Goal: Transaction & Acquisition: Purchase product/service

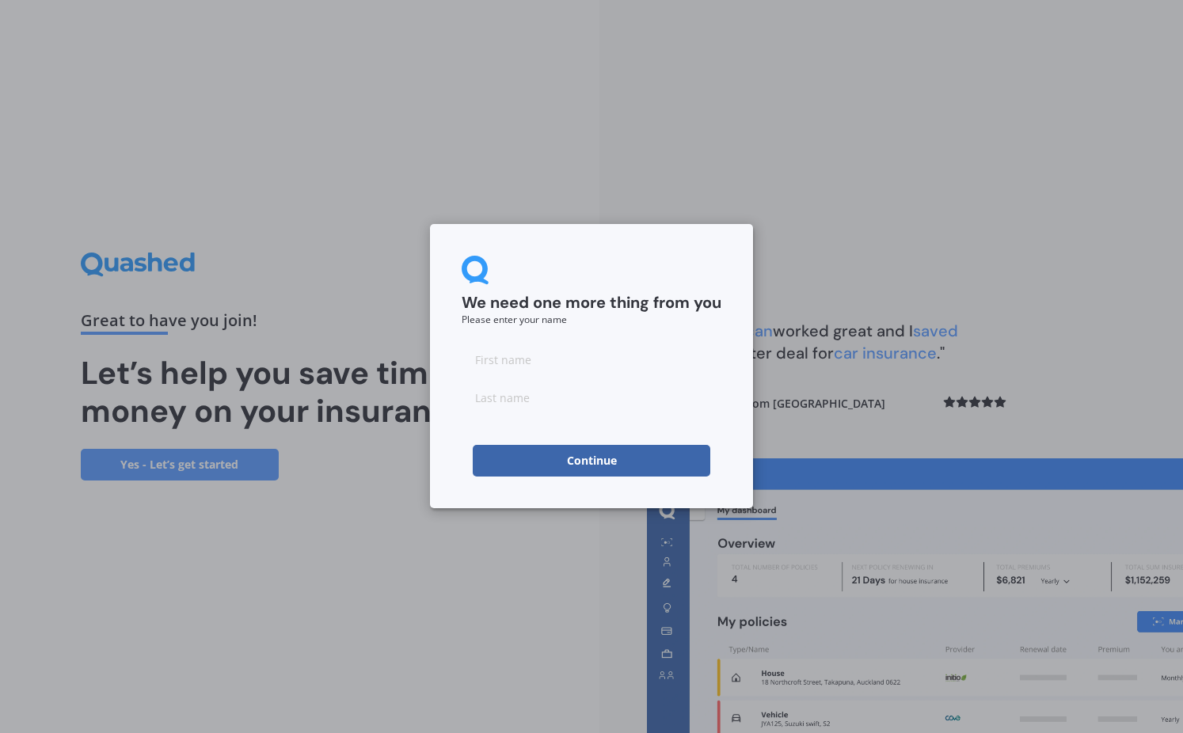
click at [512, 358] on input at bounding box center [592, 360] width 260 height 32
type input "[PERSON_NAME]"
type input "Quigley"
click at [592, 461] on button "Continue" at bounding box center [592, 461] width 238 height 32
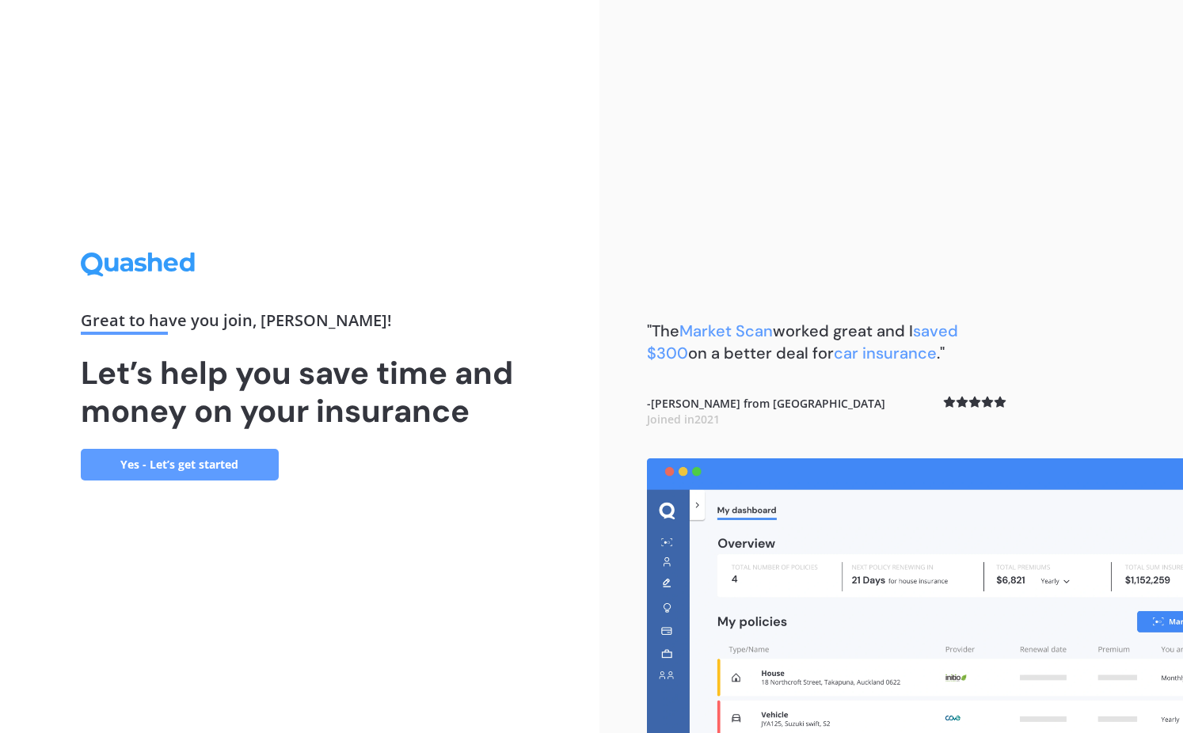
click at [184, 469] on link "Yes - Let’s get started" at bounding box center [180, 465] width 198 height 32
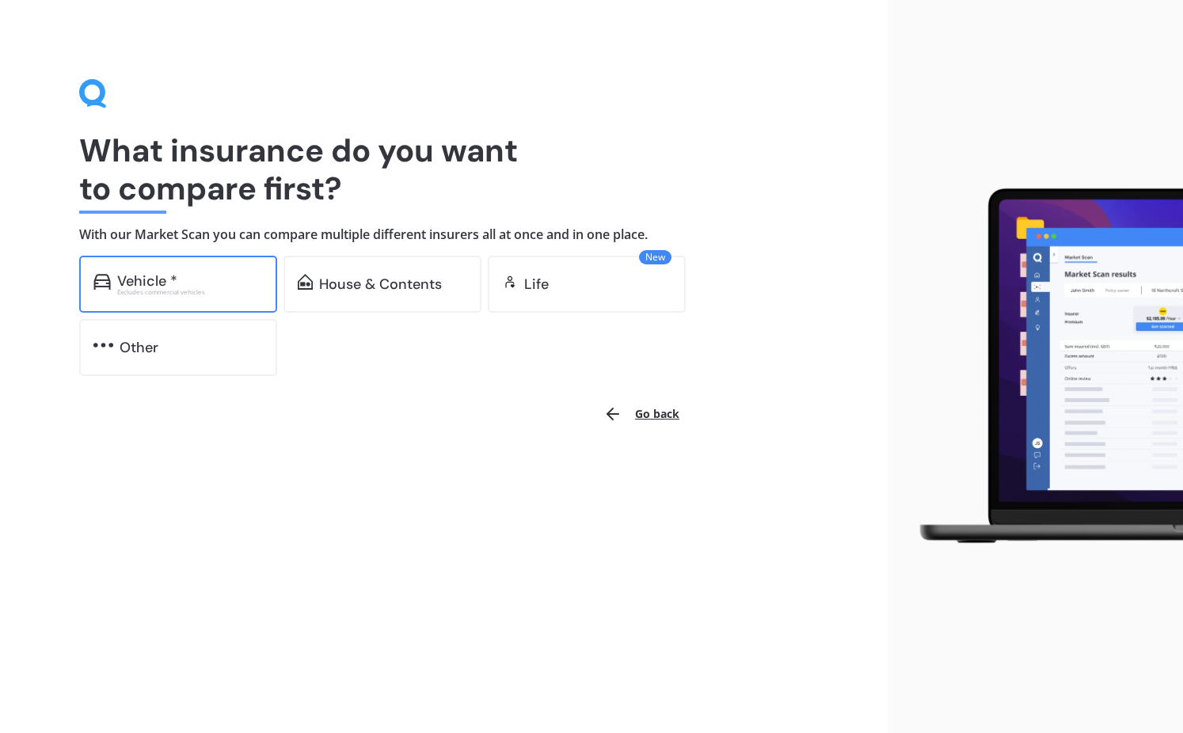
click at [198, 298] on div "Vehicle * Excludes commercial vehicles" at bounding box center [178, 284] width 198 height 57
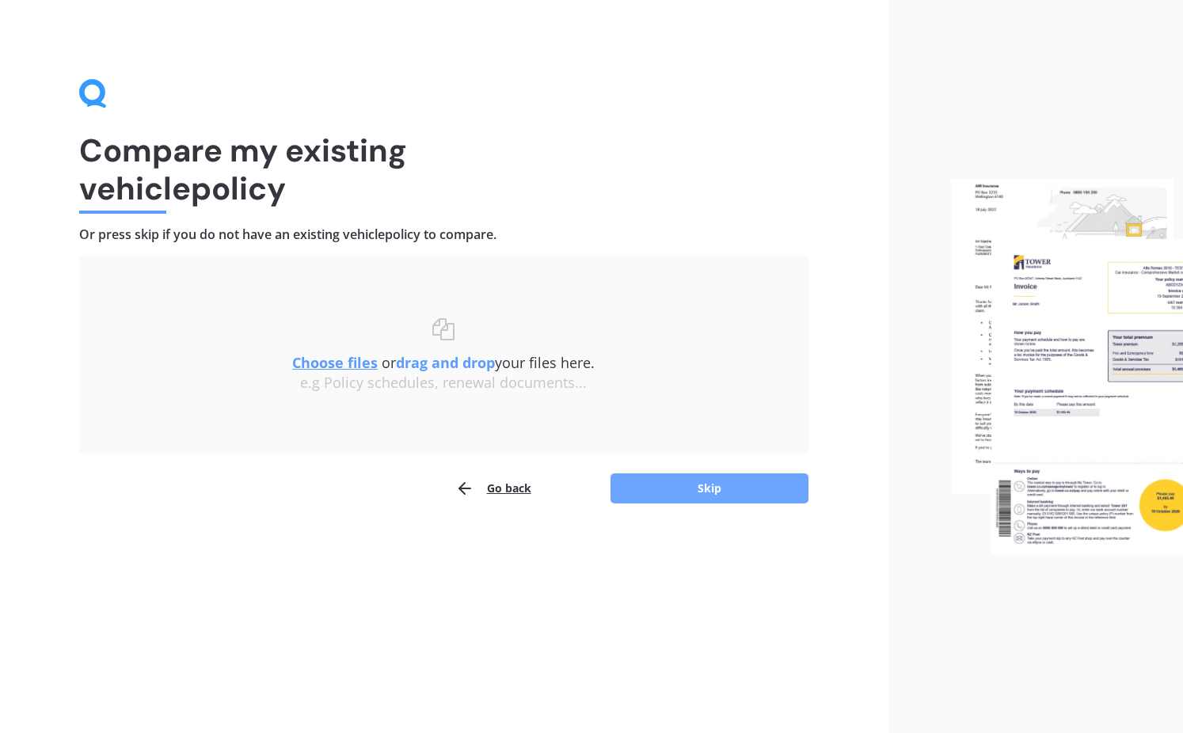
click at [688, 492] on button "Skip" at bounding box center [710, 489] width 198 height 30
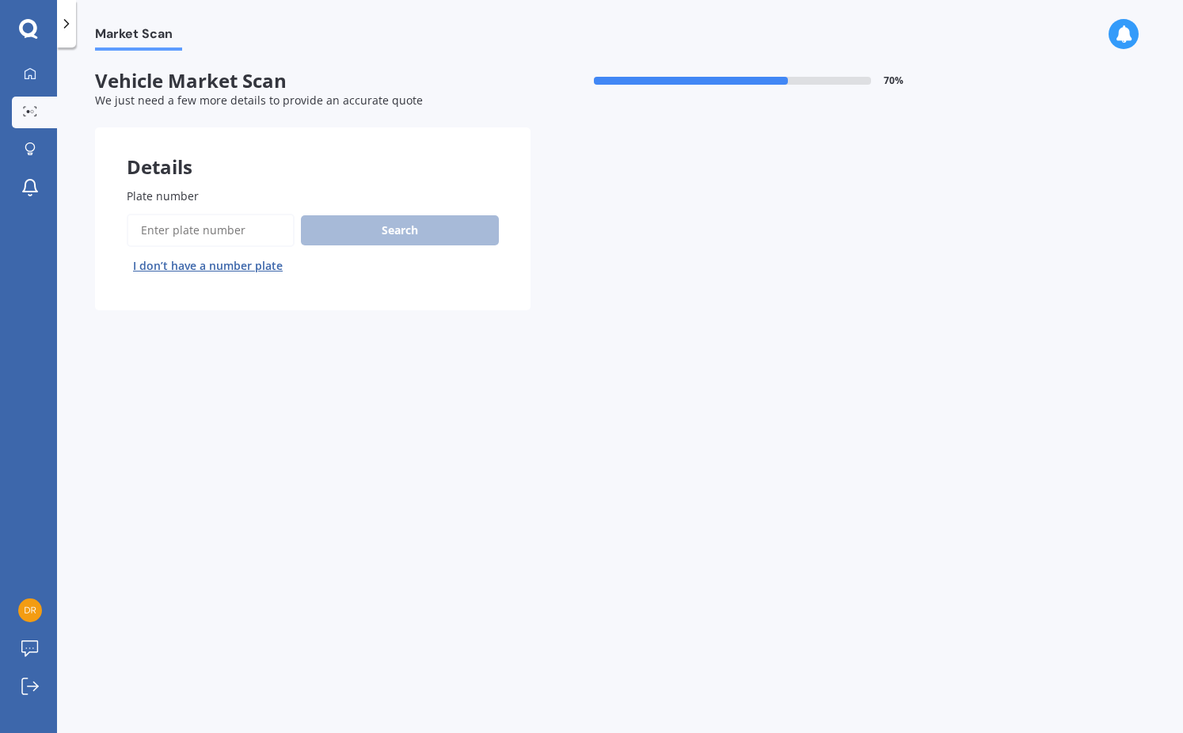
click at [195, 230] on input "Plate number" at bounding box center [211, 230] width 168 height 33
type input "QSK157"
click at [421, 238] on button "Search" at bounding box center [400, 230] width 198 height 30
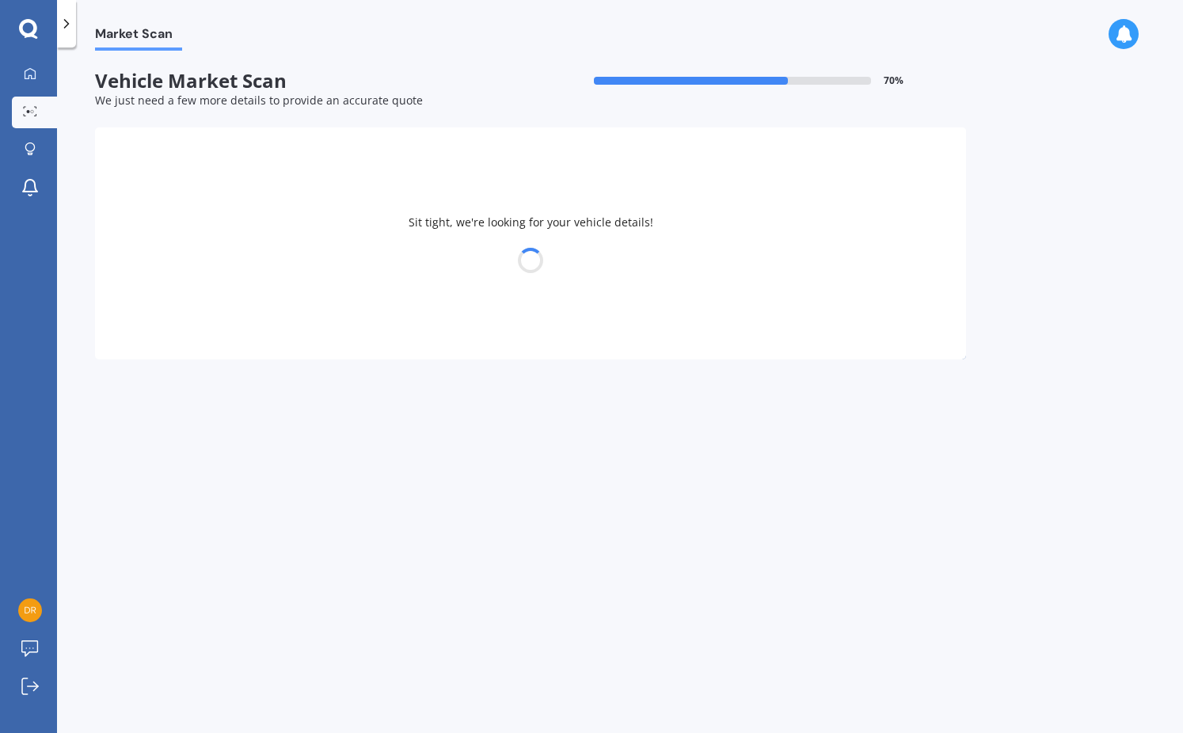
select select "HONDA"
select select "FIT"
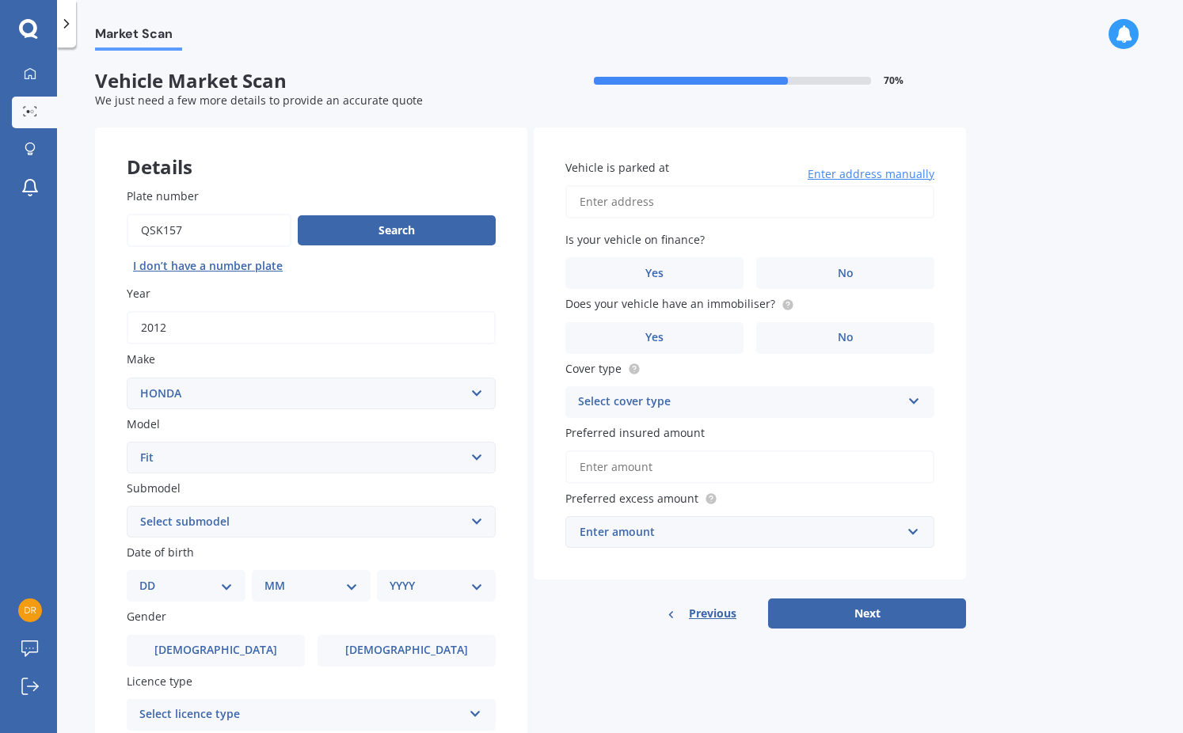
select select "HYBRID"
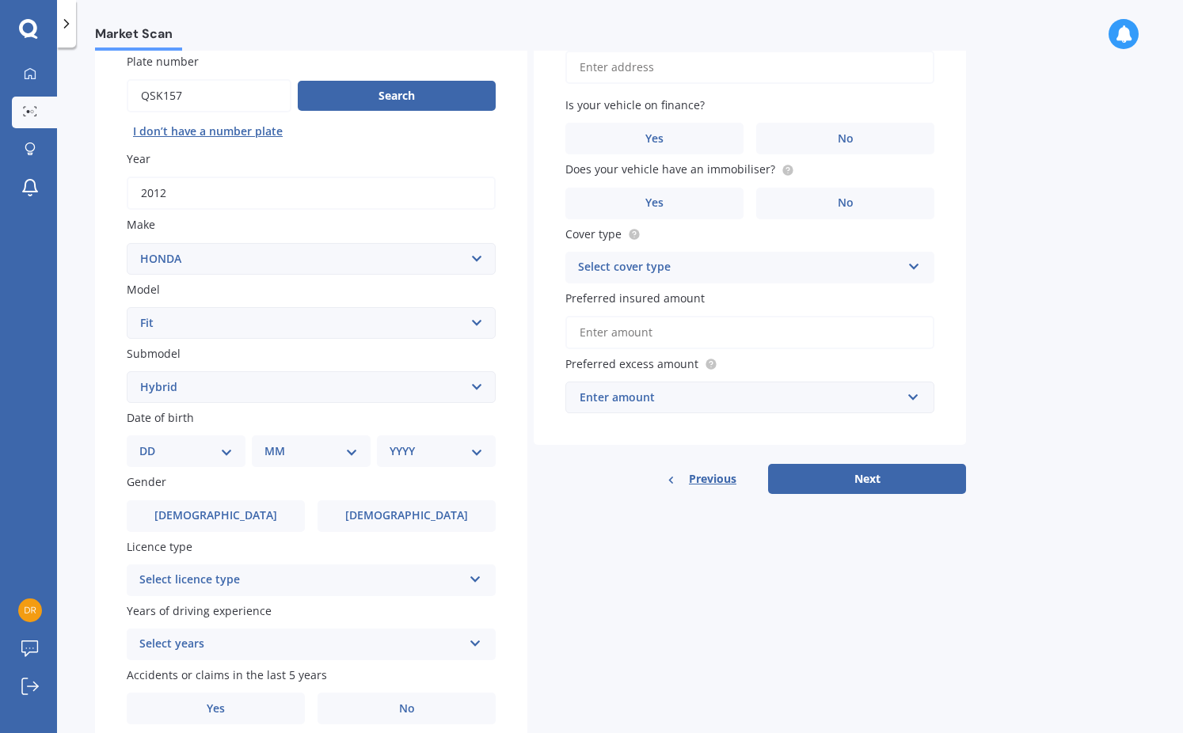
scroll to position [138, 0]
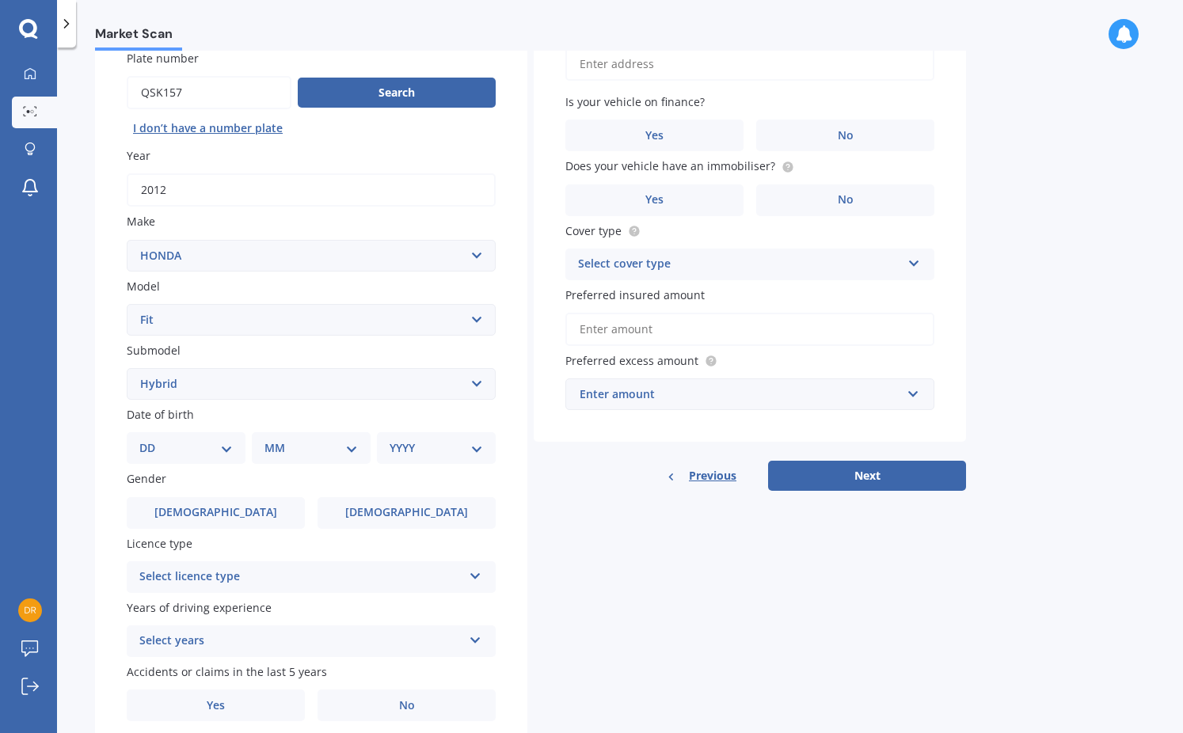
select select "27"
select select "10"
select select "1967"
click at [224, 509] on span "Male" at bounding box center [216, 512] width 126 height 13
click at [0, 0] on input "Male" at bounding box center [0, 0] width 0 height 0
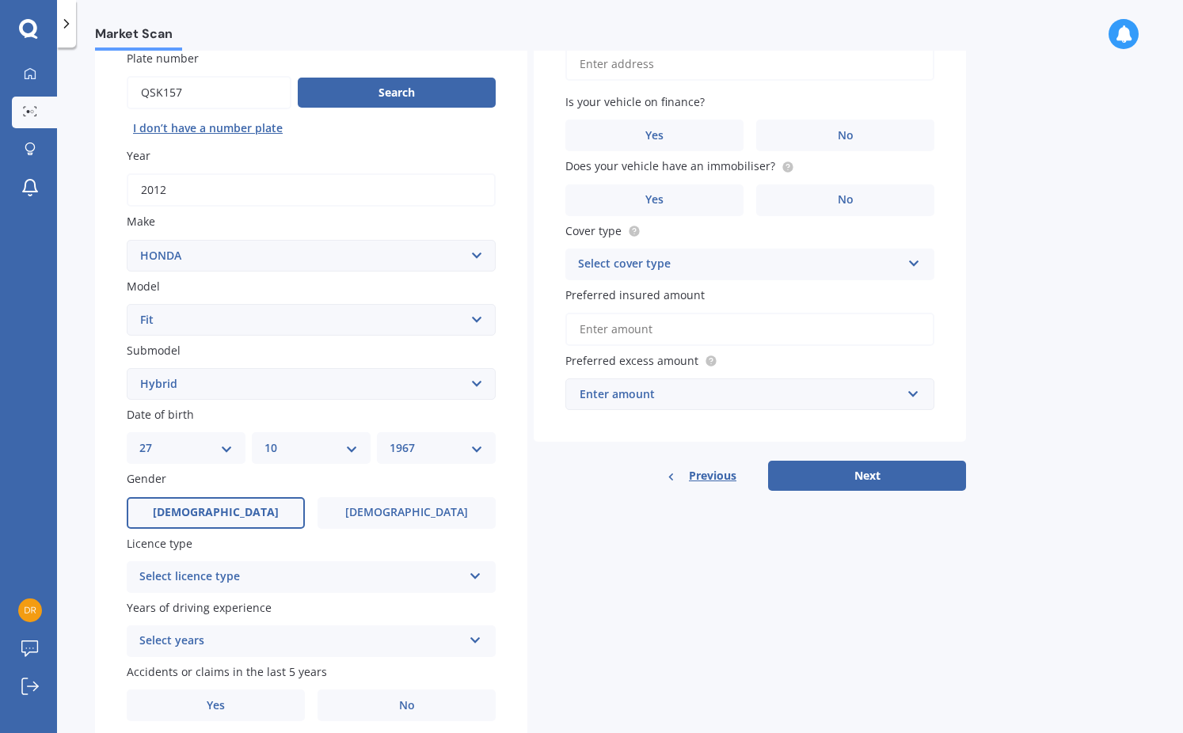
click at [233, 568] on div "Select licence type" at bounding box center [300, 577] width 323 height 19
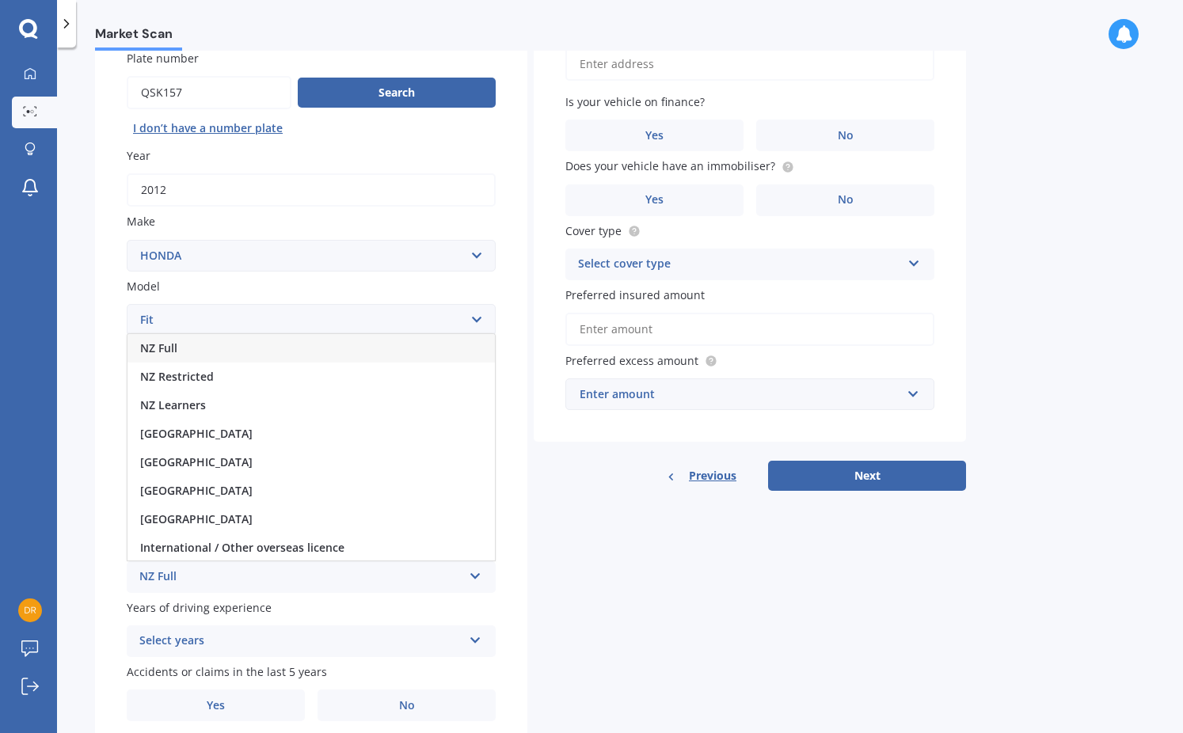
click at [188, 351] on div "NZ Full" at bounding box center [310, 348] width 367 height 29
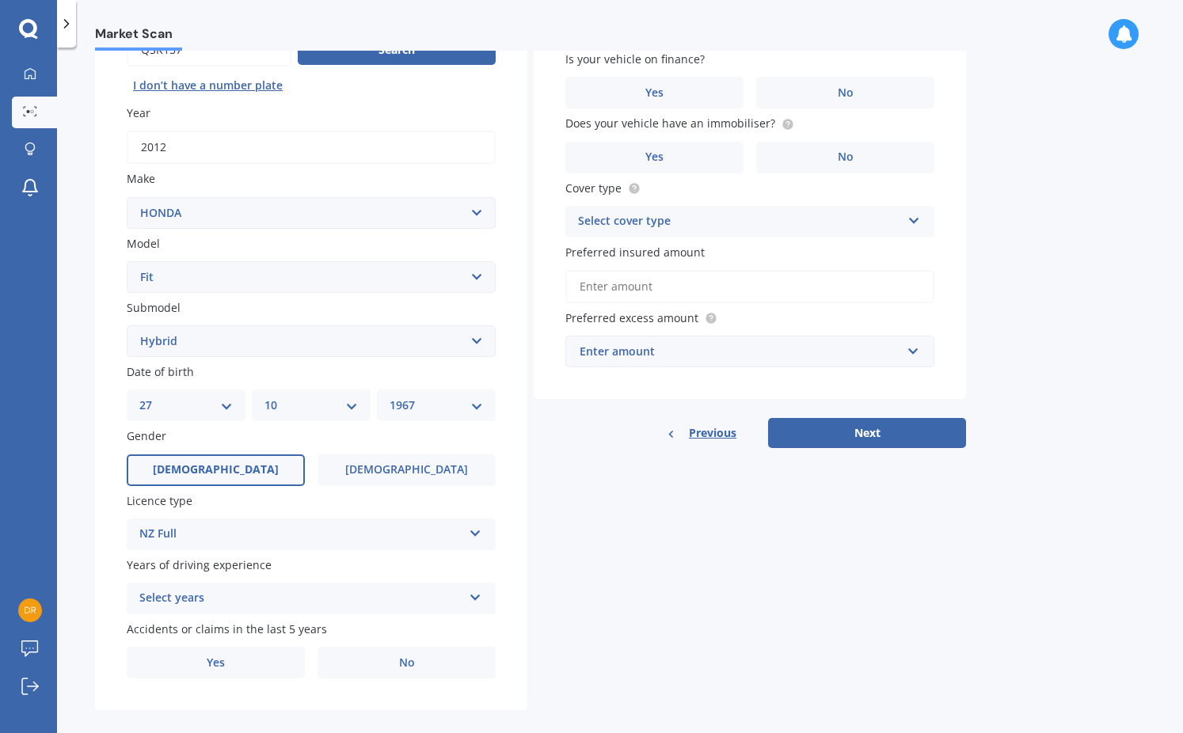
scroll to position [193, 0]
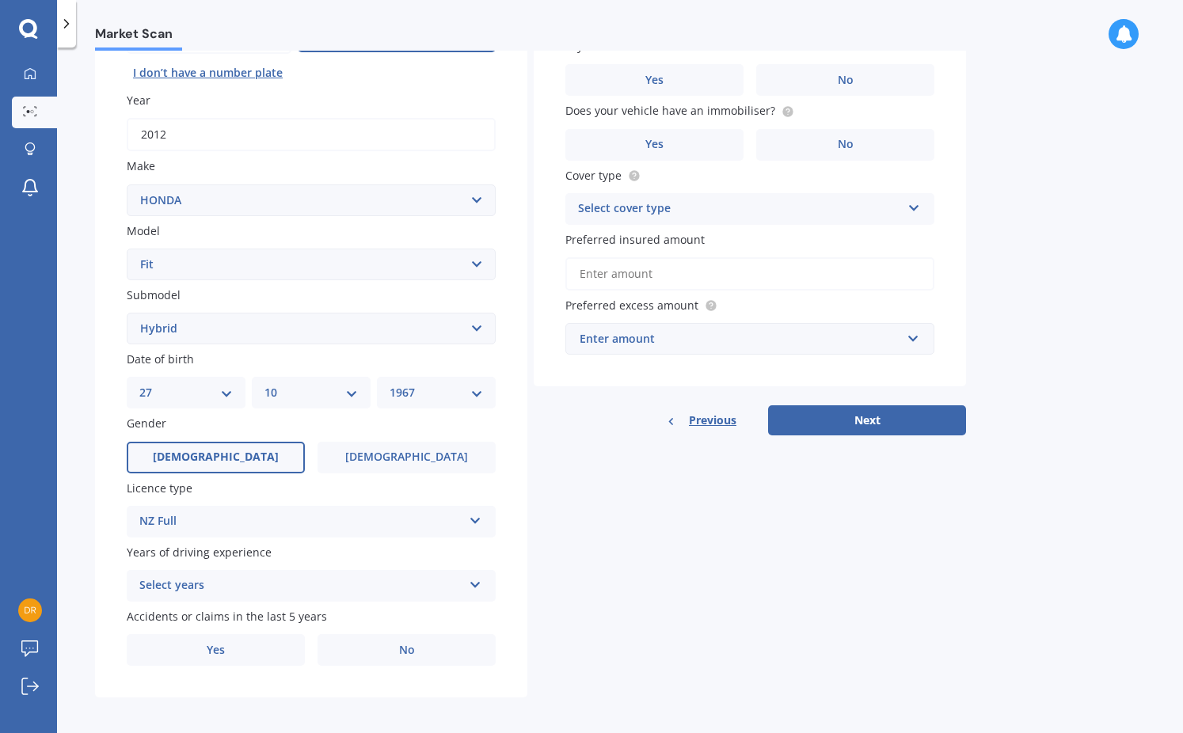
click at [356, 577] on div "Select years" at bounding box center [300, 586] width 323 height 19
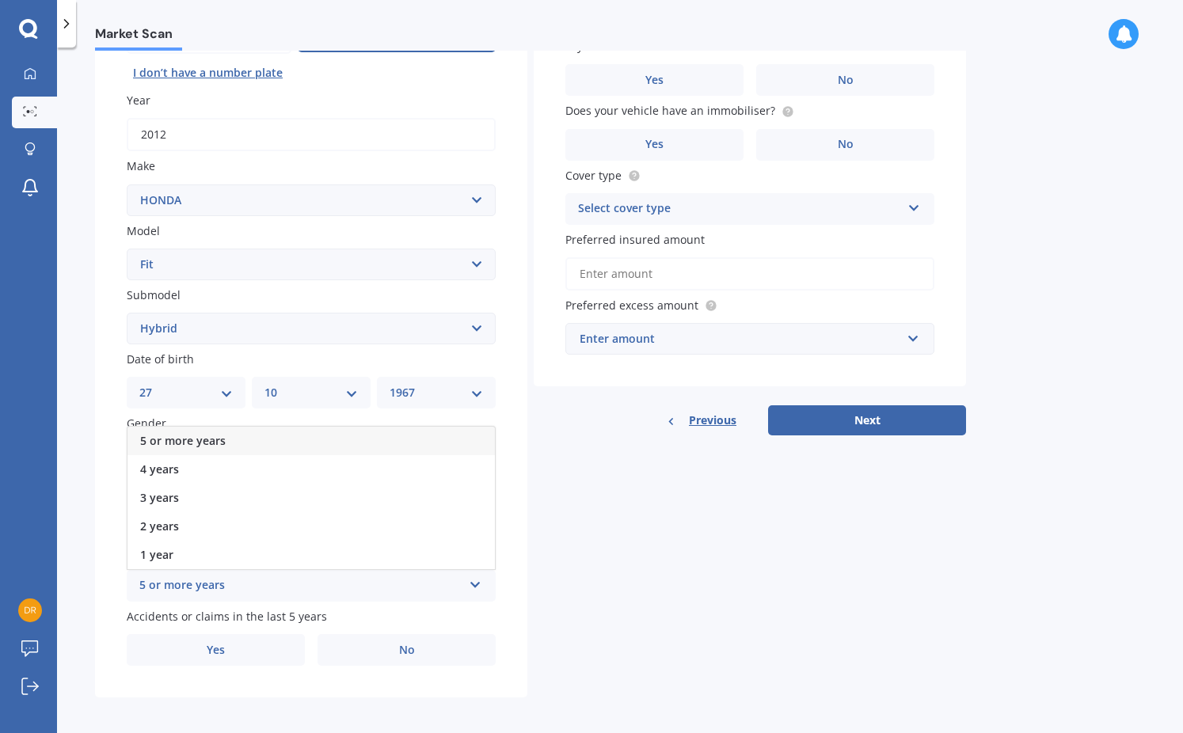
click at [234, 439] on div "5 or more years" at bounding box center [310, 441] width 367 height 29
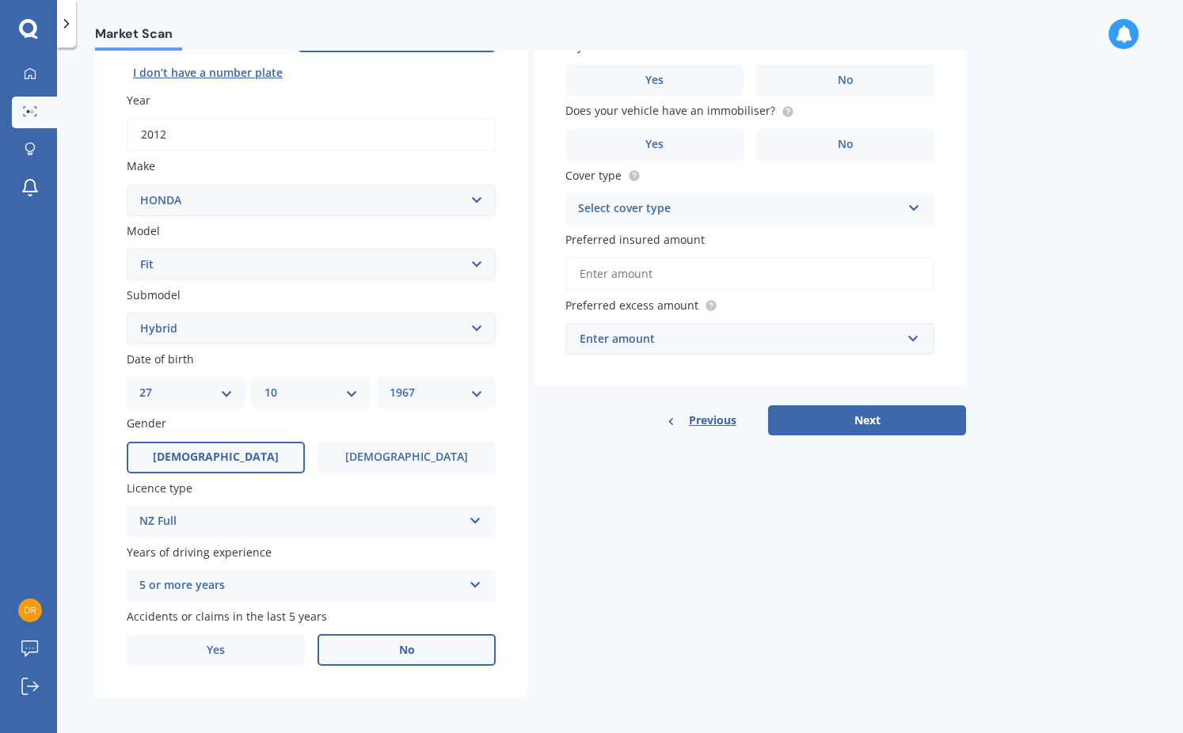
click at [365, 638] on label "No" at bounding box center [407, 650] width 178 height 32
click at [0, 0] on input "No" at bounding box center [0, 0] width 0 height 0
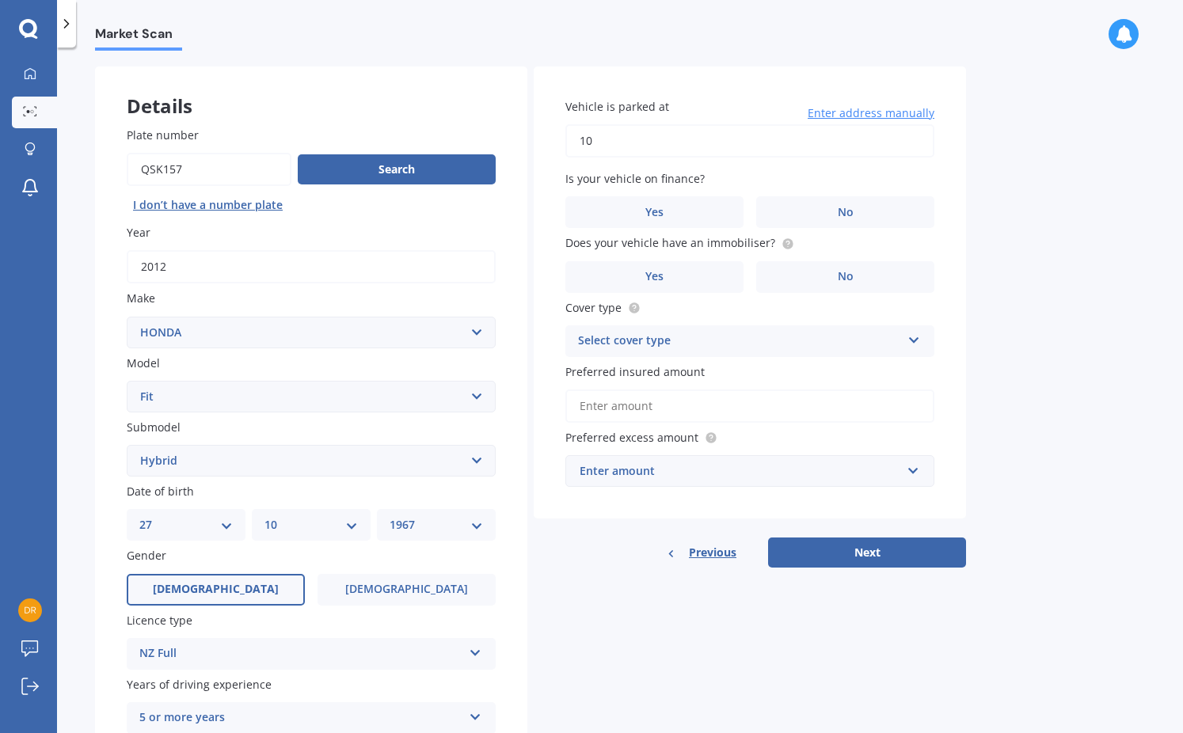
type input "105"
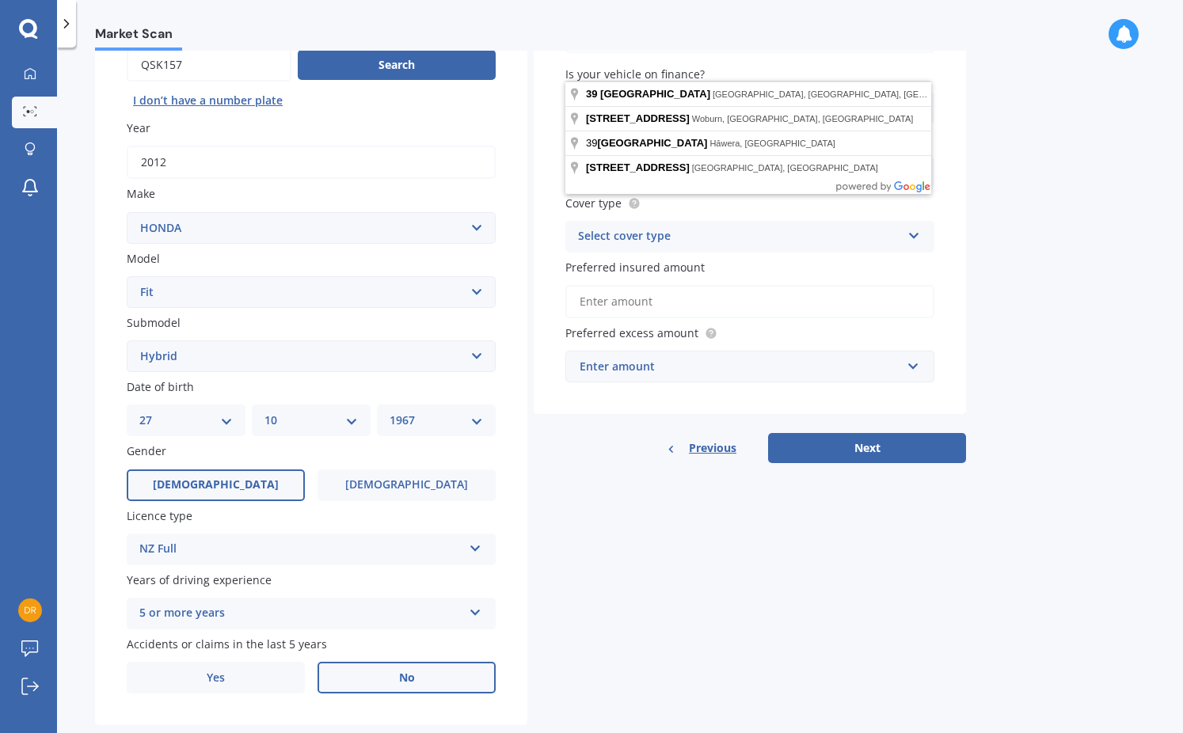
scroll to position [0, 0]
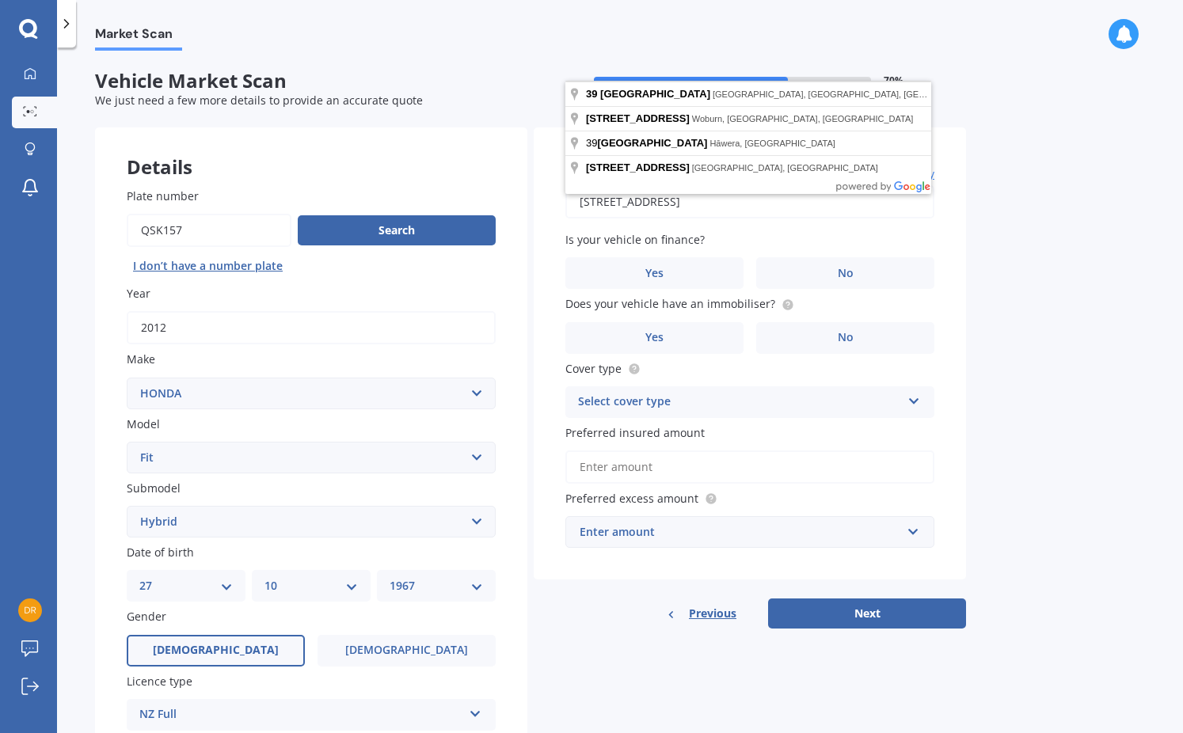
click at [1042, 229] on div "Market Scan Vehicle Market Scan 70 % We just need a few more details to provide…" at bounding box center [620, 394] width 1126 height 686
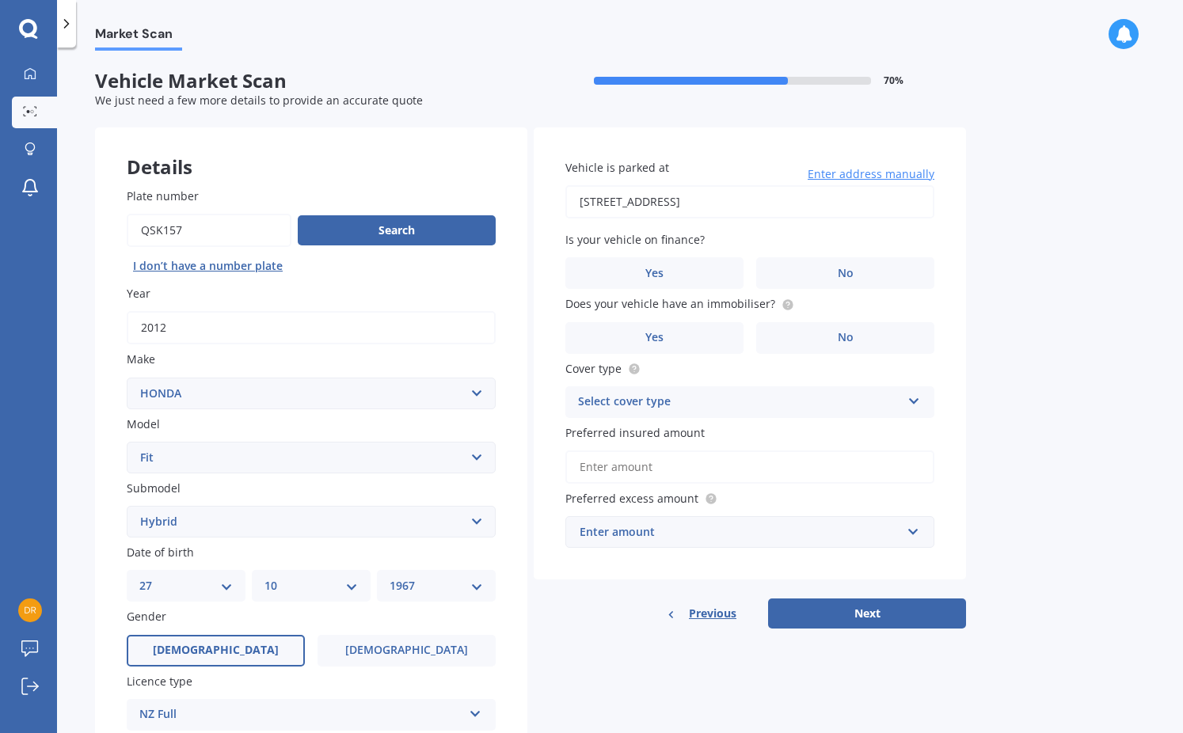
click at [653, 200] on input "39 Riddiford Street" at bounding box center [749, 201] width 369 height 33
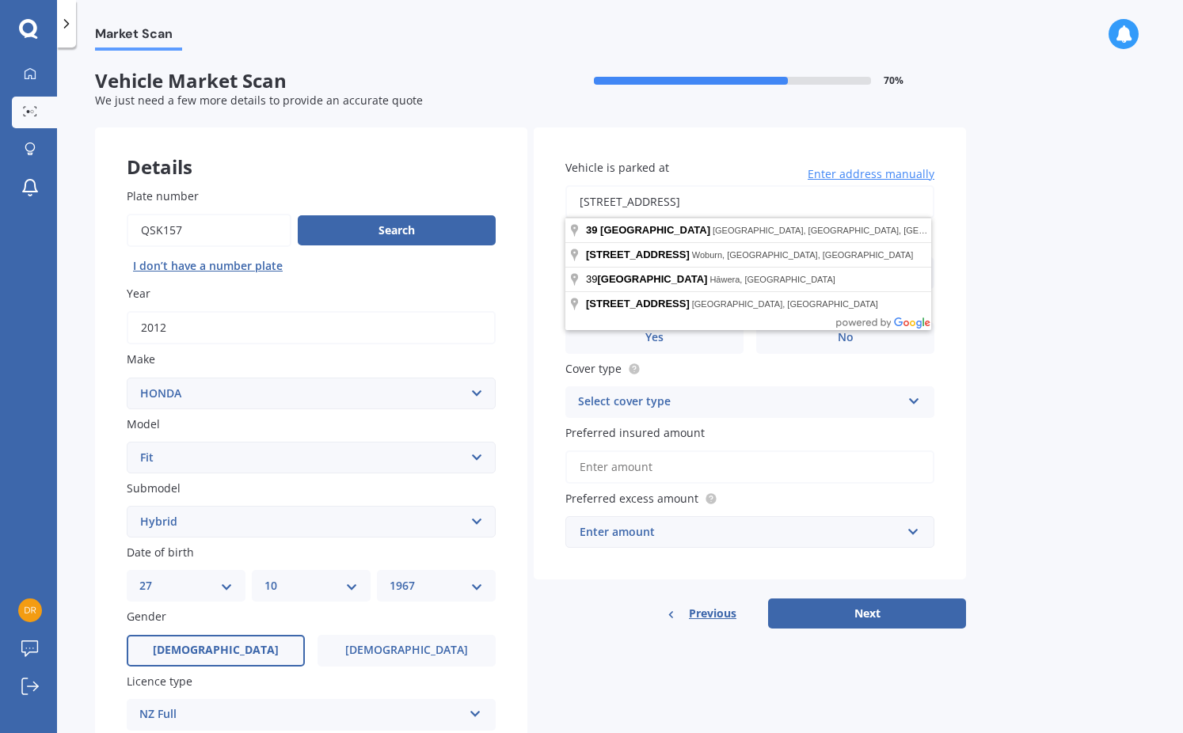
click at [653, 200] on input "39 Riddiford Street" at bounding box center [749, 201] width 369 height 33
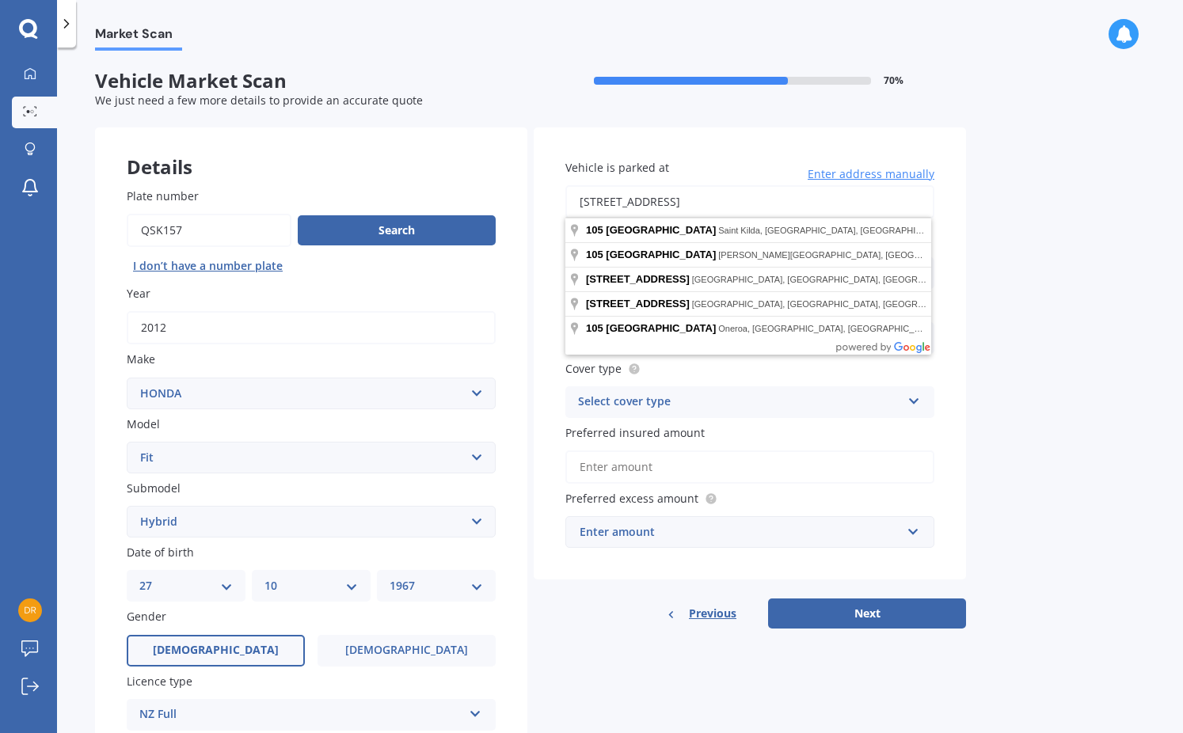
click at [1113, 318] on div "Market Scan Vehicle Market Scan 70 % We just need a few more details to provide…" at bounding box center [620, 394] width 1126 height 686
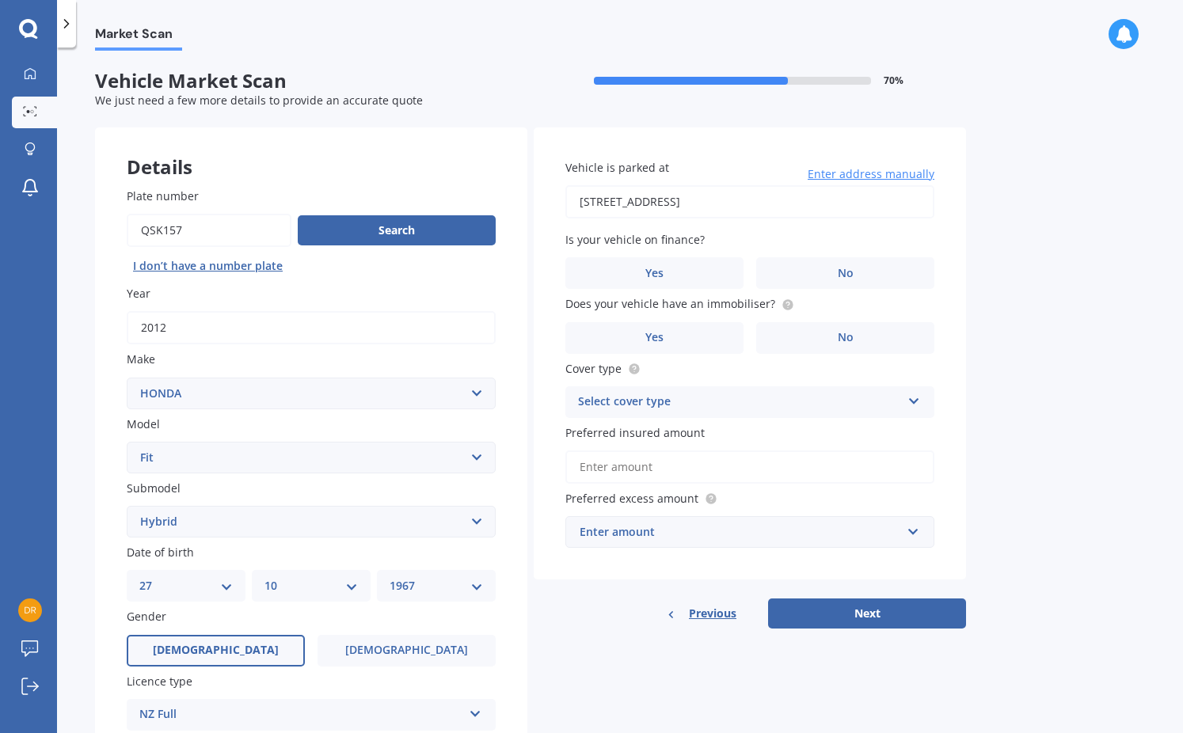
click at [744, 210] on input "105 Queens Drive" at bounding box center [749, 201] width 369 height 33
type input "105 Queens Drive, Lyall Bay, Wellington 6022"
click at [870, 276] on label "No" at bounding box center [845, 273] width 178 height 32
click at [0, 0] on input "No" at bounding box center [0, 0] width 0 height 0
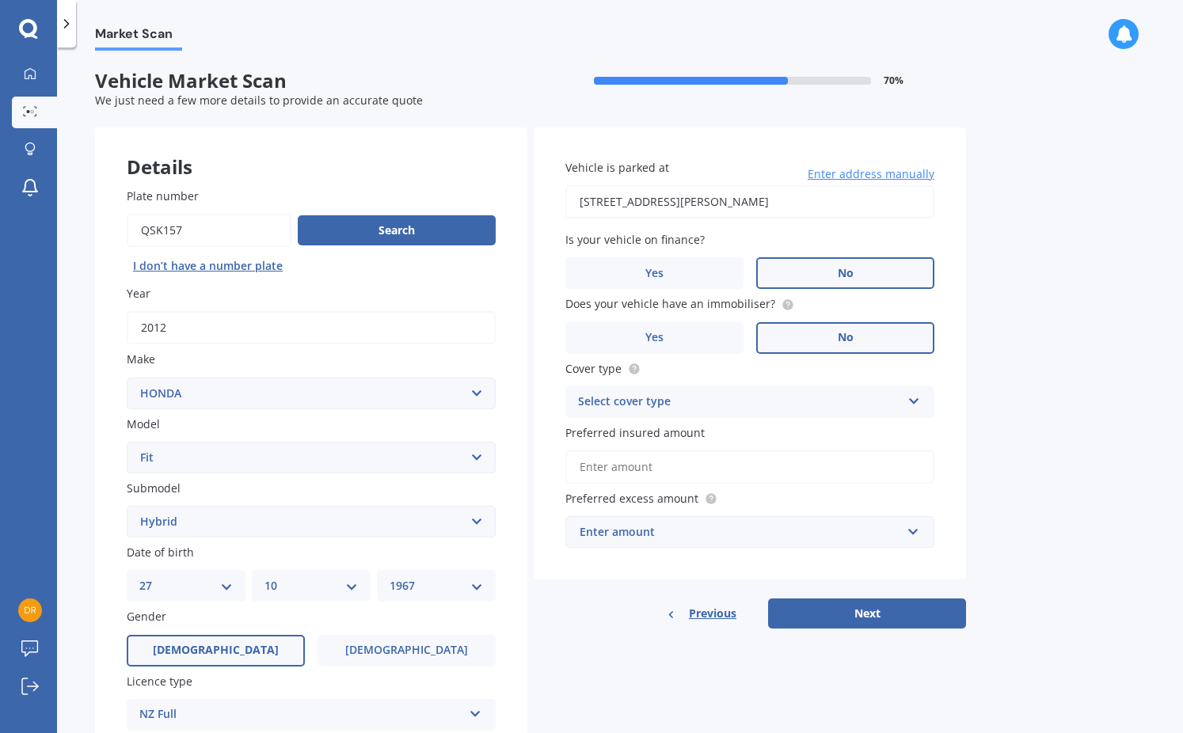
click at [870, 338] on label "No" at bounding box center [845, 338] width 178 height 32
click at [0, 0] on input "No" at bounding box center [0, 0] width 0 height 0
click at [874, 398] on div "Select cover type" at bounding box center [739, 402] width 323 height 19
click at [817, 433] on div "Comprehensive" at bounding box center [749, 433] width 367 height 29
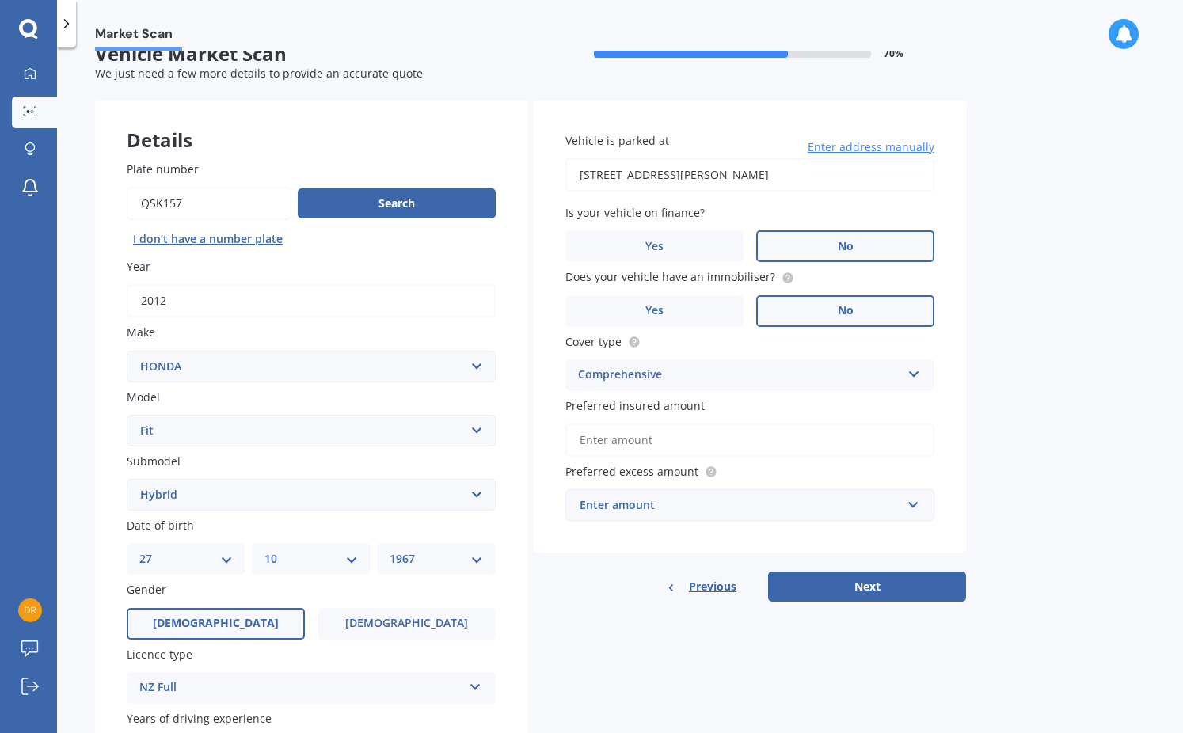
scroll to position [63, 0]
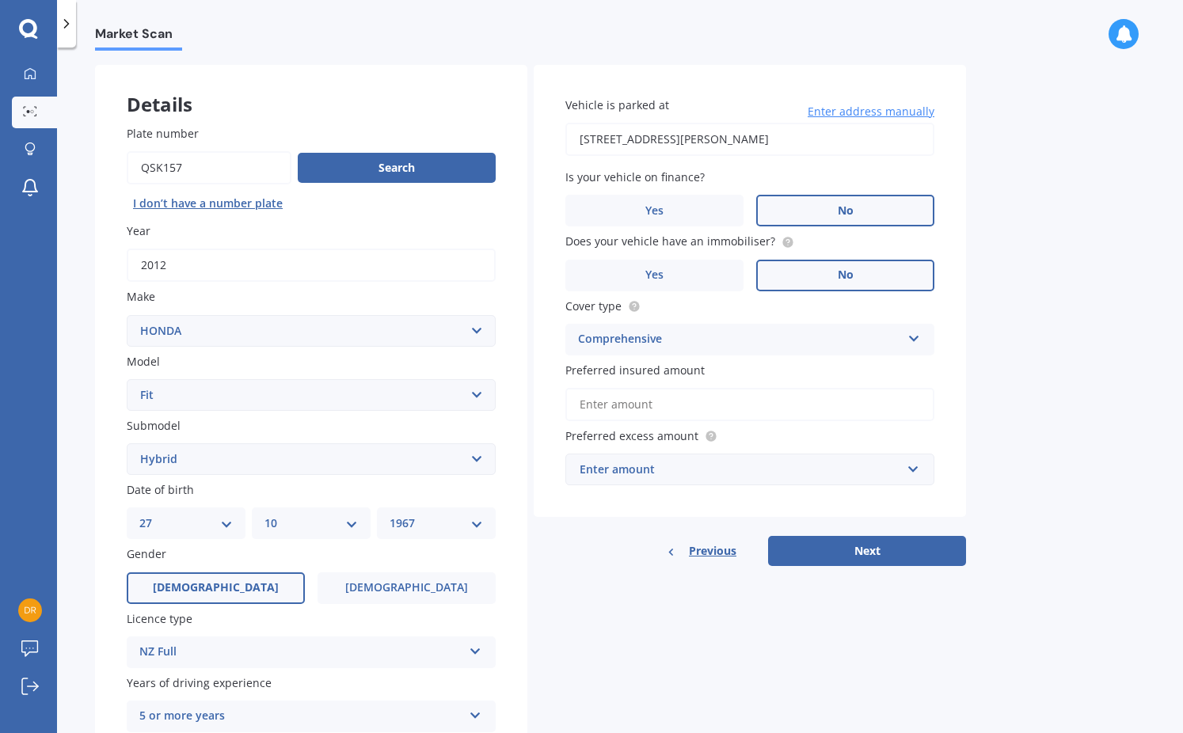
click at [596, 396] on input "Preferred insured amount" at bounding box center [749, 404] width 369 height 33
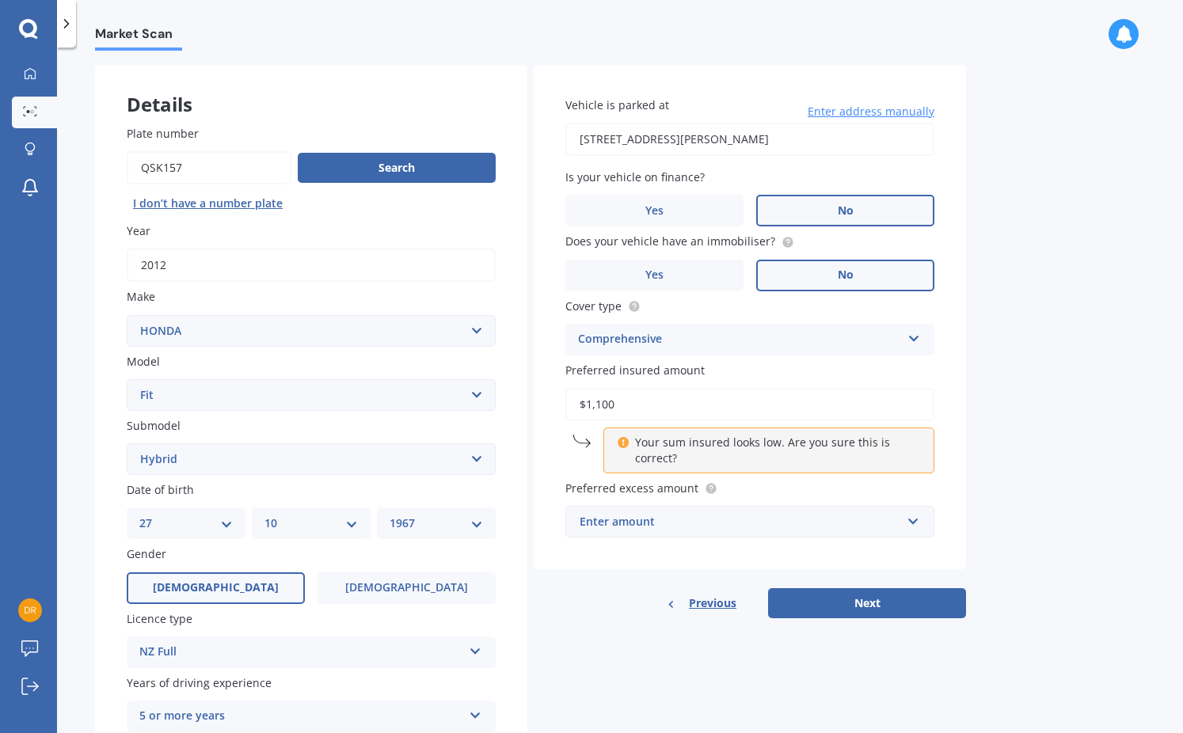
type input "$11,000"
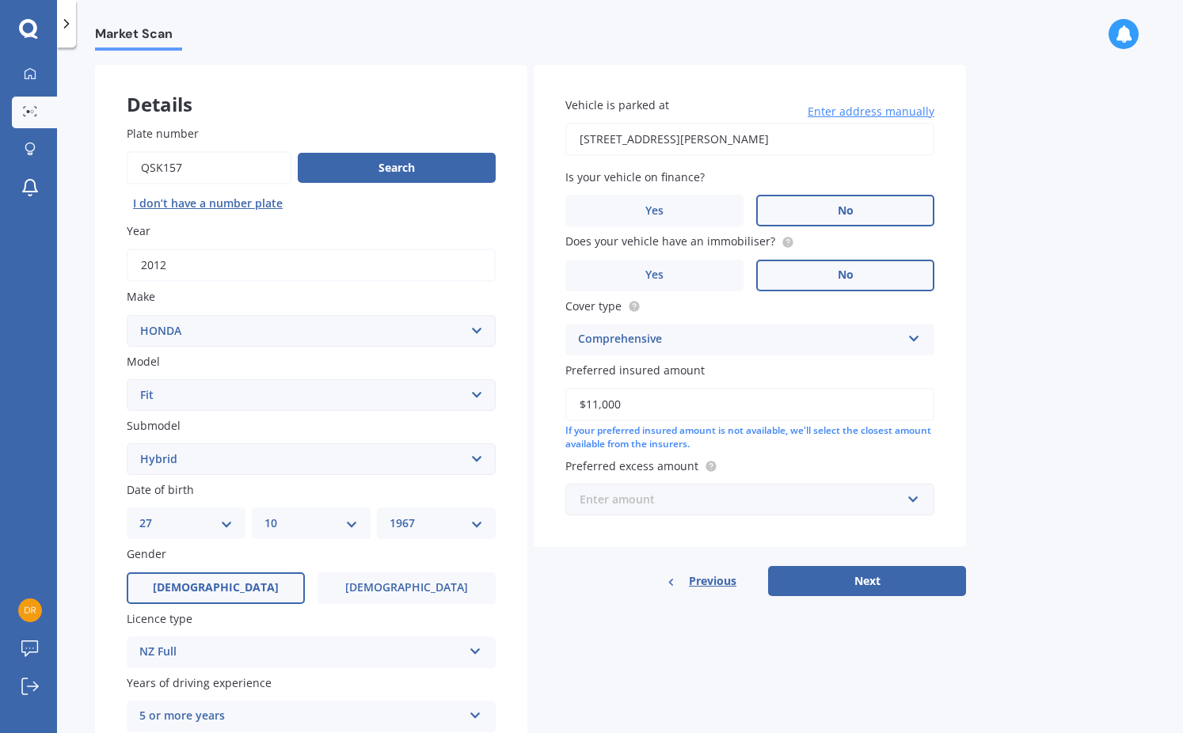
click at [910, 494] on input "text" at bounding box center [744, 500] width 355 height 30
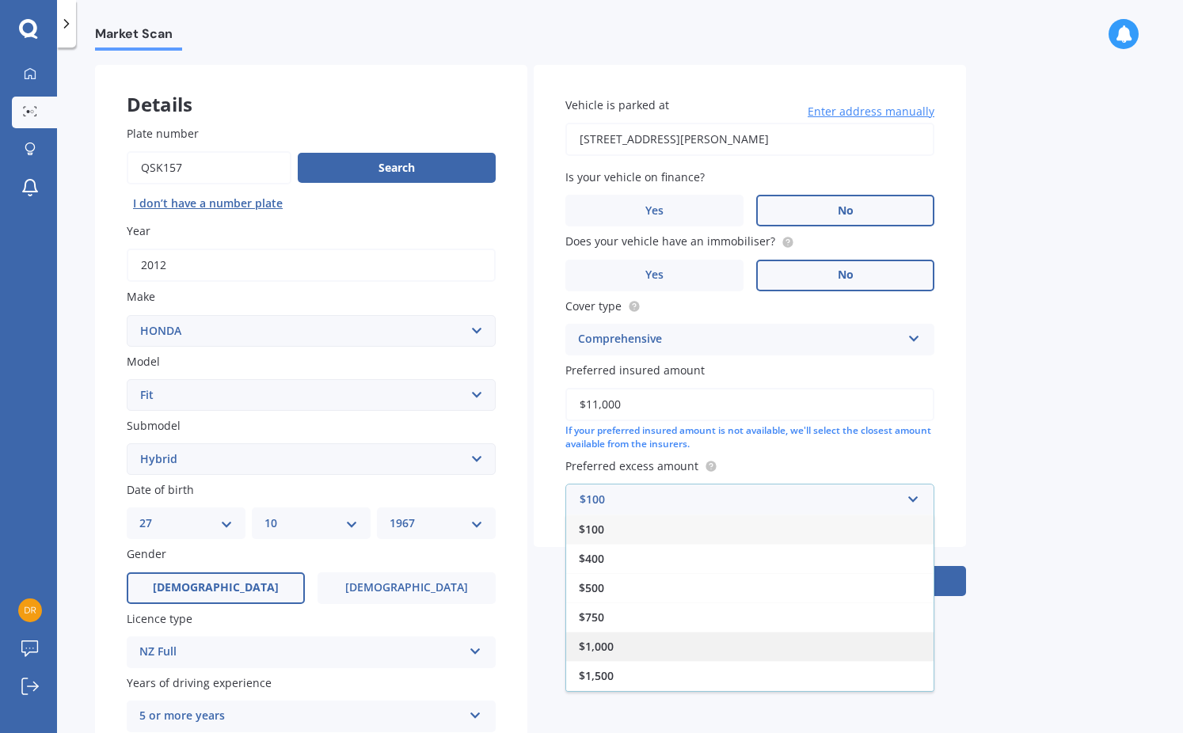
click at [661, 632] on div "$1,000" at bounding box center [749, 646] width 367 height 29
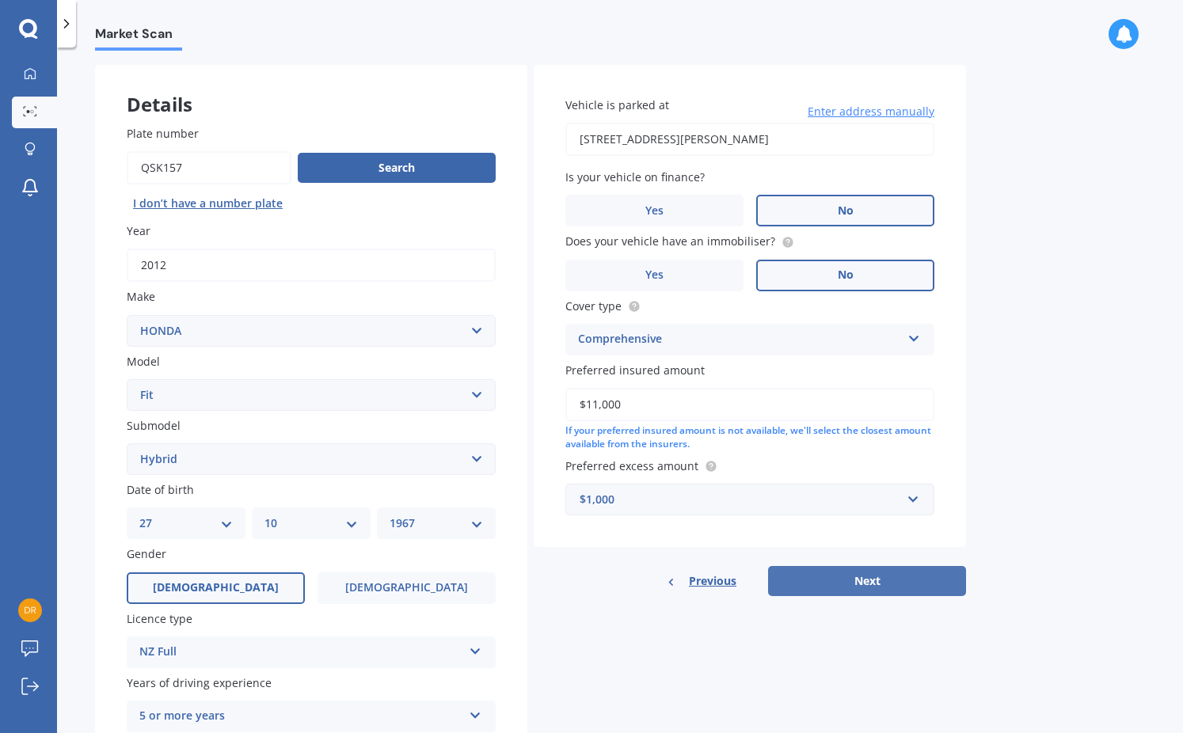
click at [852, 574] on button "Next" at bounding box center [867, 581] width 198 height 30
select select "27"
select select "10"
select select "1967"
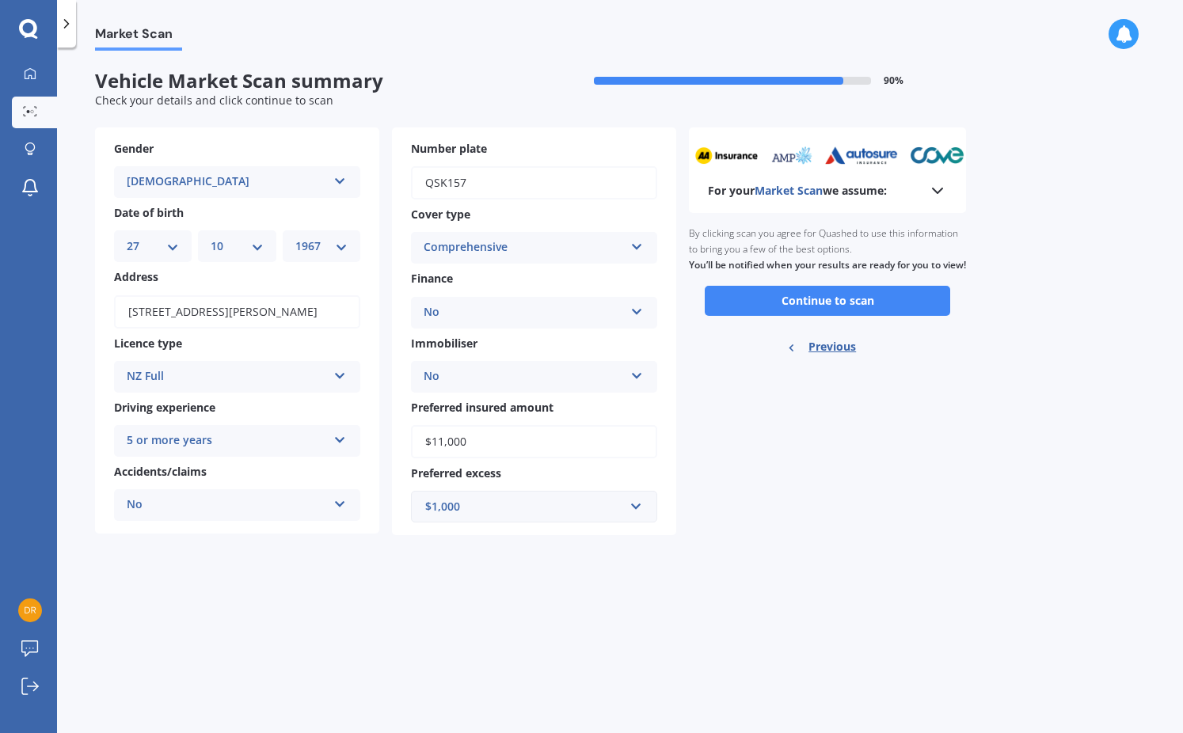
scroll to position [0, 0]
click at [805, 313] on button "Continue to scan" at bounding box center [827, 301] width 245 height 30
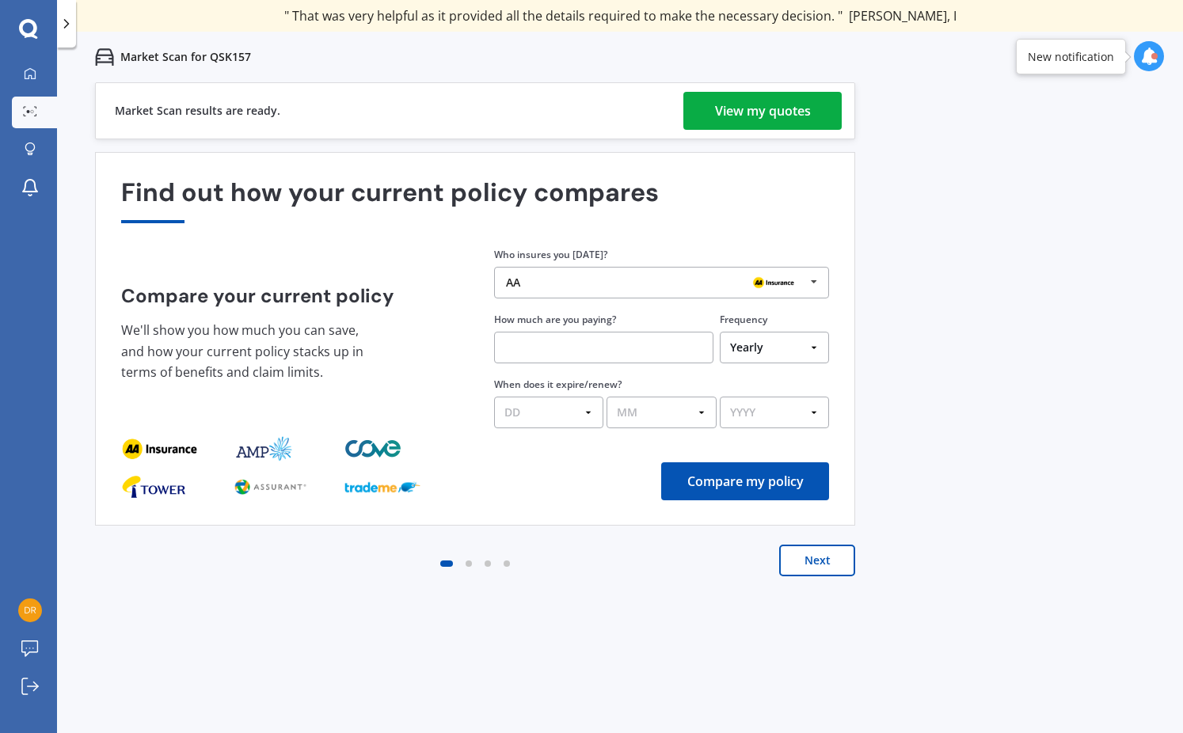
click at [763, 112] on div "View my quotes" at bounding box center [763, 111] width 96 height 38
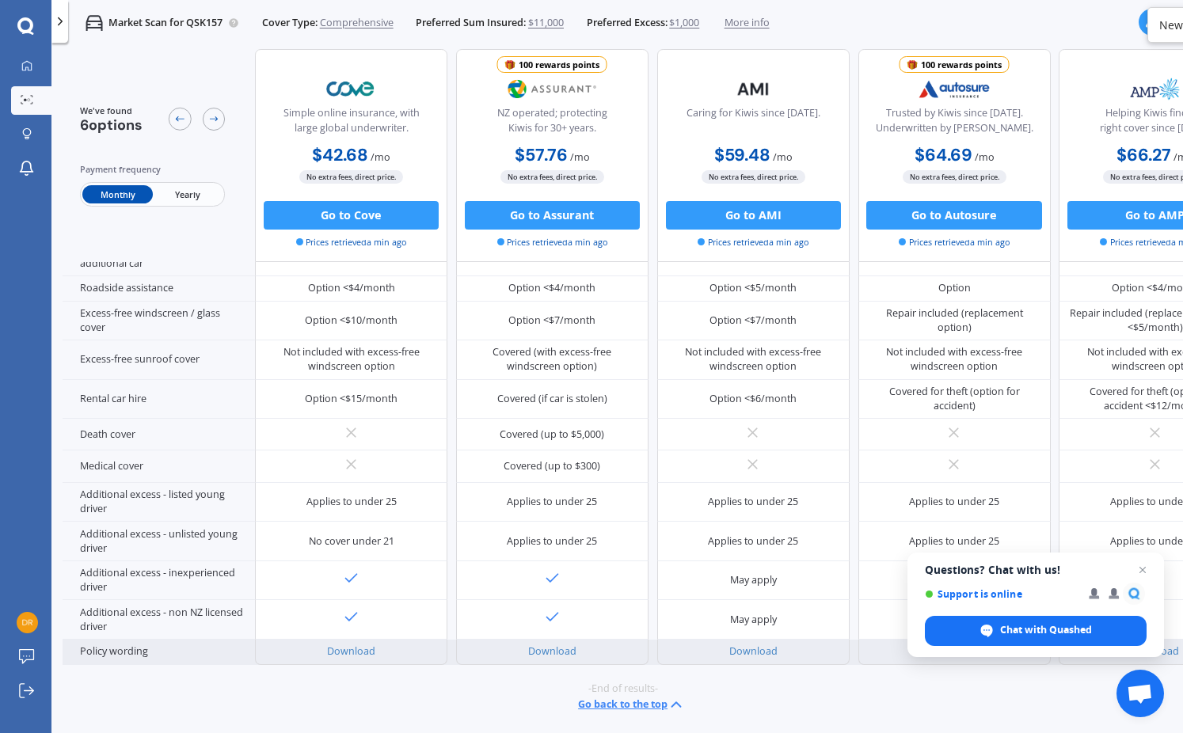
scroll to position [615, 0]
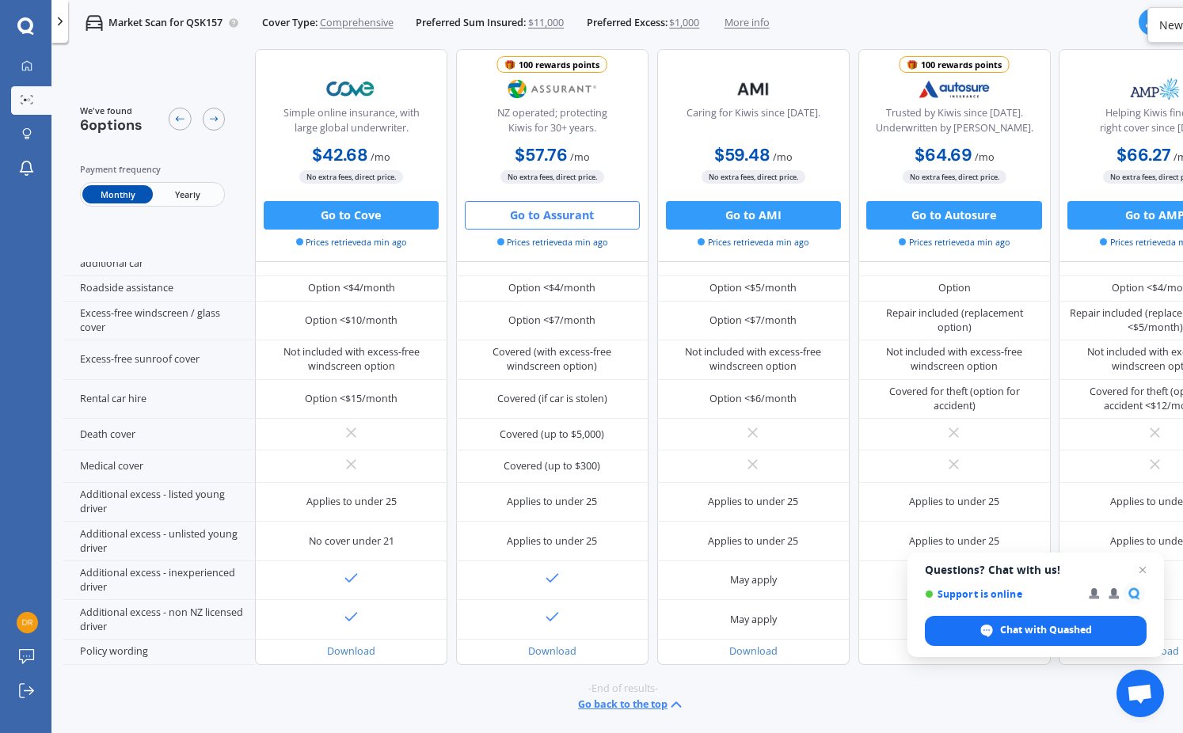
click at [539, 220] on button "Go to Assurant" at bounding box center [552, 215] width 175 height 29
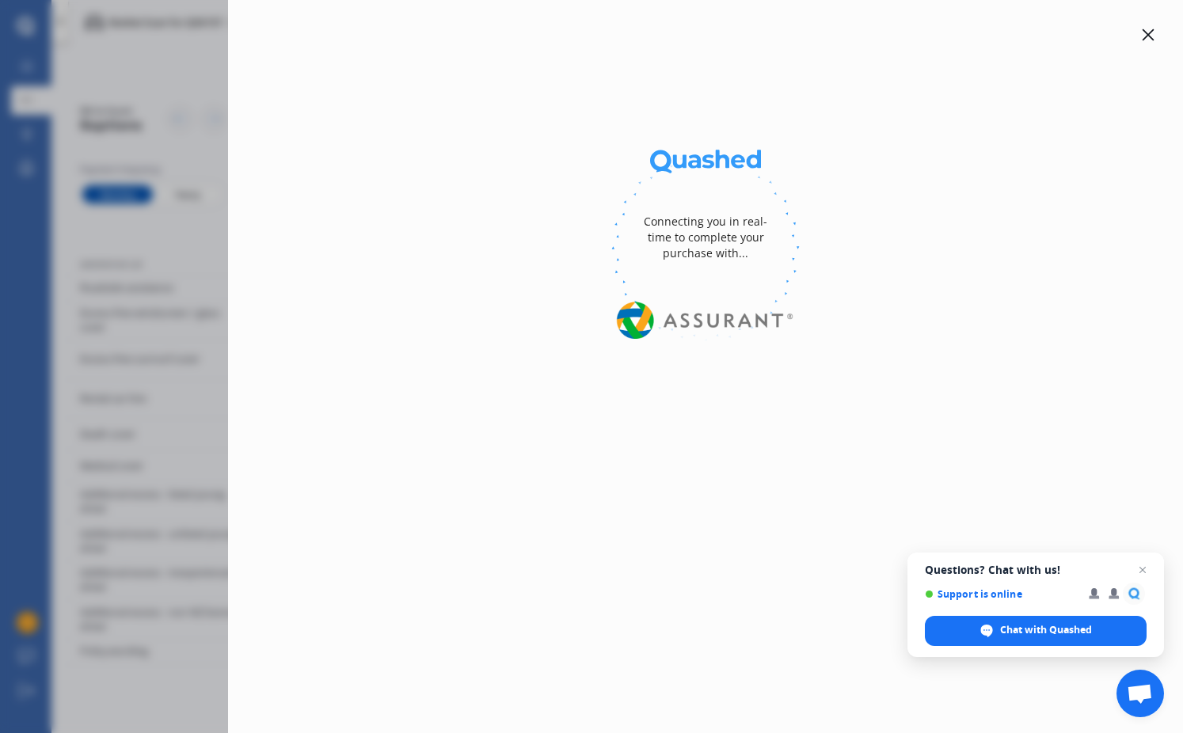
scroll to position [605, 0]
select select "full"
select select "500.00"
select select "Wellington"
select select "FIT"
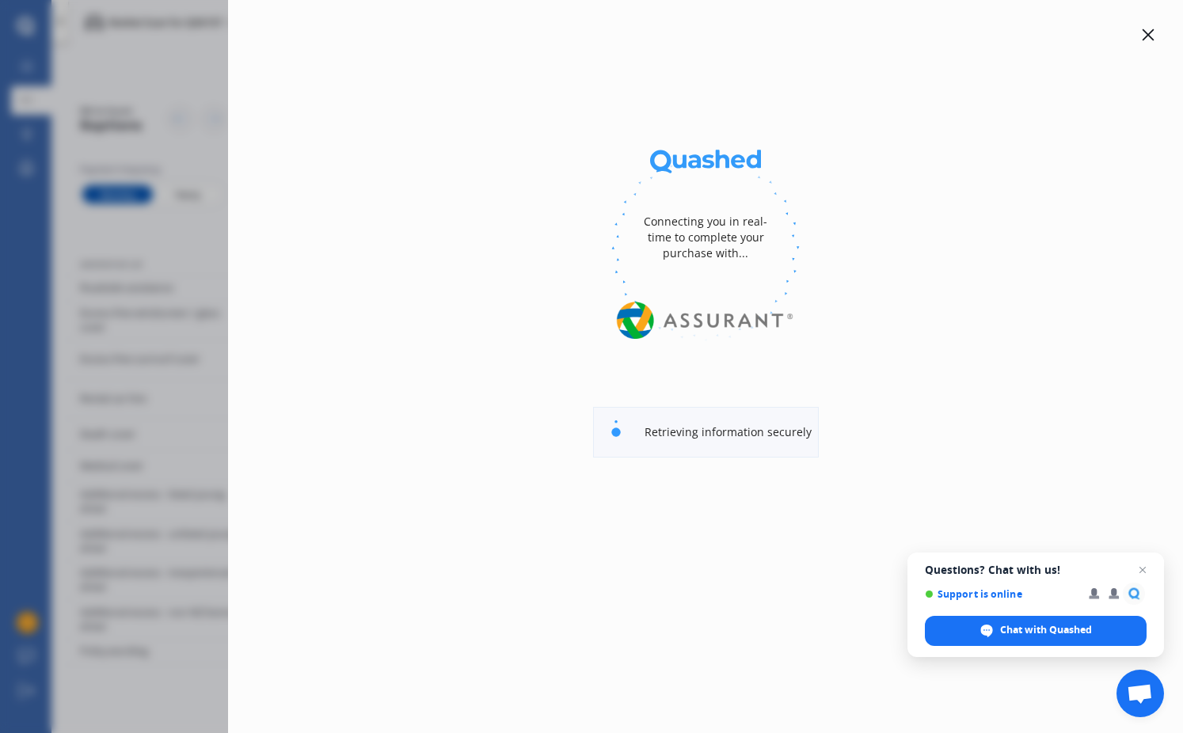
select select "HYBRID"
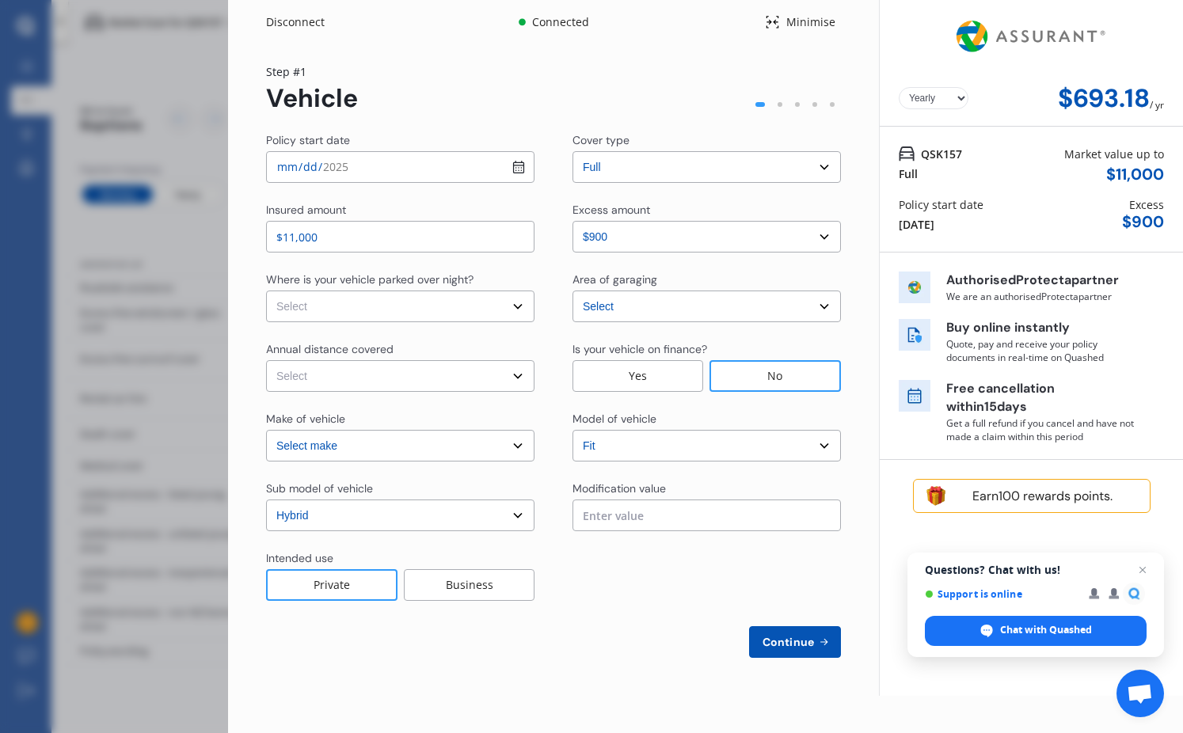
select select "Monthly"
select select "HONDA"
click at [782, 640] on span "Continue" at bounding box center [788, 642] width 58 height 13
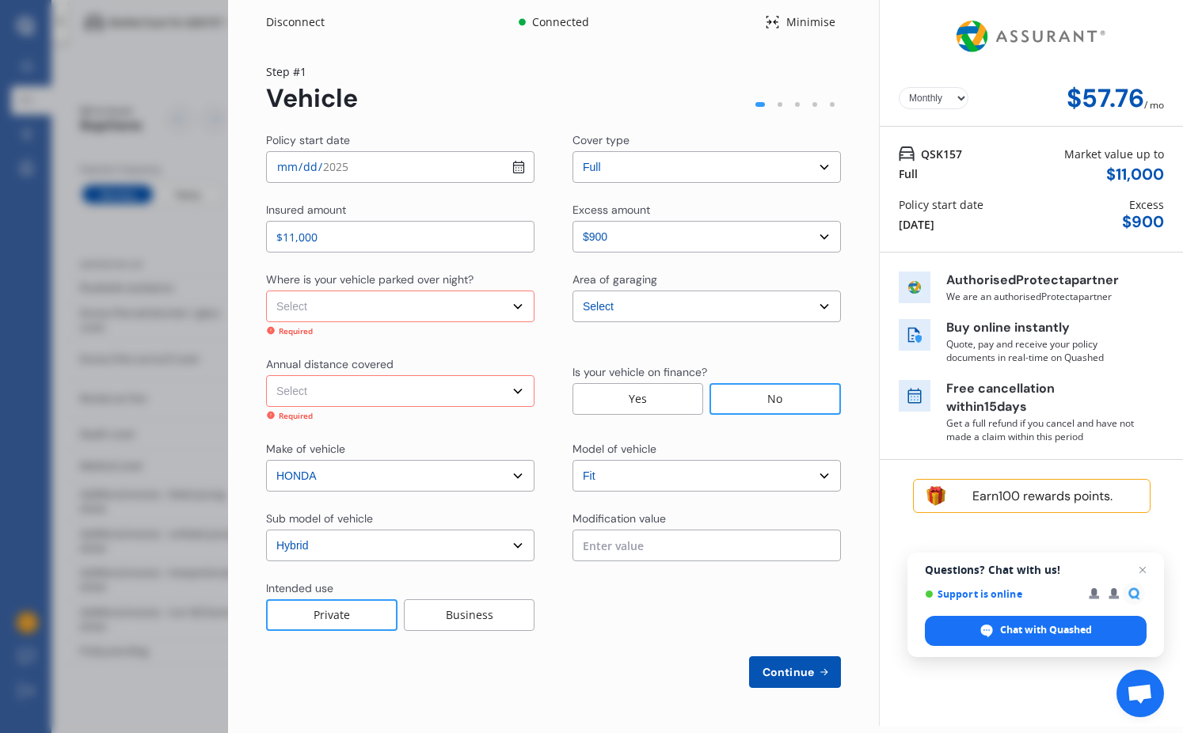
select select "On street or road"
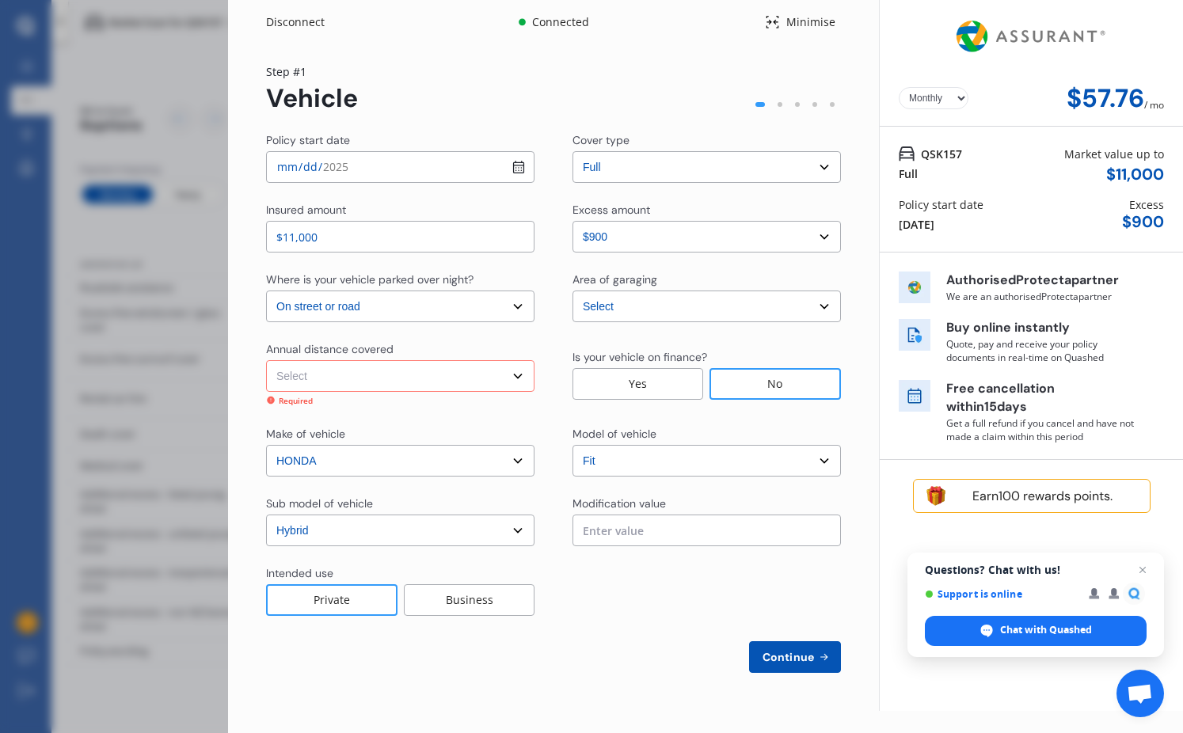
select select "20000"
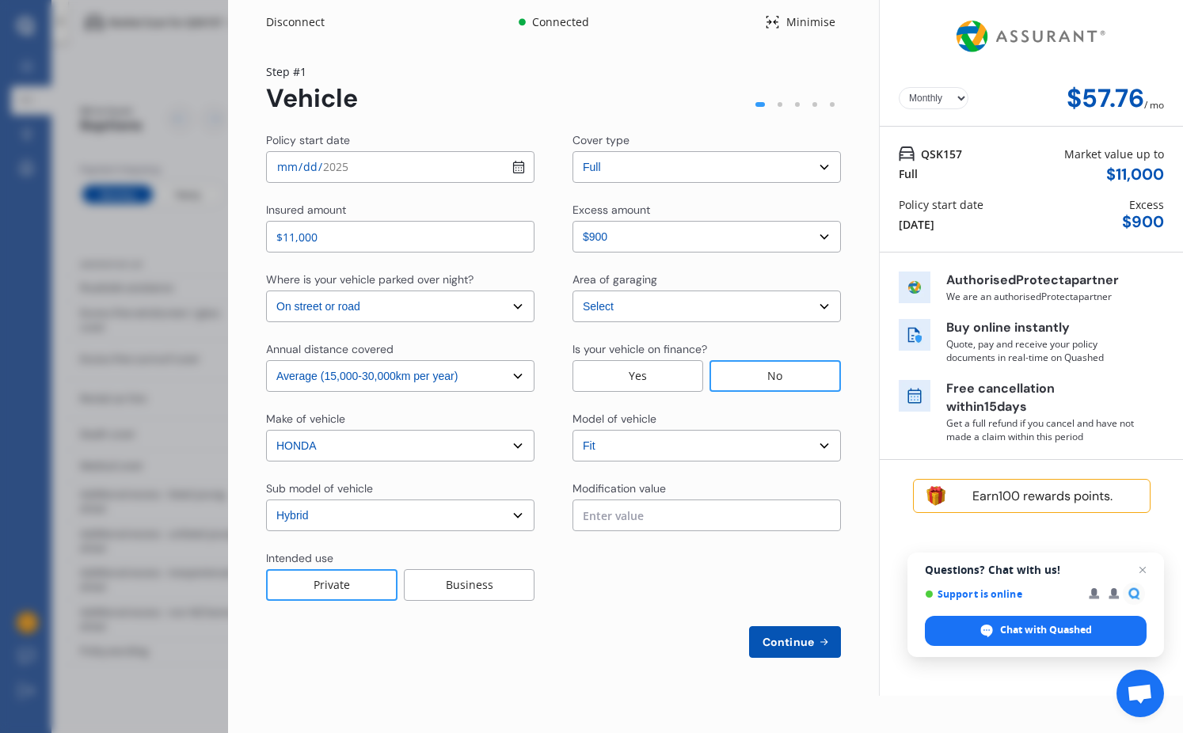
click at [791, 646] on span "Continue" at bounding box center [788, 642] width 58 height 13
select select "Mr"
select select "27"
select select "10"
select select "1967"
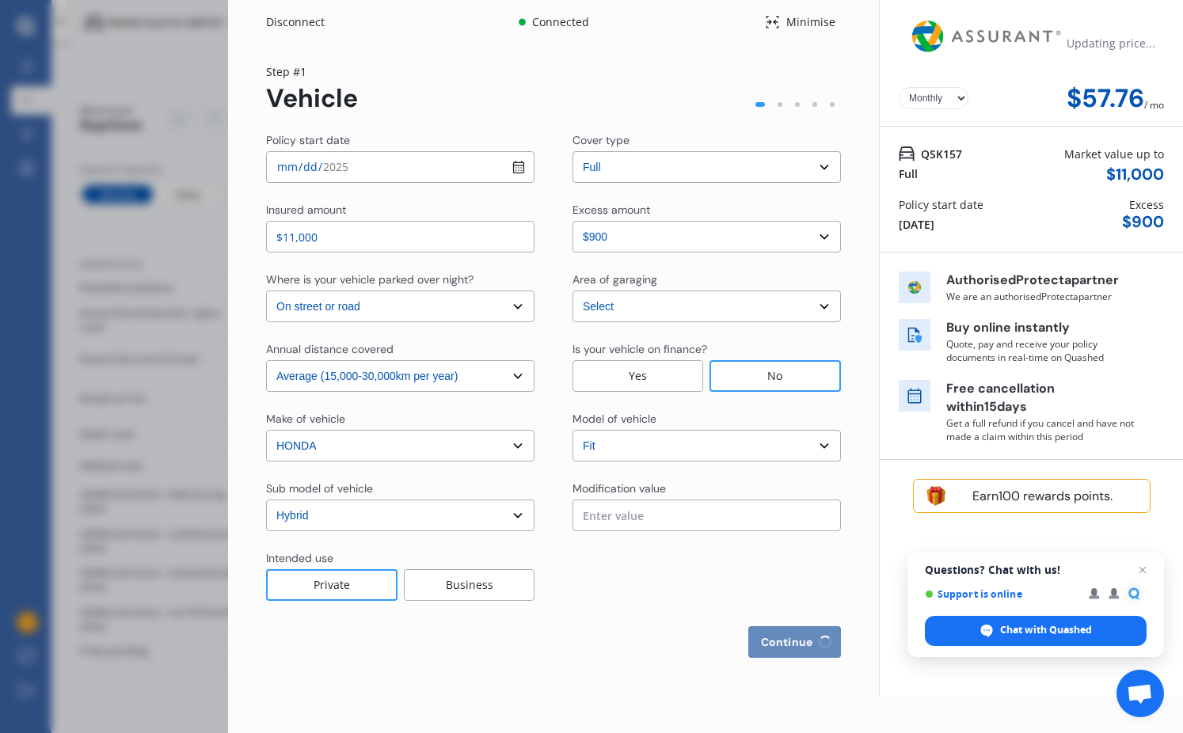
select select "full"
select select "more than 4 years"
select select "New Zealand"
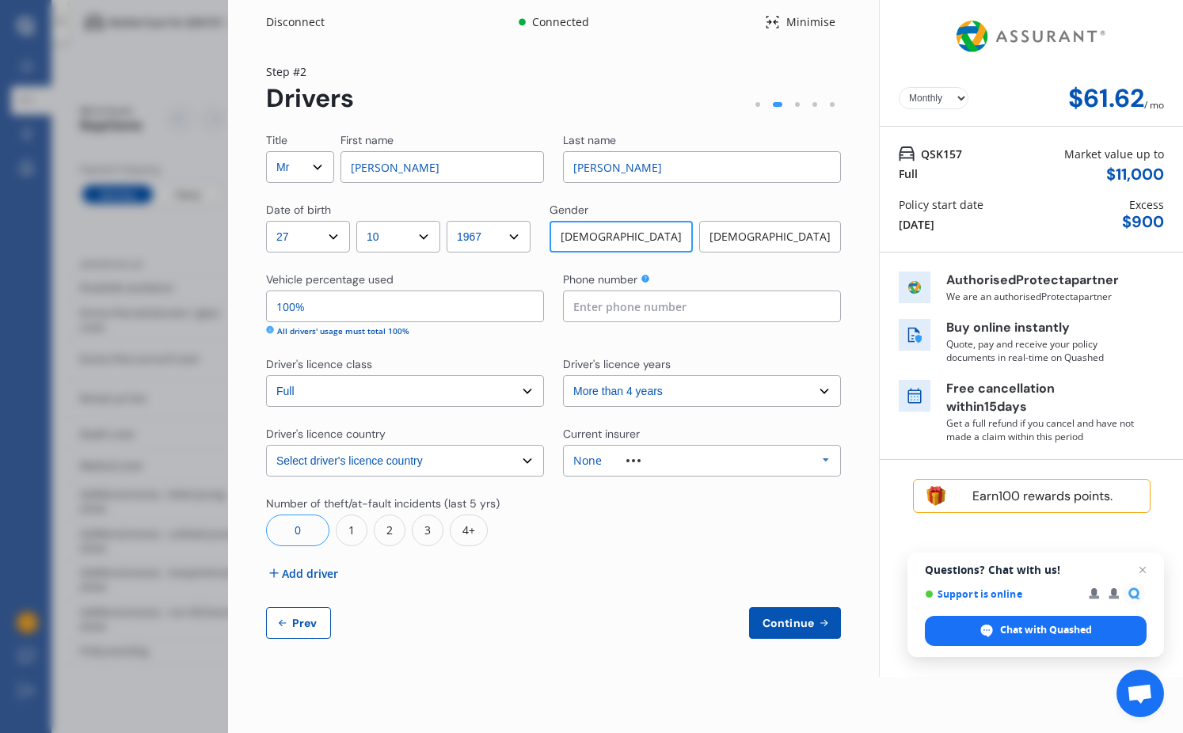
click at [314, 572] on span "Add driver" at bounding box center [310, 573] width 56 height 17
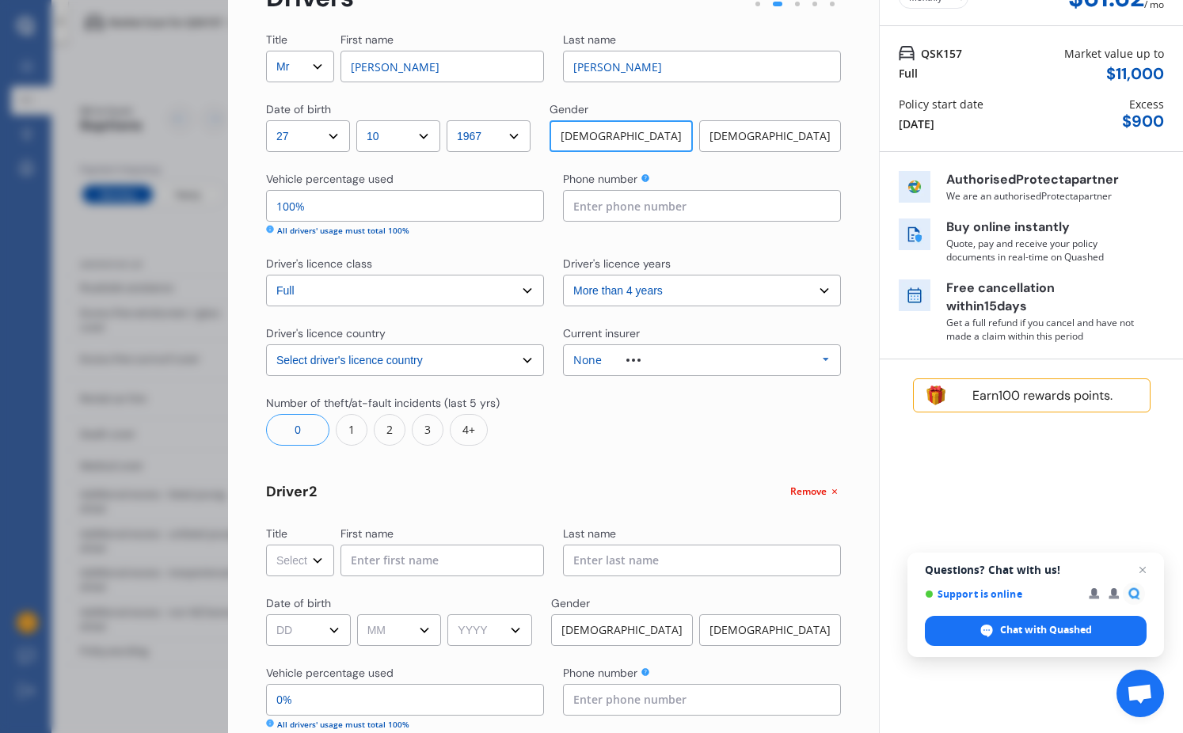
scroll to position [194, 0]
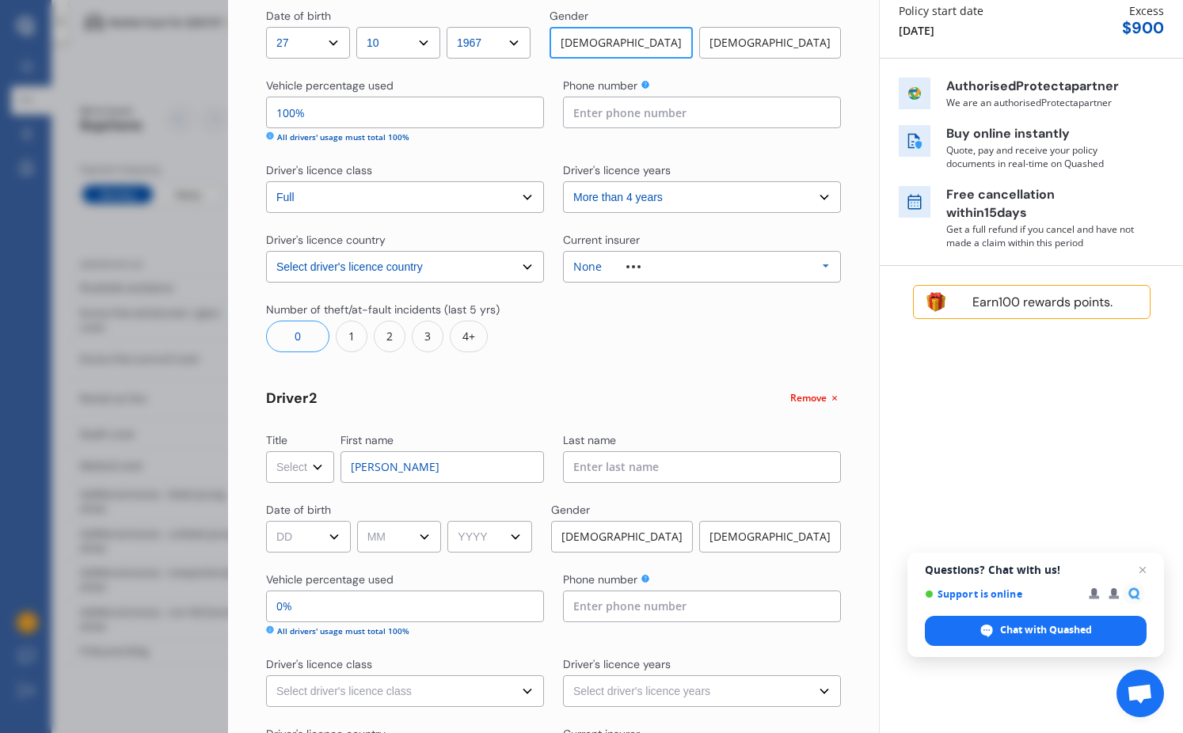
type input "Eliza"
type input "Quigley"
select select "07"
select select "06"
select select "2007"
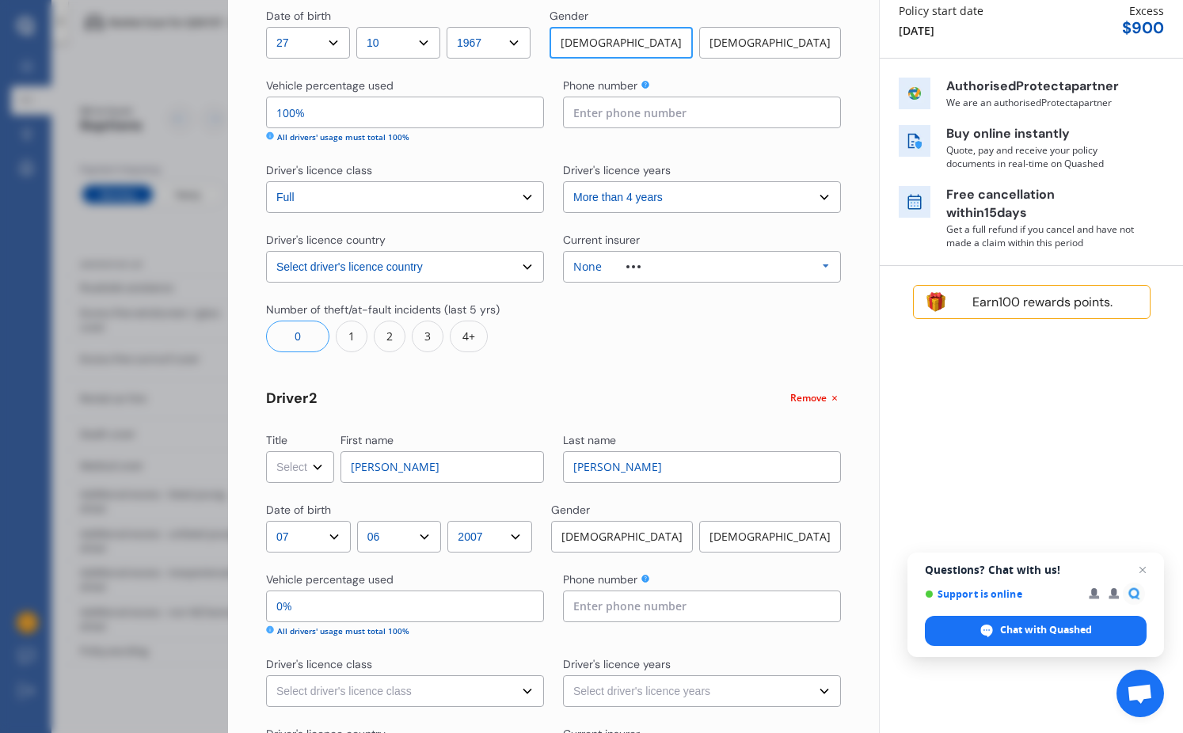
click at [733, 542] on div "Female" at bounding box center [770, 537] width 142 height 32
click at [280, 612] on input "0%" at bounding box center [405, 607] width 278 height 32
click at [284, 115] on input "100%" at bounding box center [405, 113] width 278 height 32
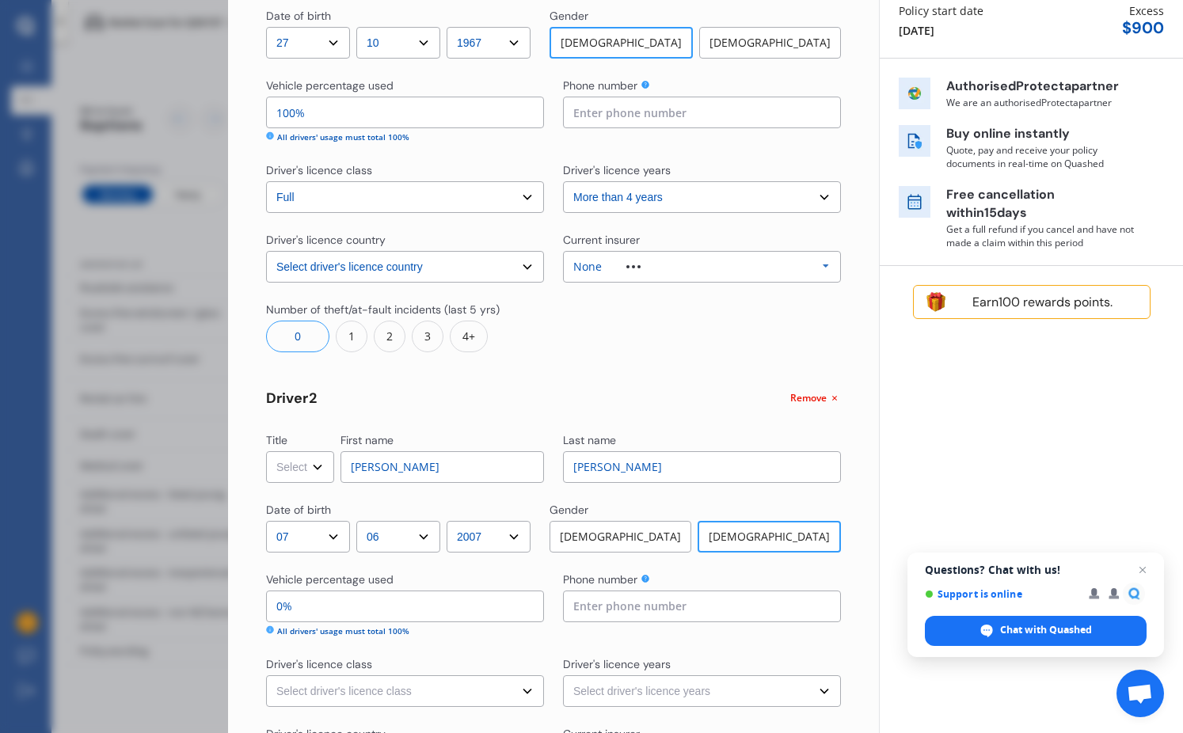
type input "5%"
type input "95%"
type input "50%"
click at [291, 612] on input "50%" at bounding box center [405, 607] width 278 height 32
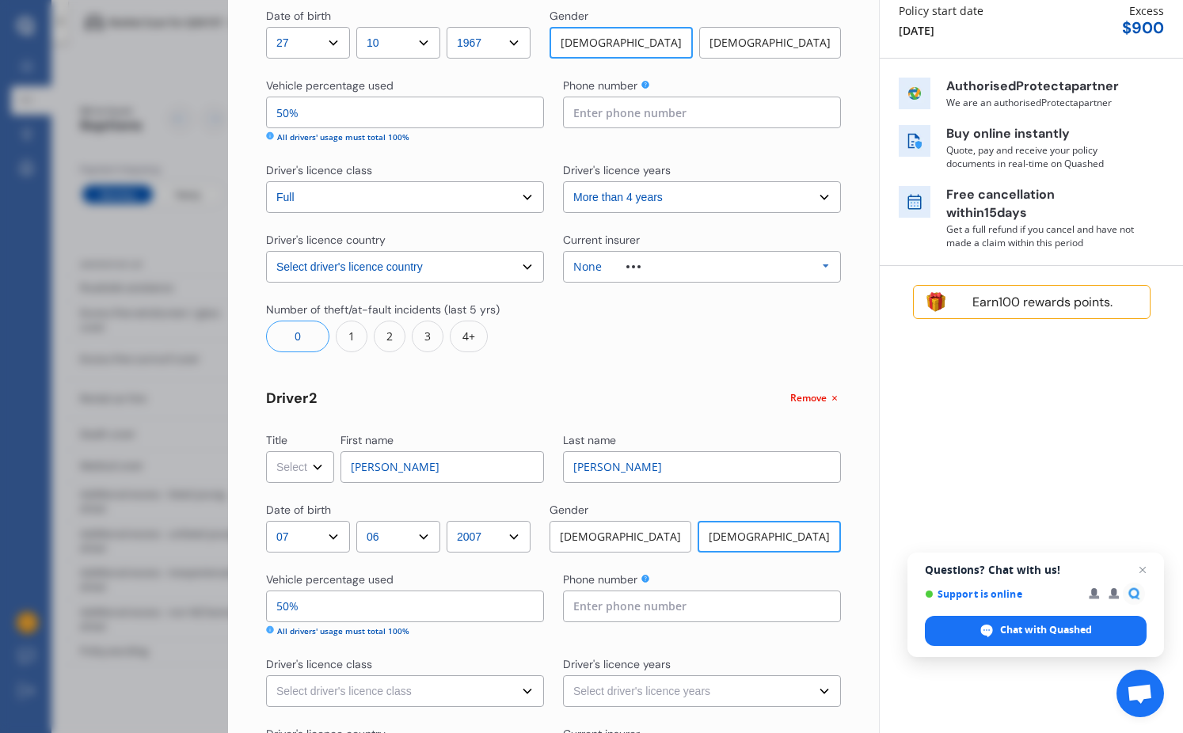
click at [291, 612] on input "50%" at bounding box center [405, 607] width 278 height 32
click at [276, 606] on input "50%" at bounding box center [405, 607] width 278 height 32
type input "98%"
type input "2%"
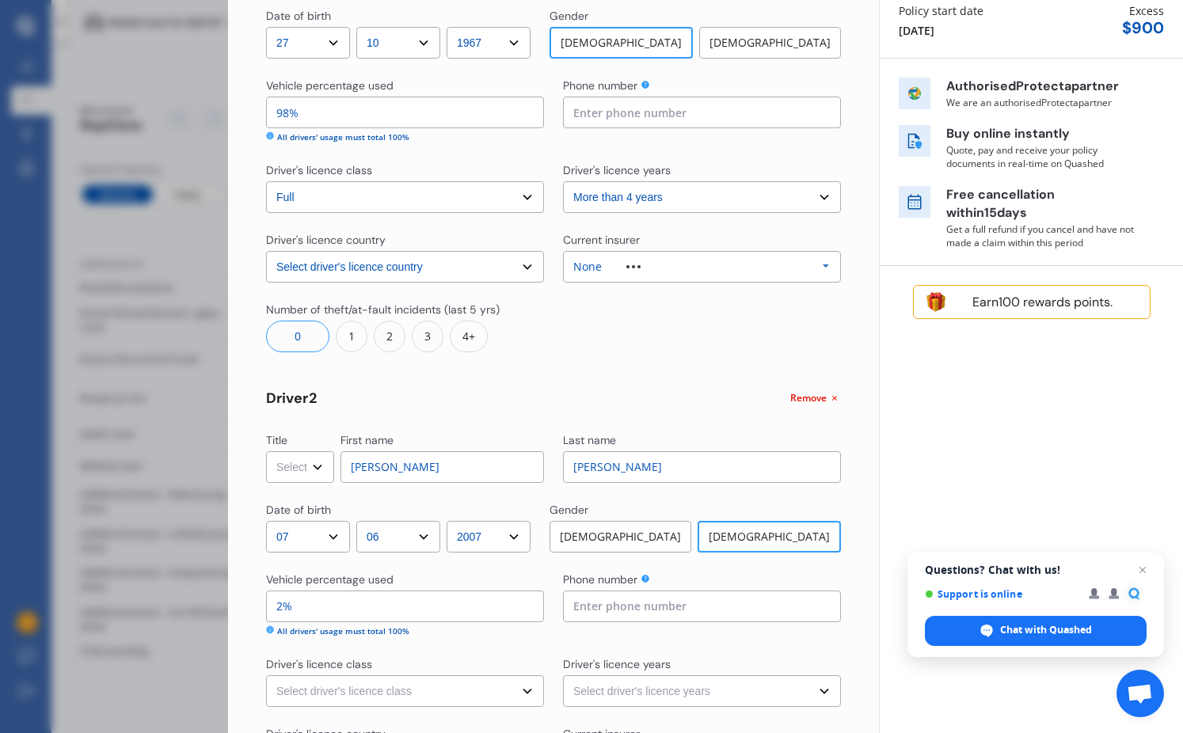
type input "75%"
type input "25%"
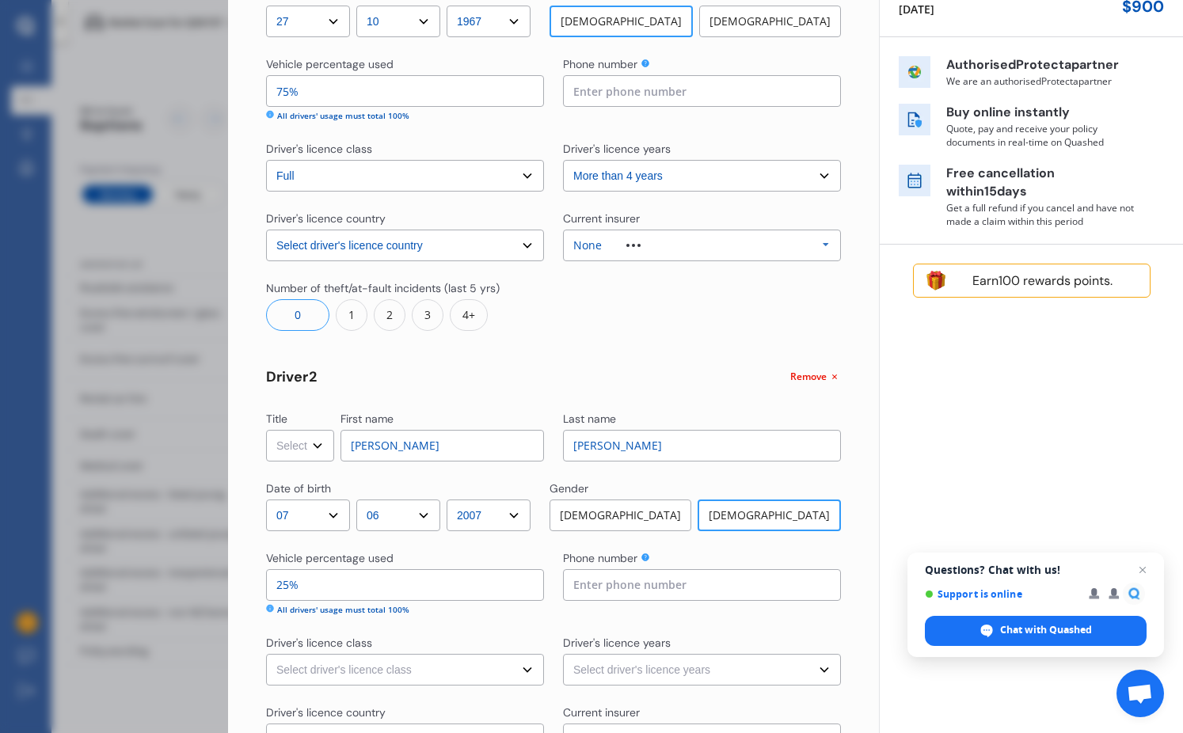
scroll to position [278, 0]
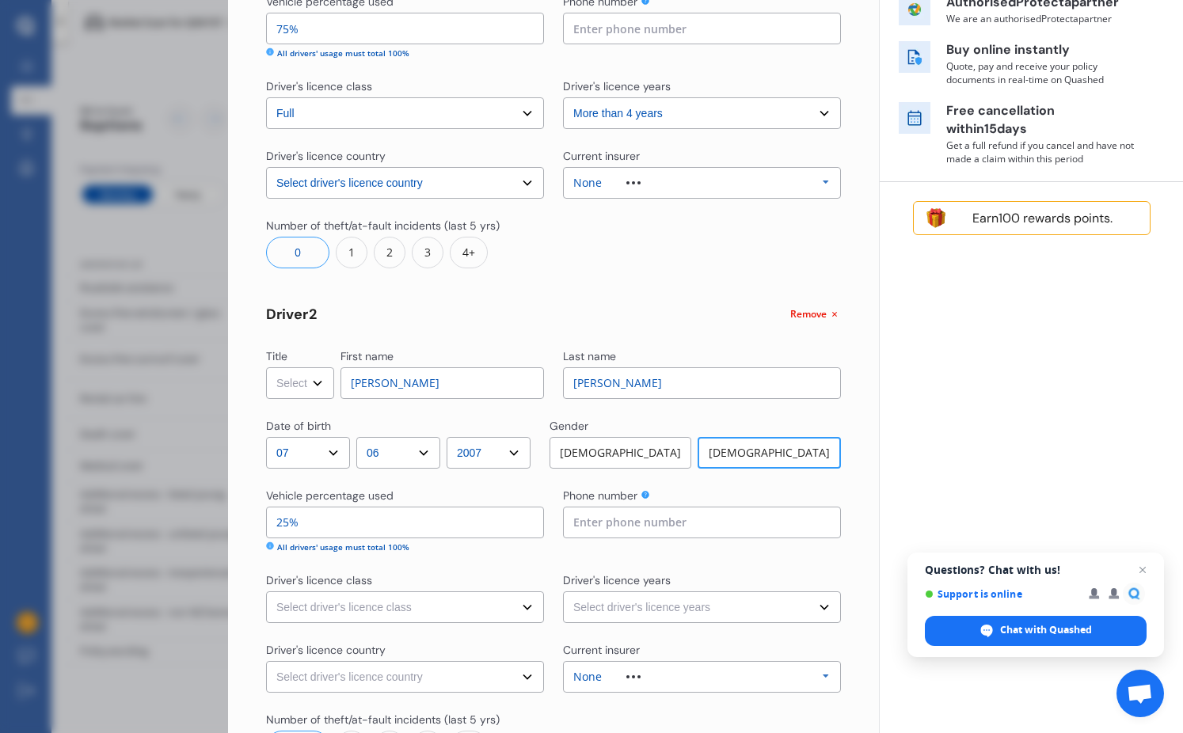
select select "learner"
select select "less than 1 year"
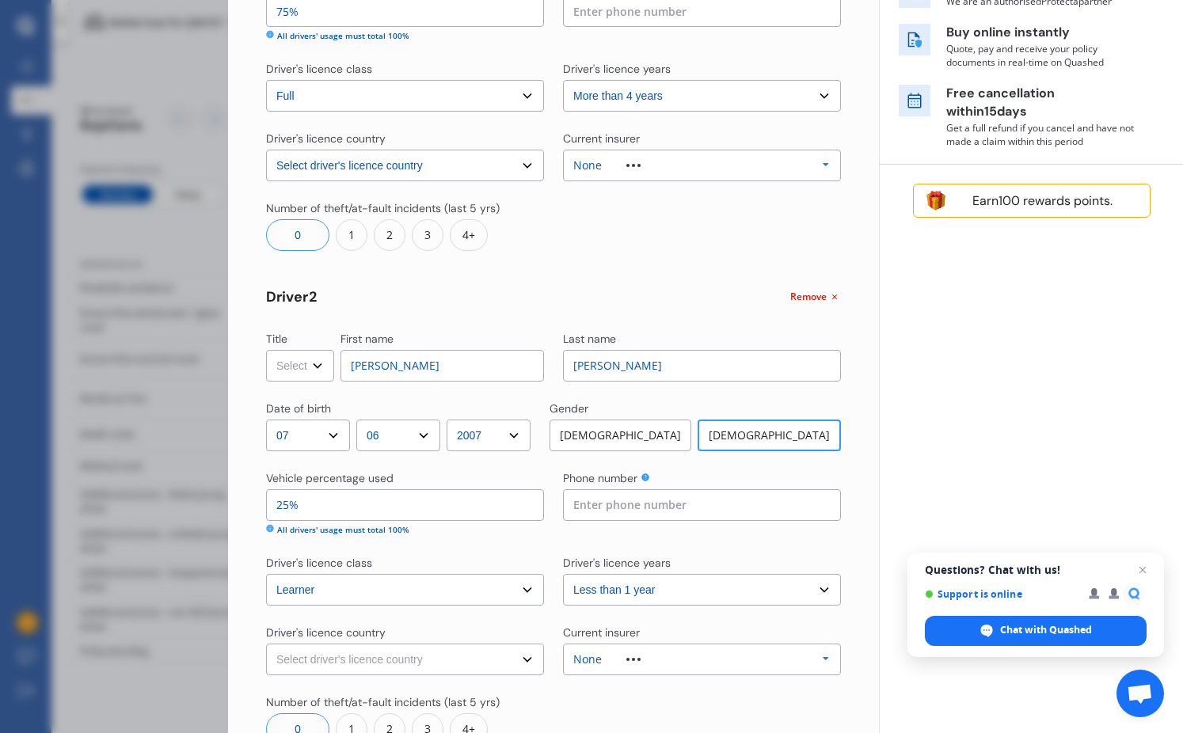
scroll to position [350, 0]
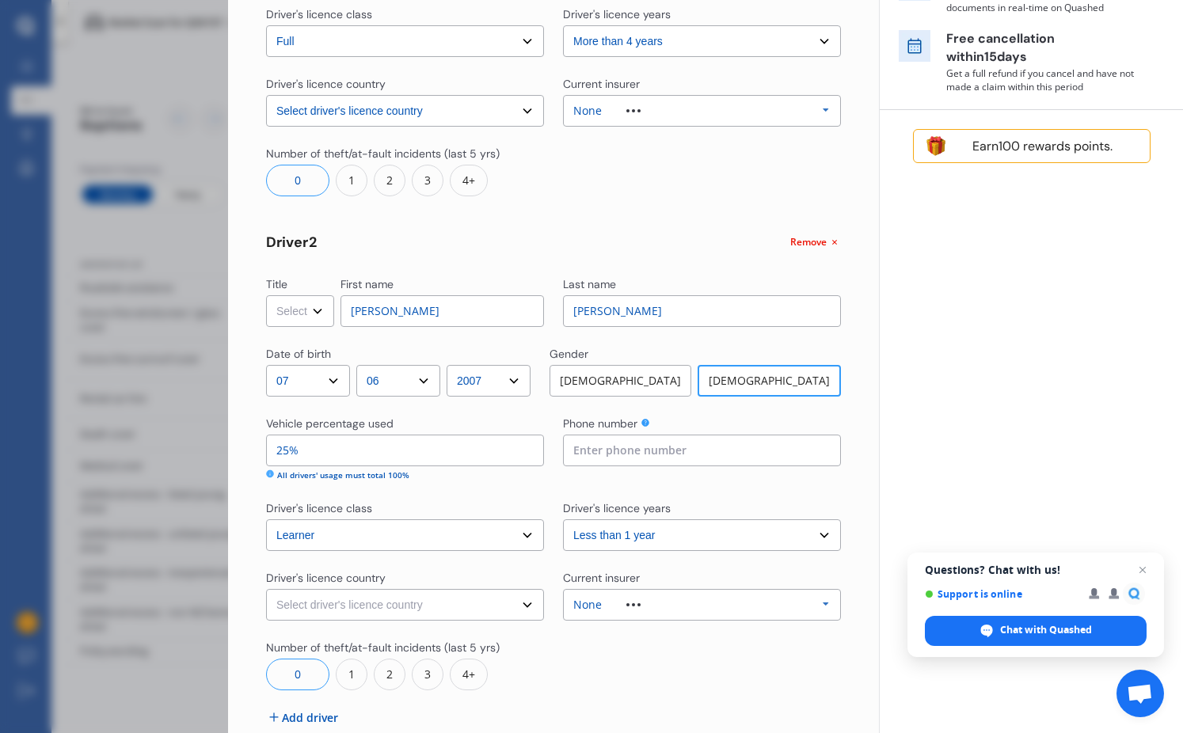
select select "New Zealand"
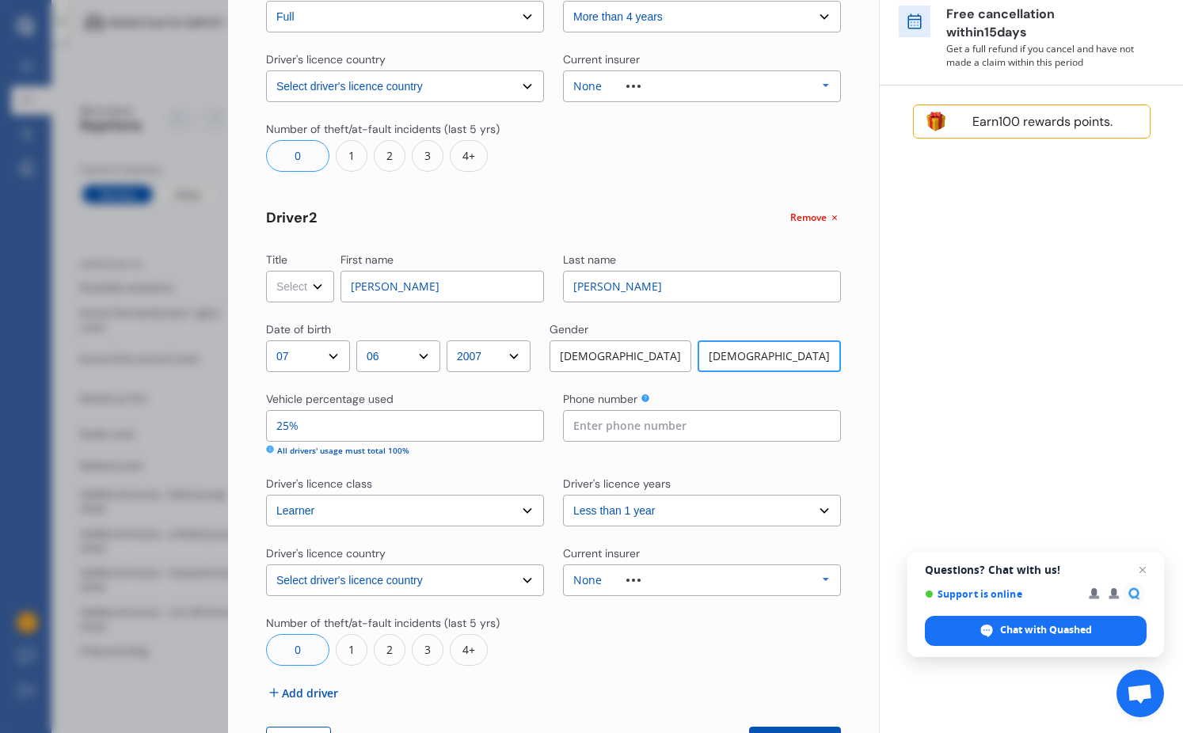
scroll to position [410, 0]
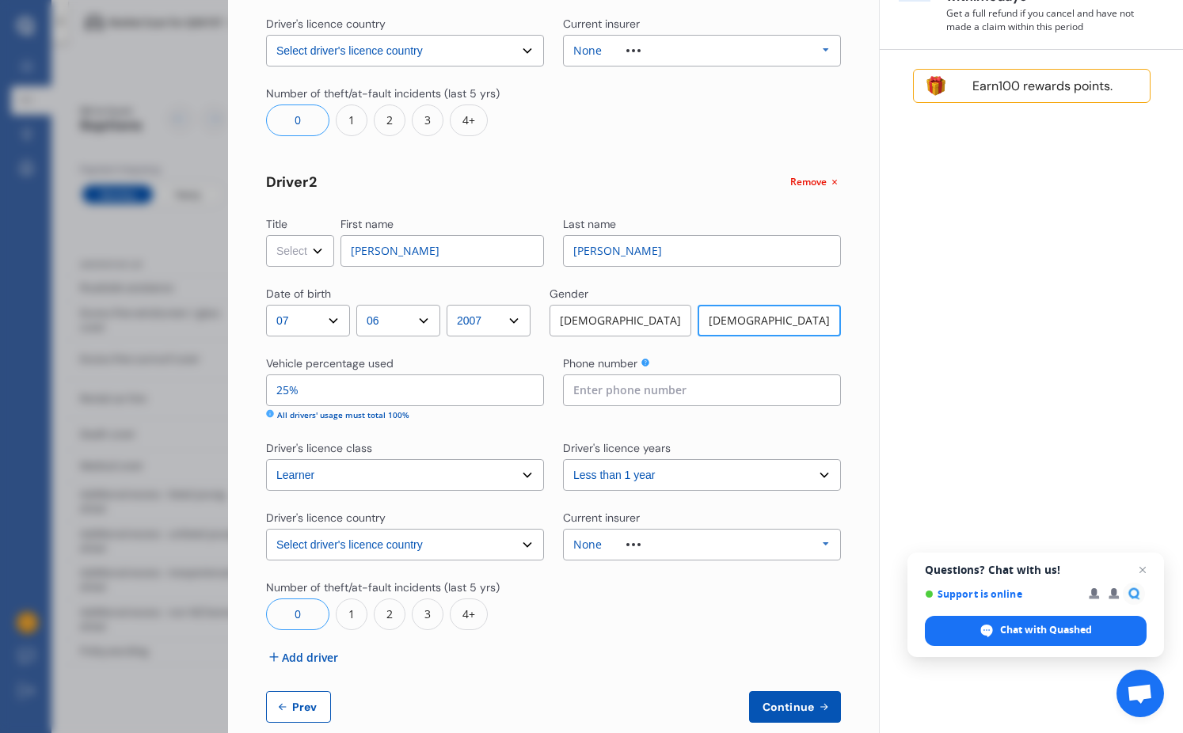
click at [306, 659] on span "Add driver" at bounding box center [310, 657] width 56 height 17
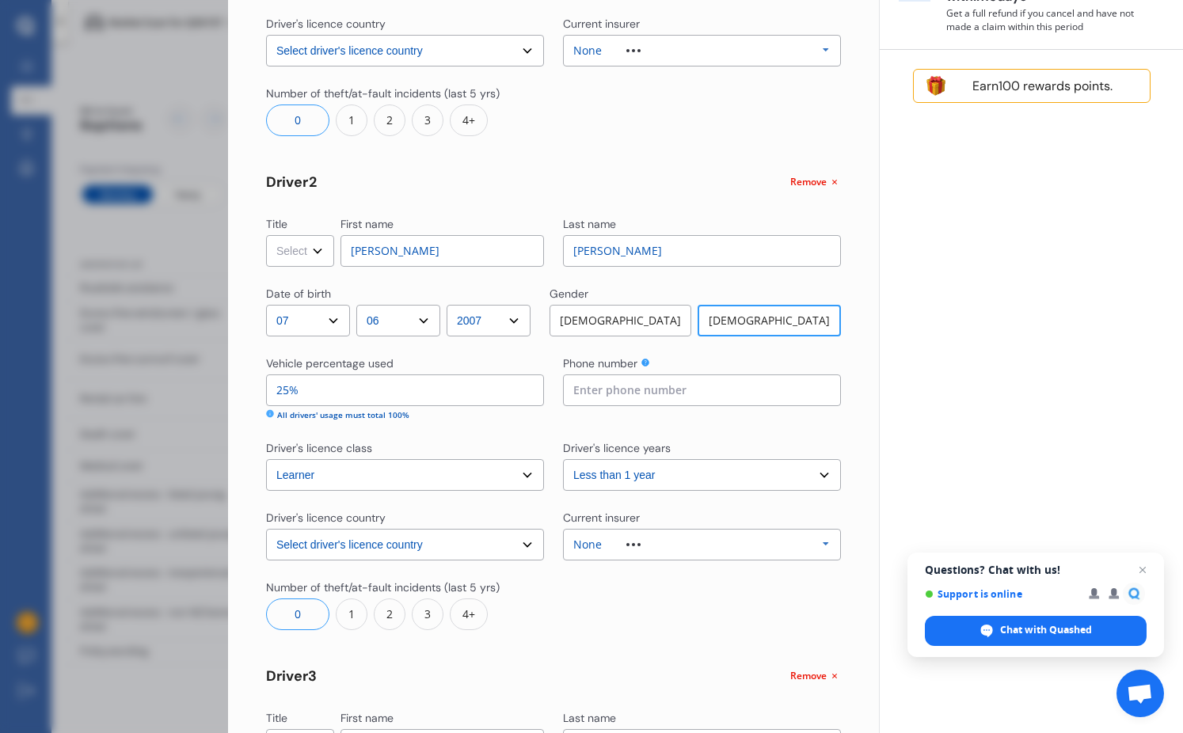
scroll to position [550, 0]
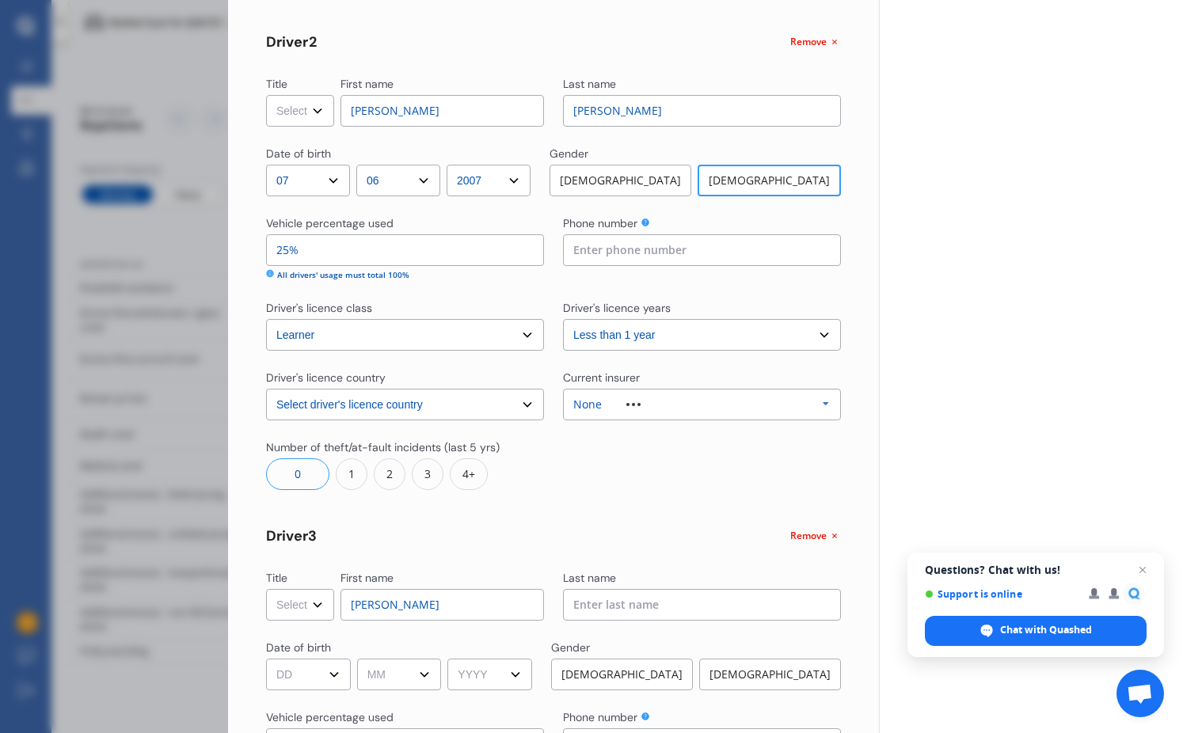
type input "Frank"
type input "Quigley"
select select "07"
select select "10"
select select "2005"
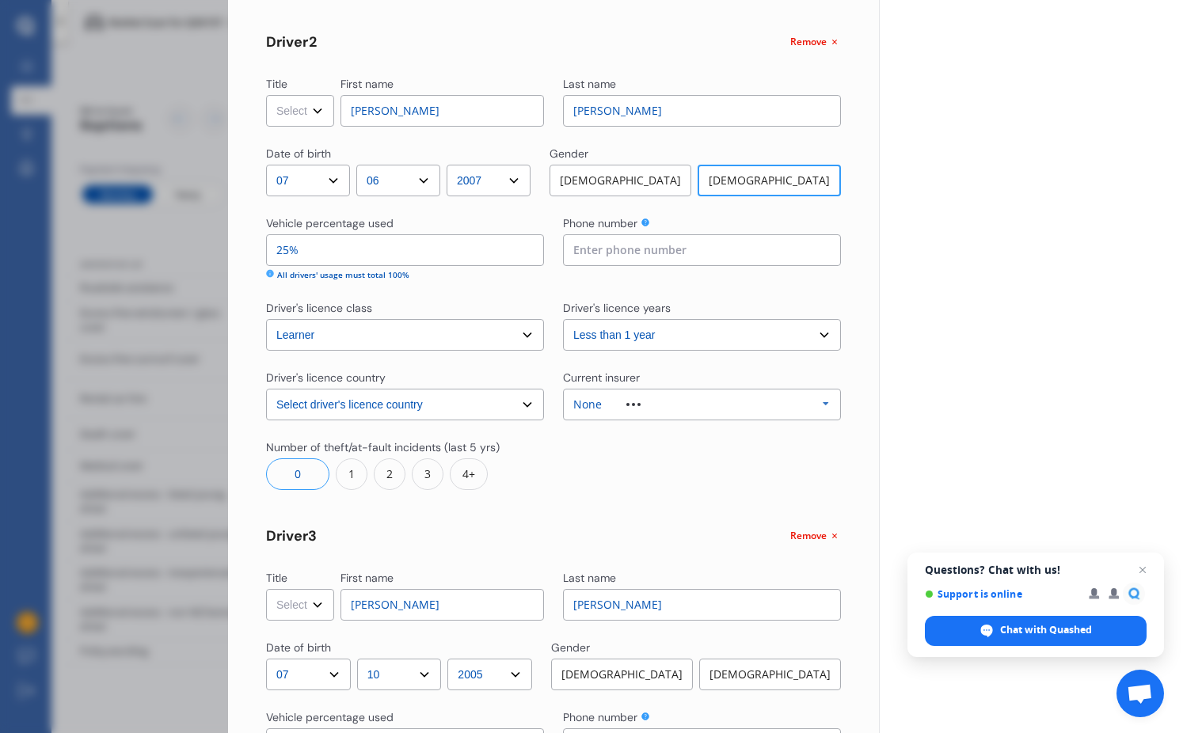
click at [623, 660] on div "Male" at bounding box center [622, 675] width 142 height 32
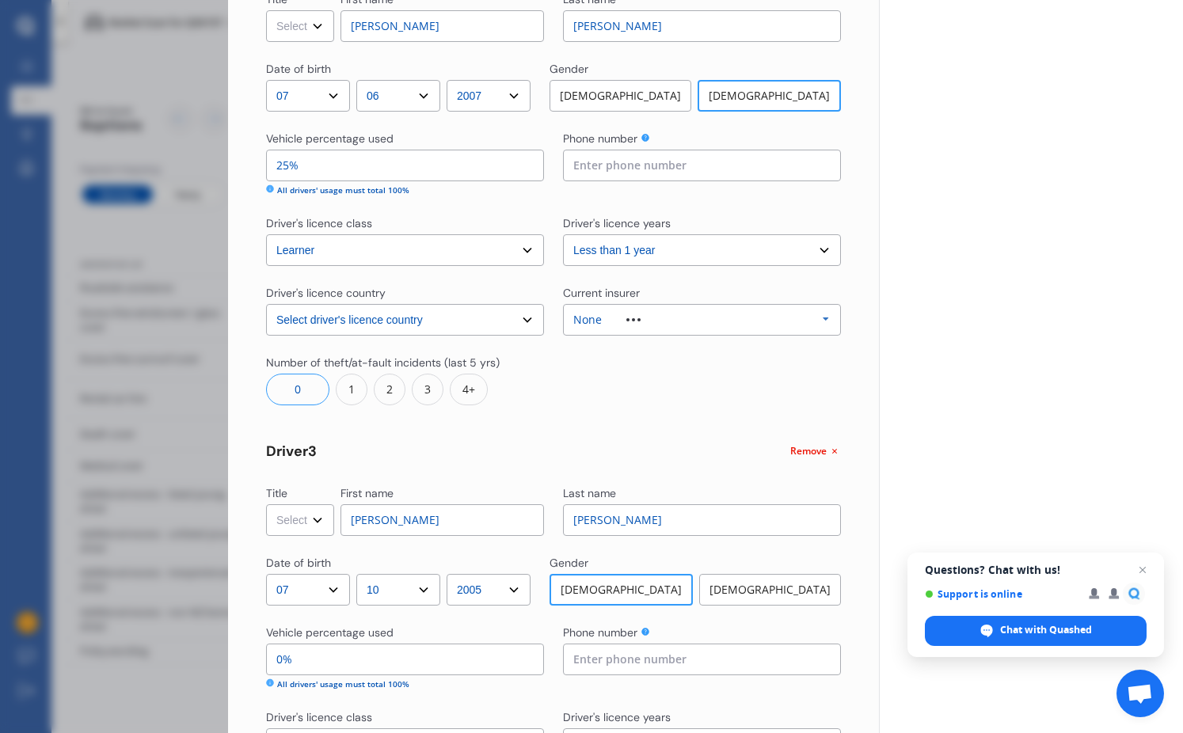
scroll to position [718, 0]
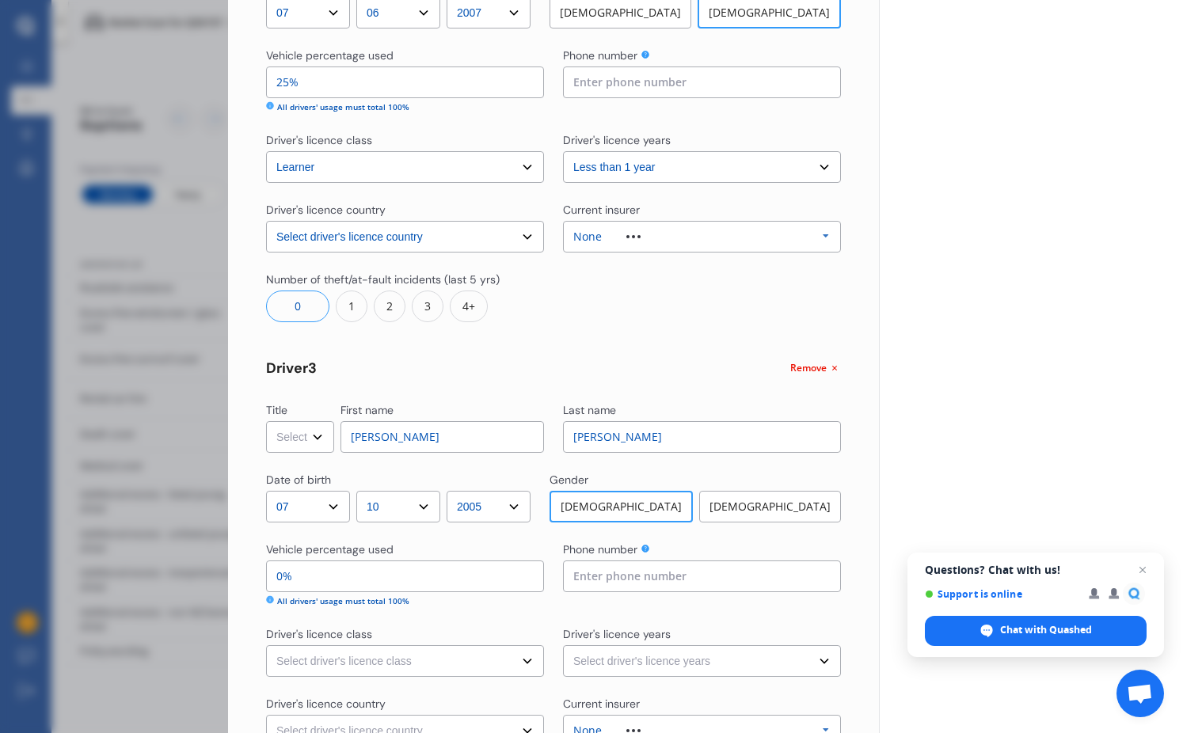
click at [284, 585] on input "0%" at bounding box center [405, 577] width 278 height 32
type input "25%"
select select "learner"
select select "1-2 years"
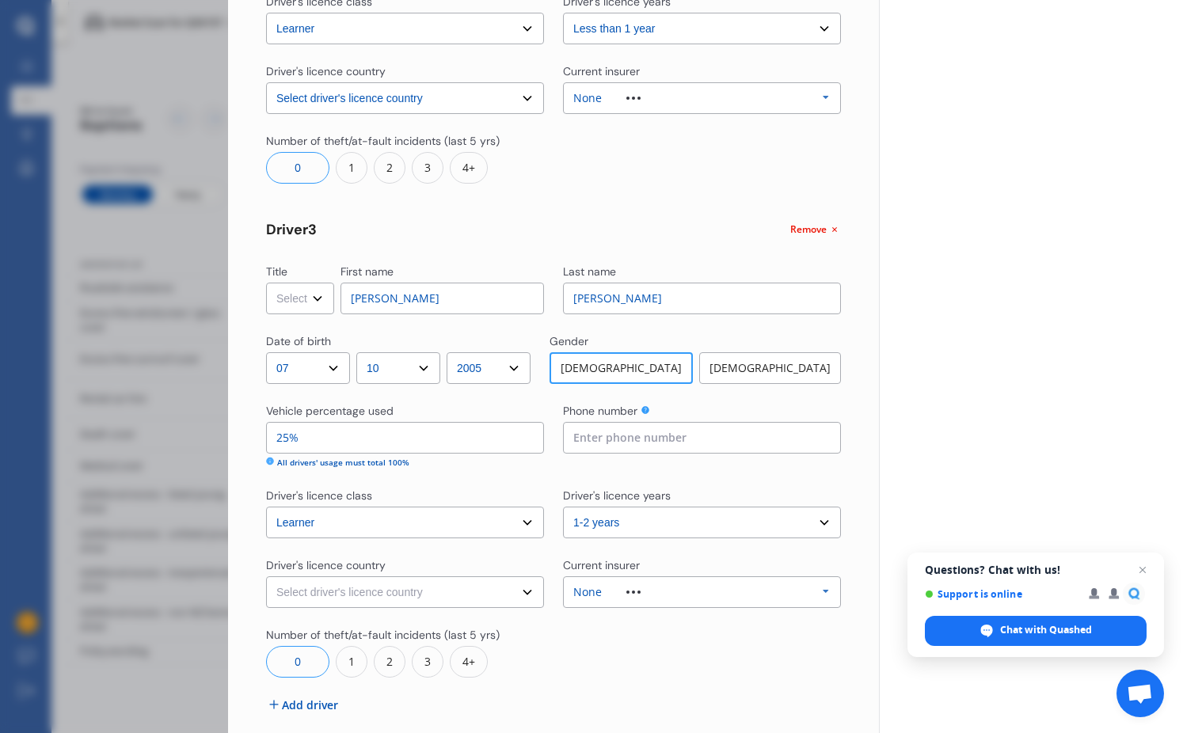
select select "New Zealand"
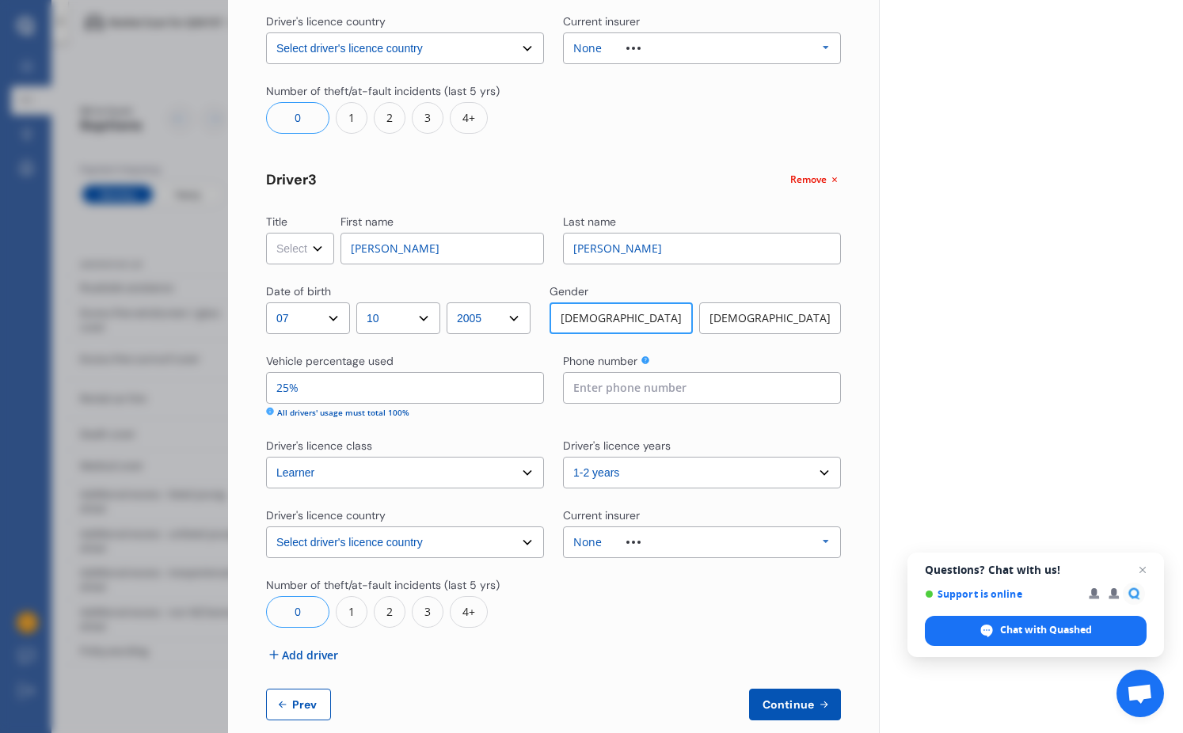
scroll to position [930, 0]
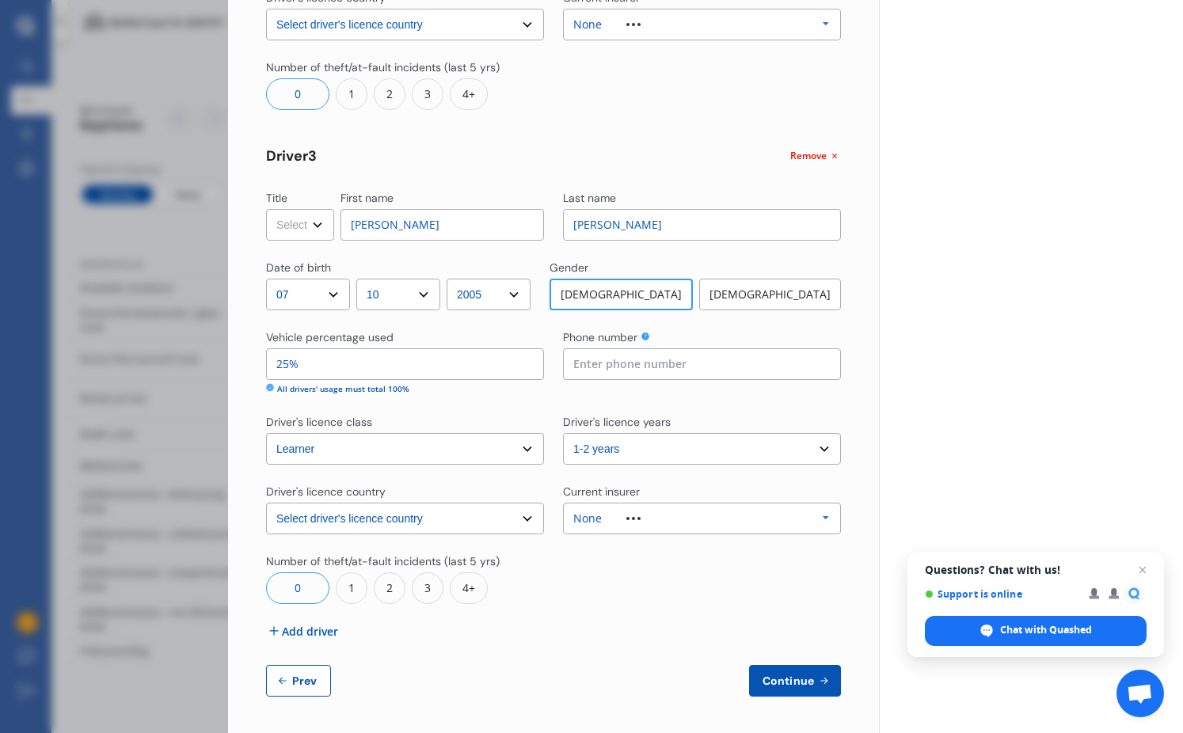
click at [779, 678] on span "Continue" at bounding box center [788, 681] width 58 height 13
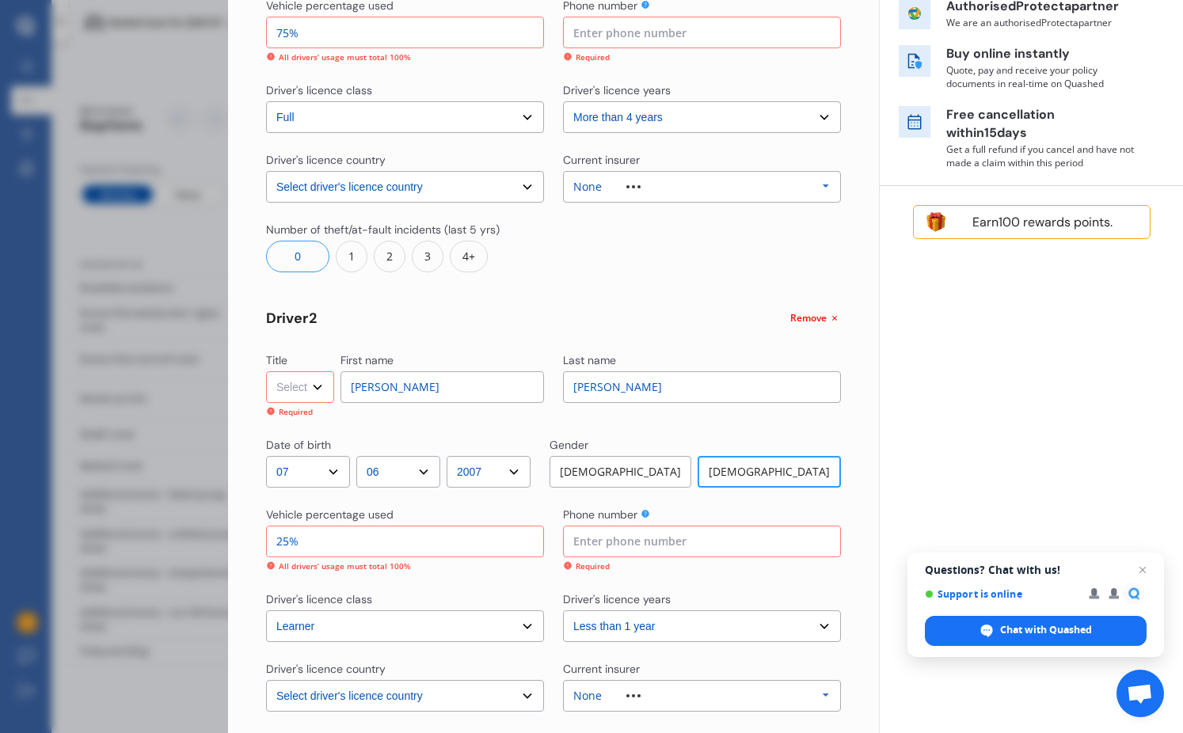
scroll to position [430, 0]
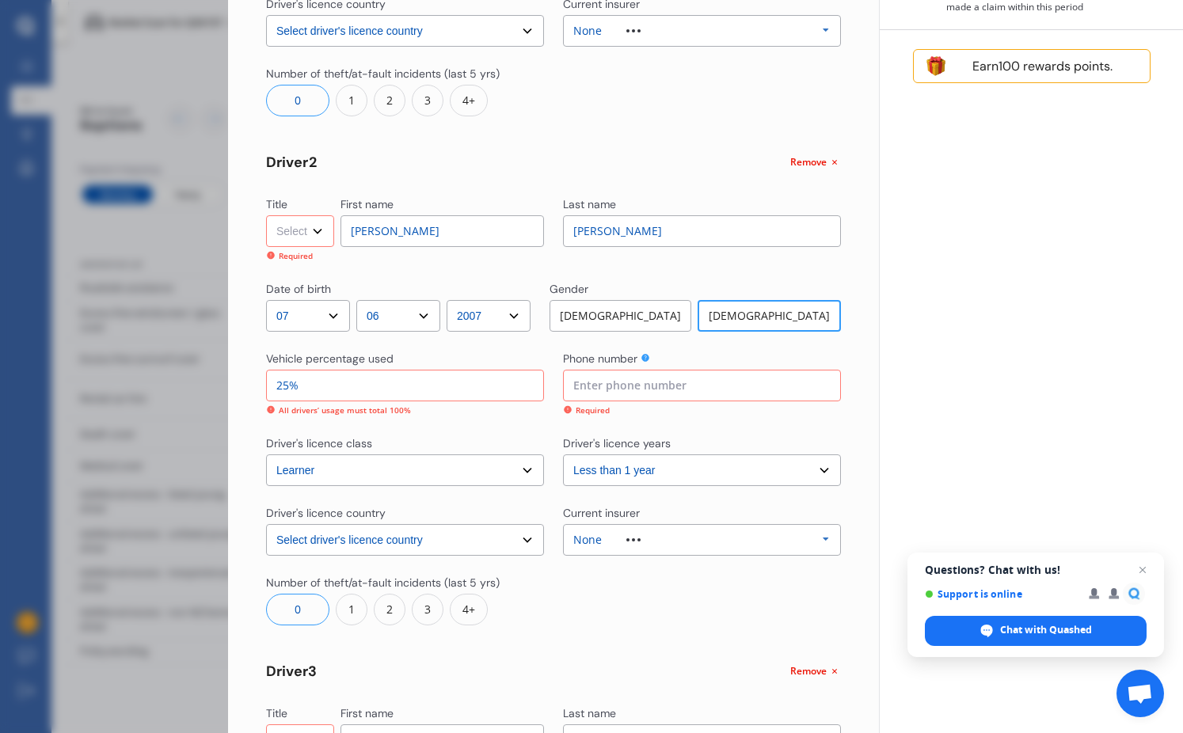
select select "Miss"
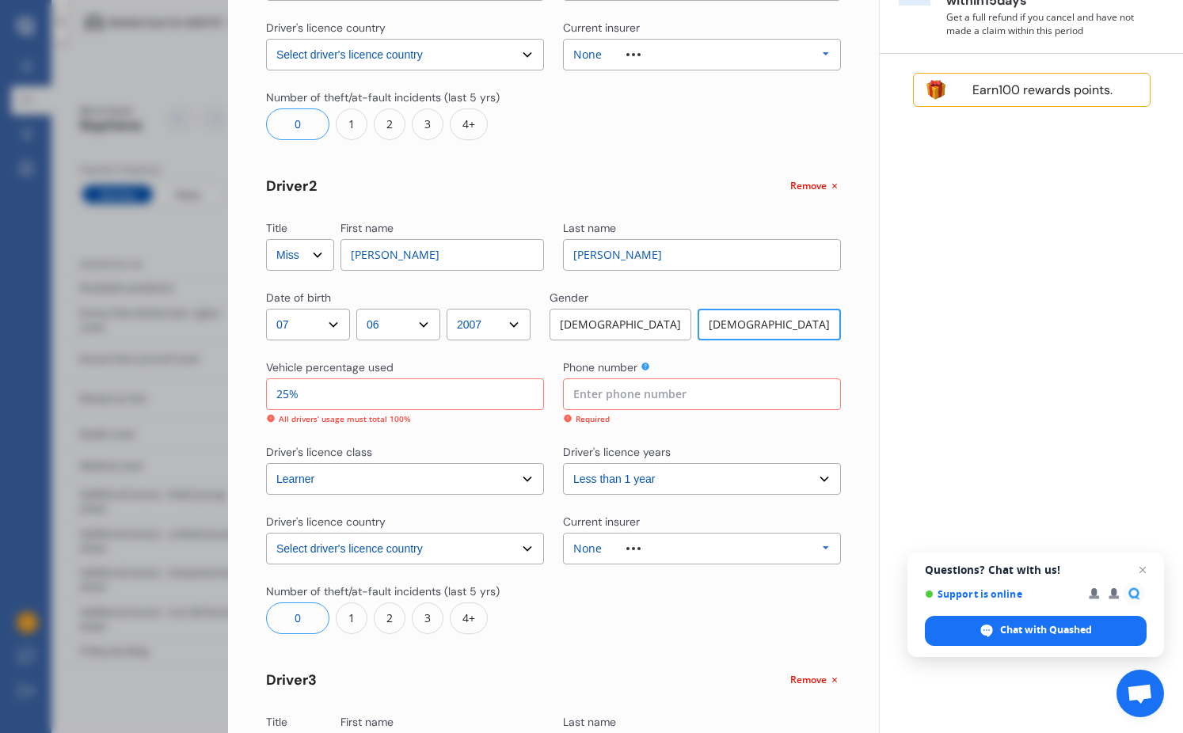
scroll to position [86, 0]
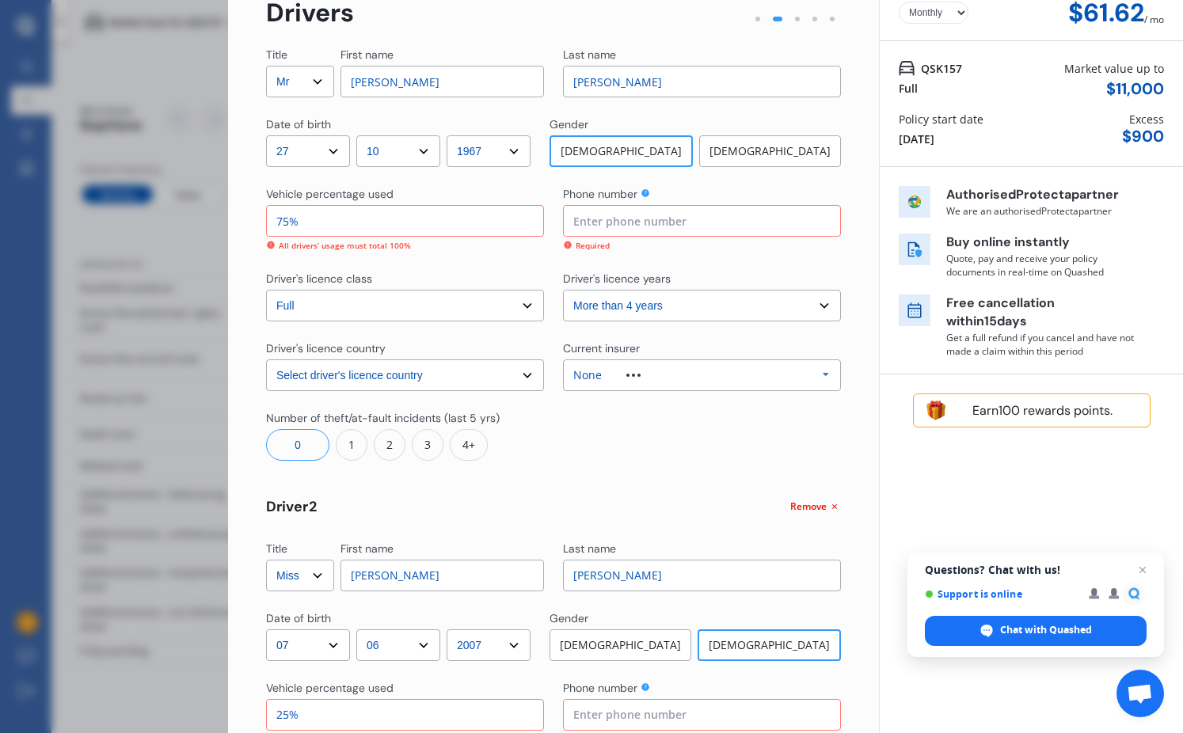
click at [280, 221] on input "75%" at bounding box center [405, 221] width 278 height 32
type input "50%"
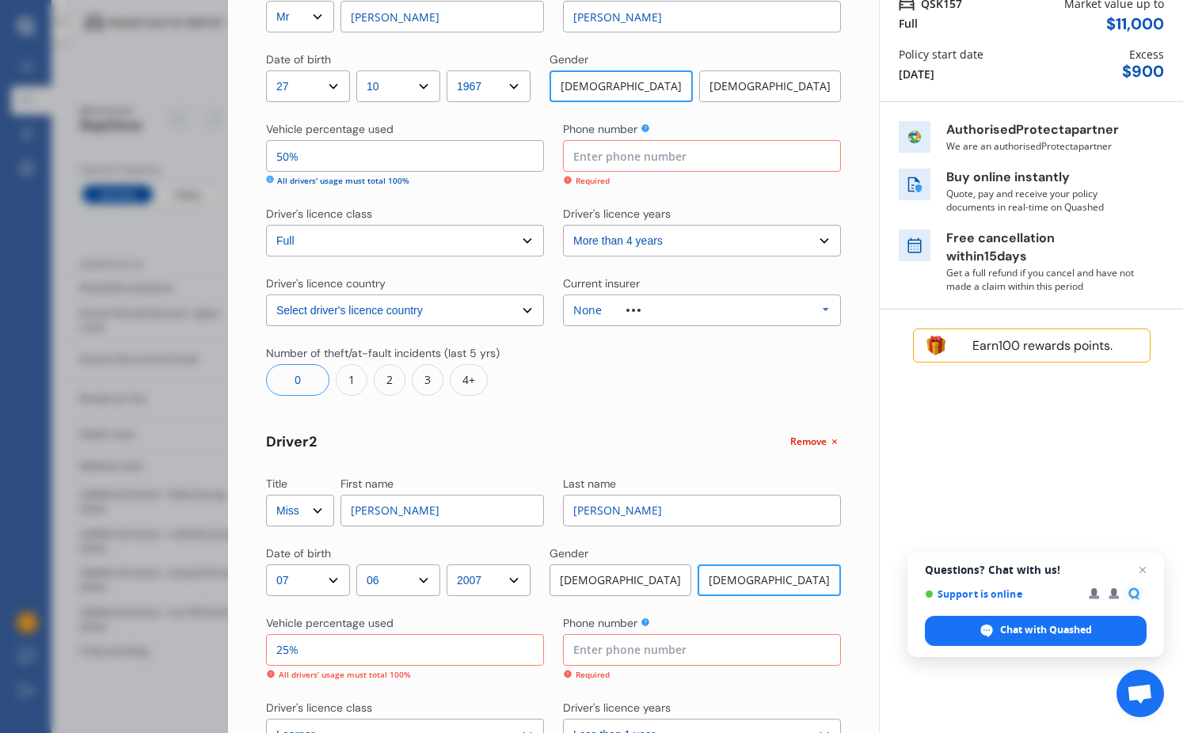
scroll to position [185, 0]
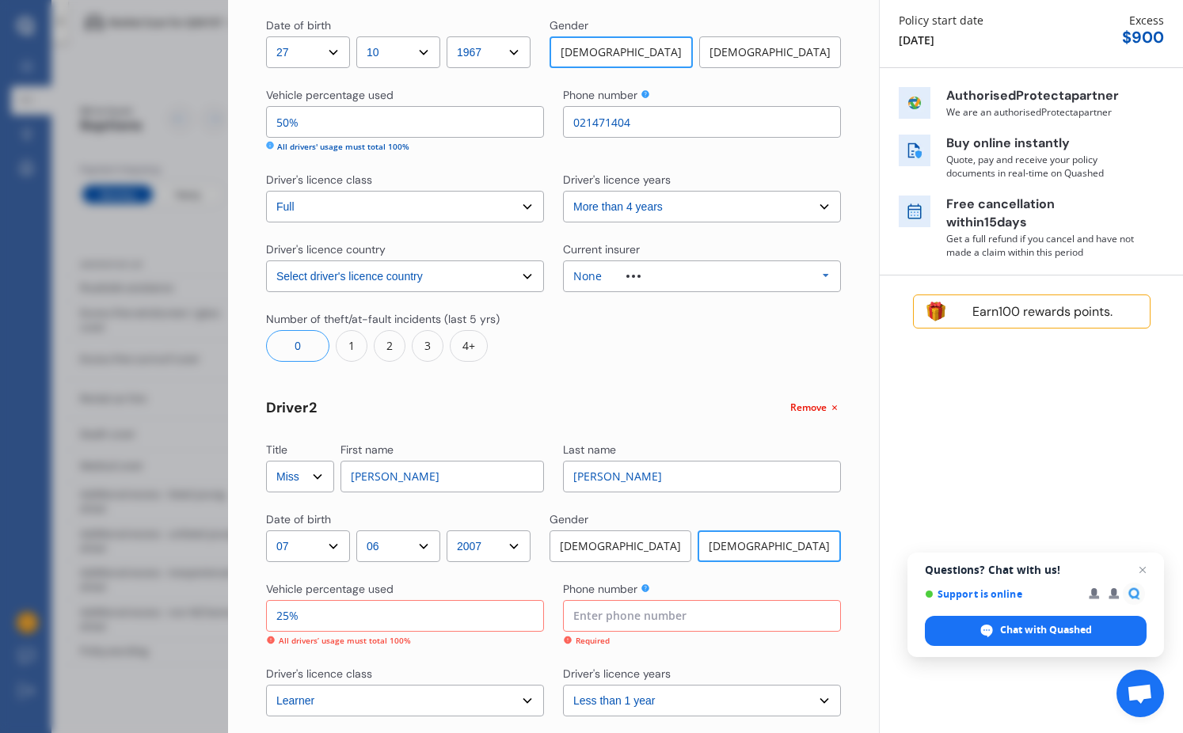
type input "021471404"
click at [342, 660] on div "Title Select Mr Mrs Miss Ms Dr First name Paul Last name Quigley Date of birth …" at bounding box center [553, 703] width 575 height 1510
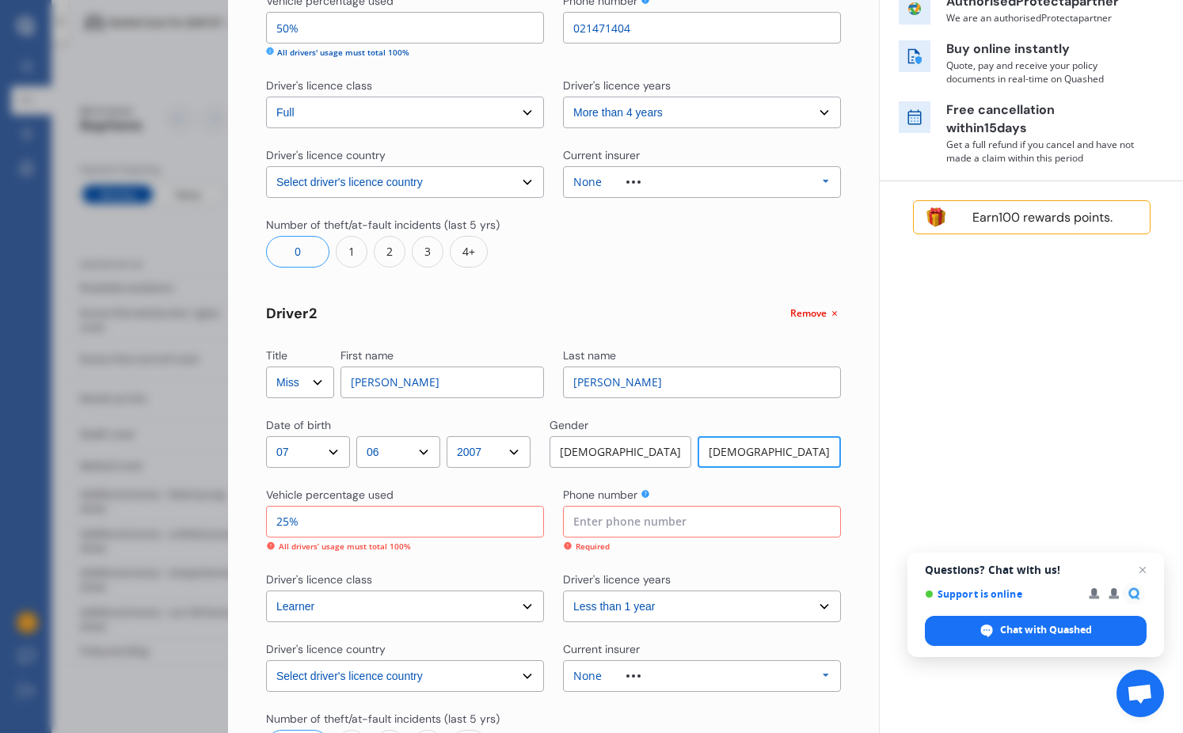
click at [624, 529] on input at bounding box center [702, 522] width 278 height 32
type input "021471404"
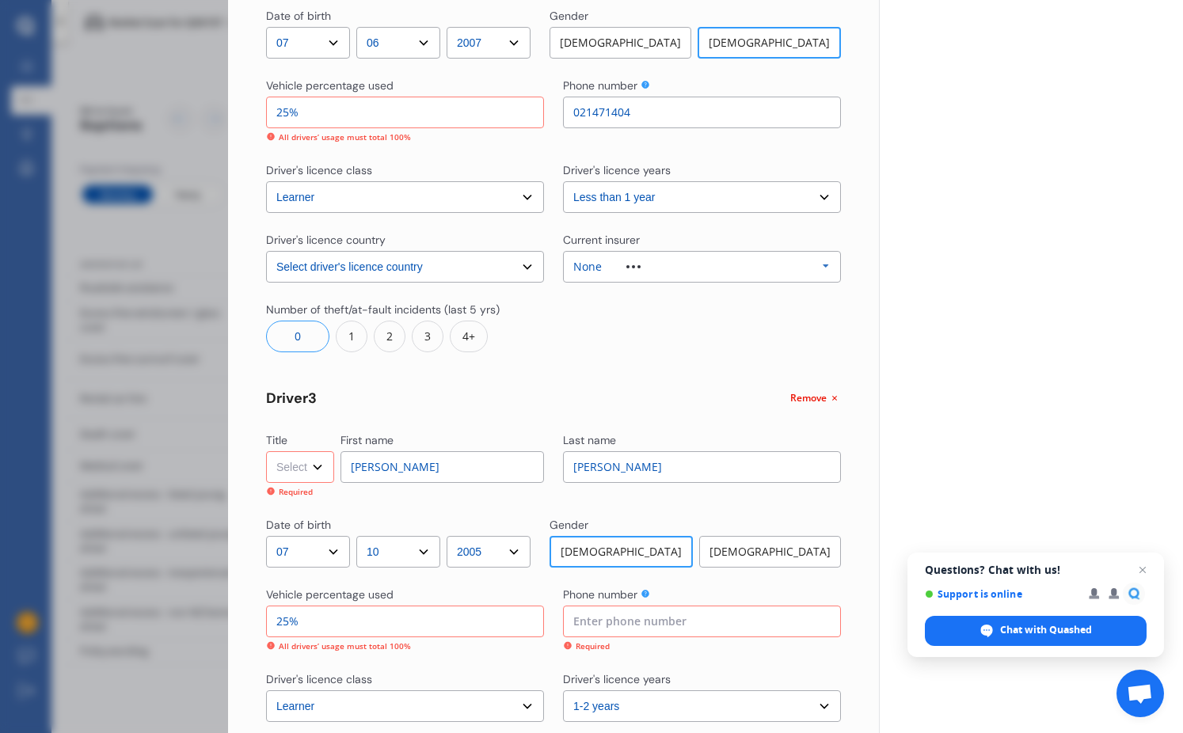
scroll to position [710, 0]
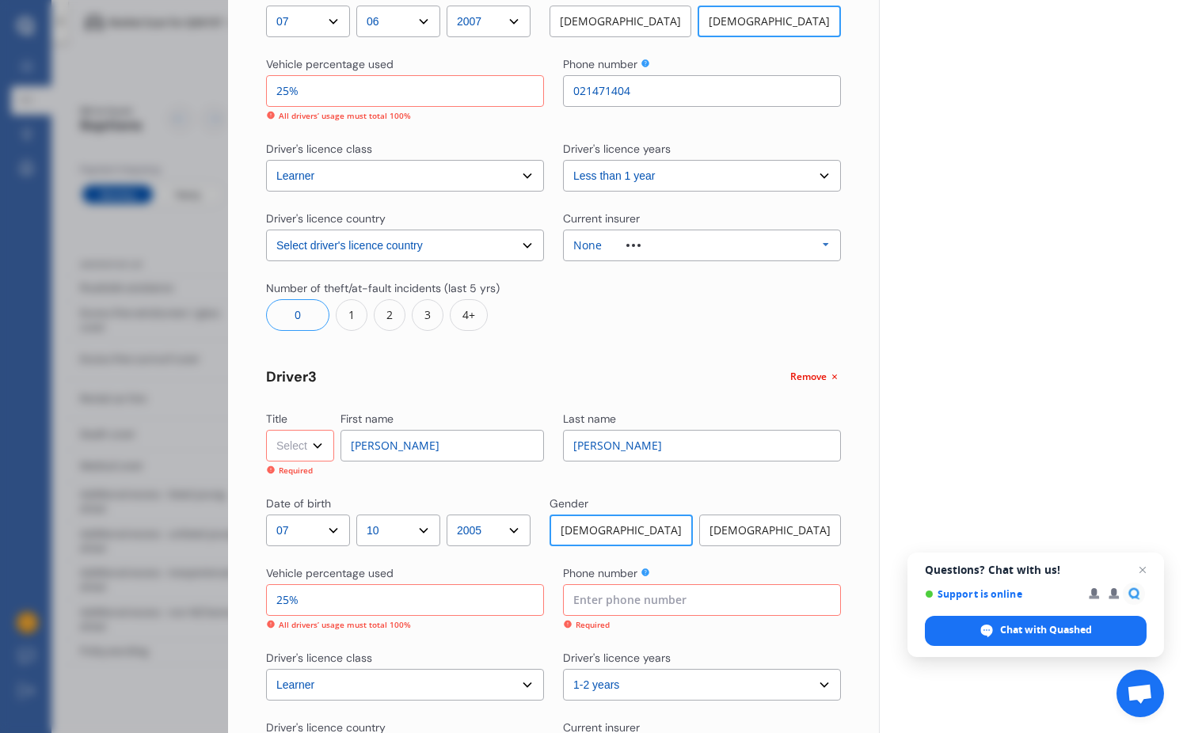
select select "Mr"
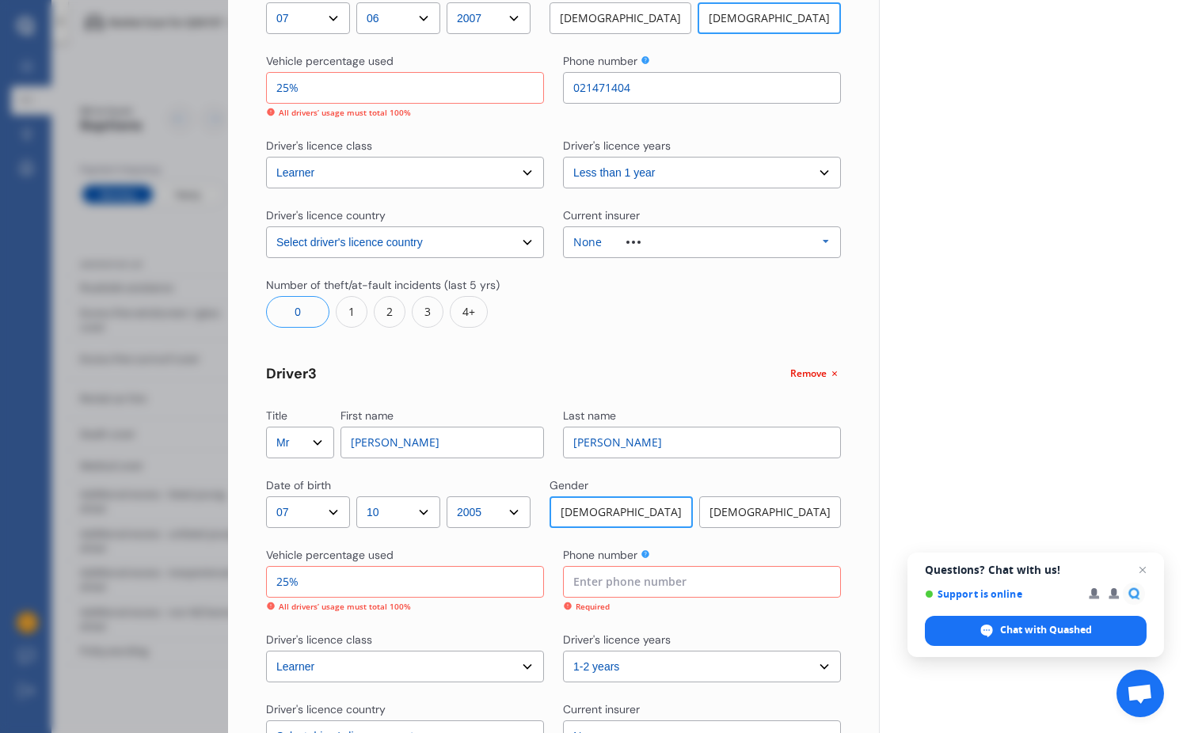
scroll to position [738, 0]
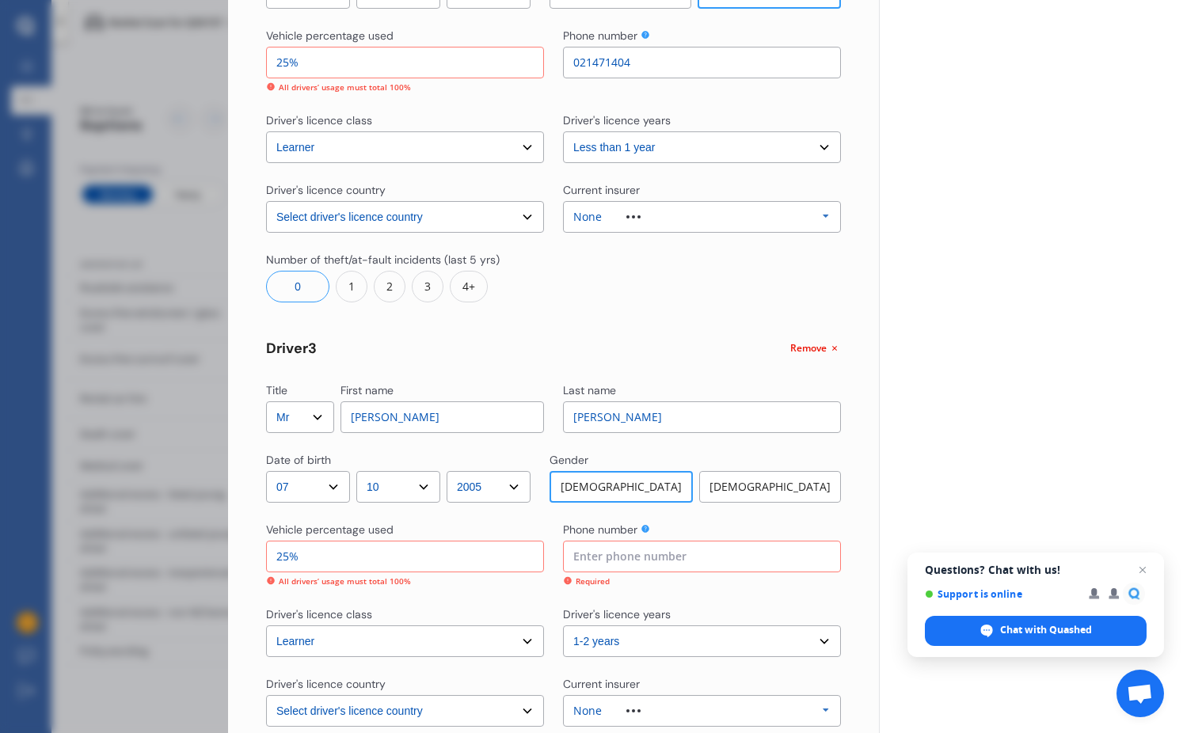
click at [333, 554] on input "25%" at bounding box center [405, 557] width 278 height 32
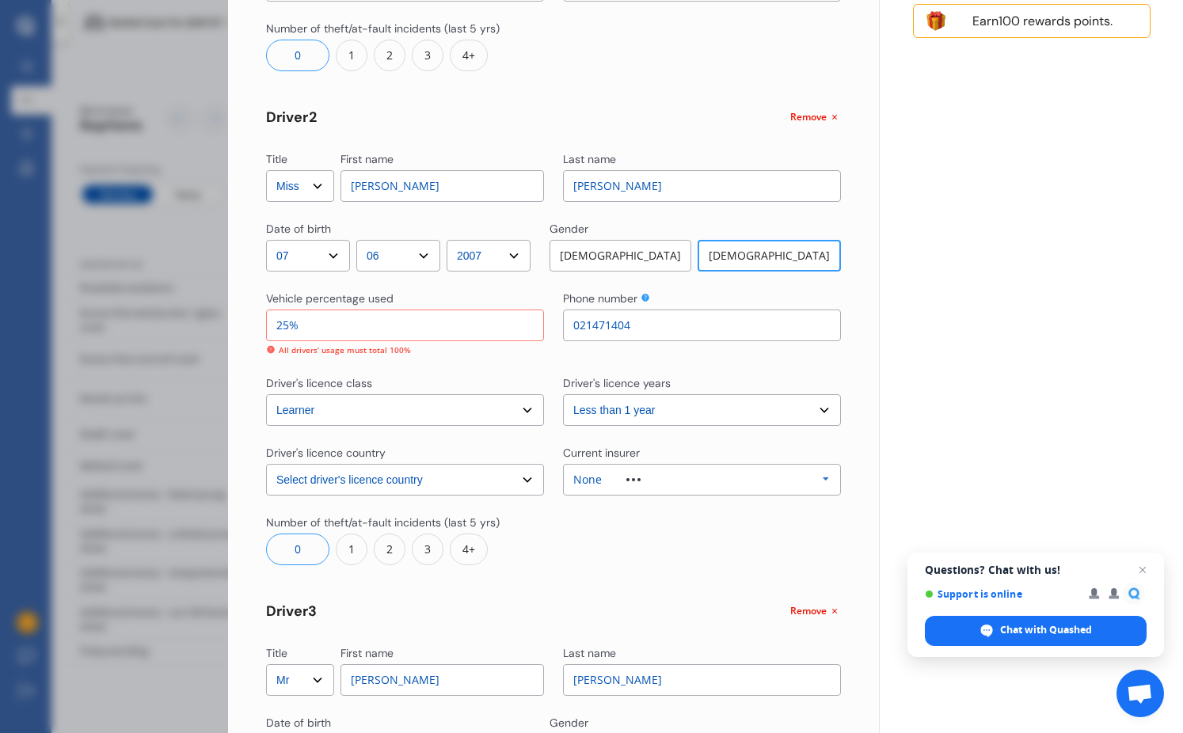
scroll to position [930, 0]
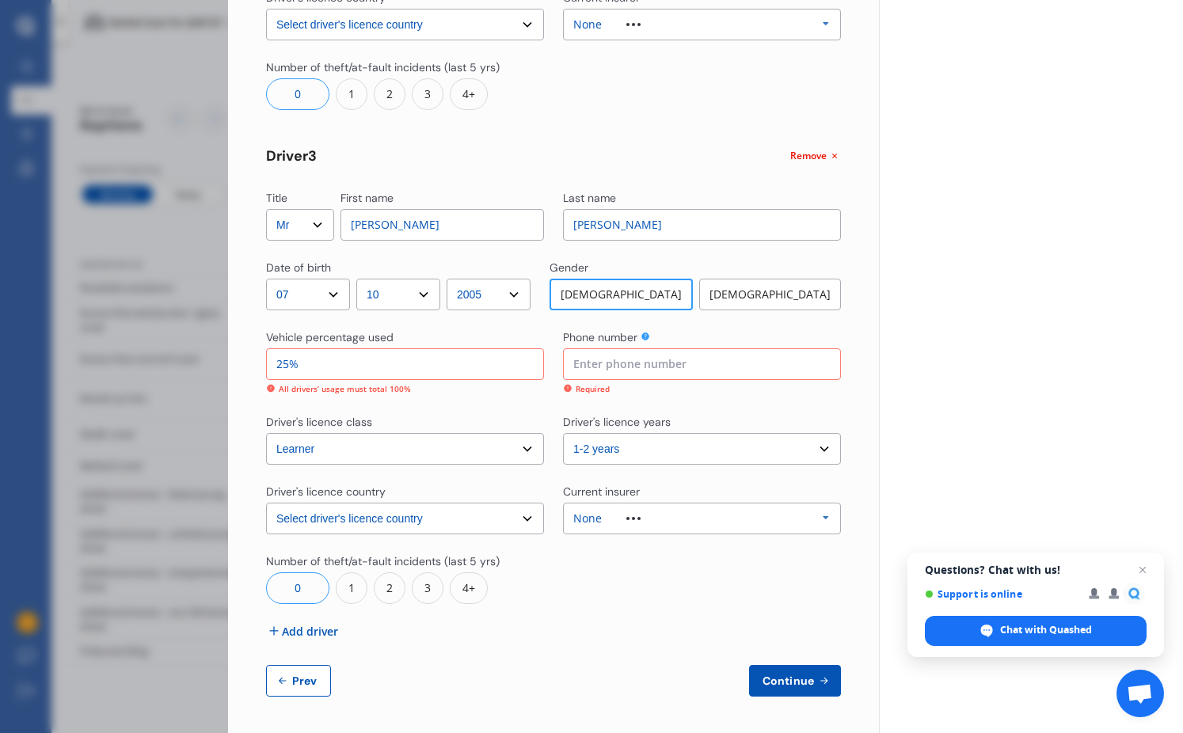
click at [596, 367] on input at bounding box center [702, 364] width 278 height 32
type input "021471404"
click at [759, 680] on span "Continue" at bounding box center [788, 681] width 58 height 13
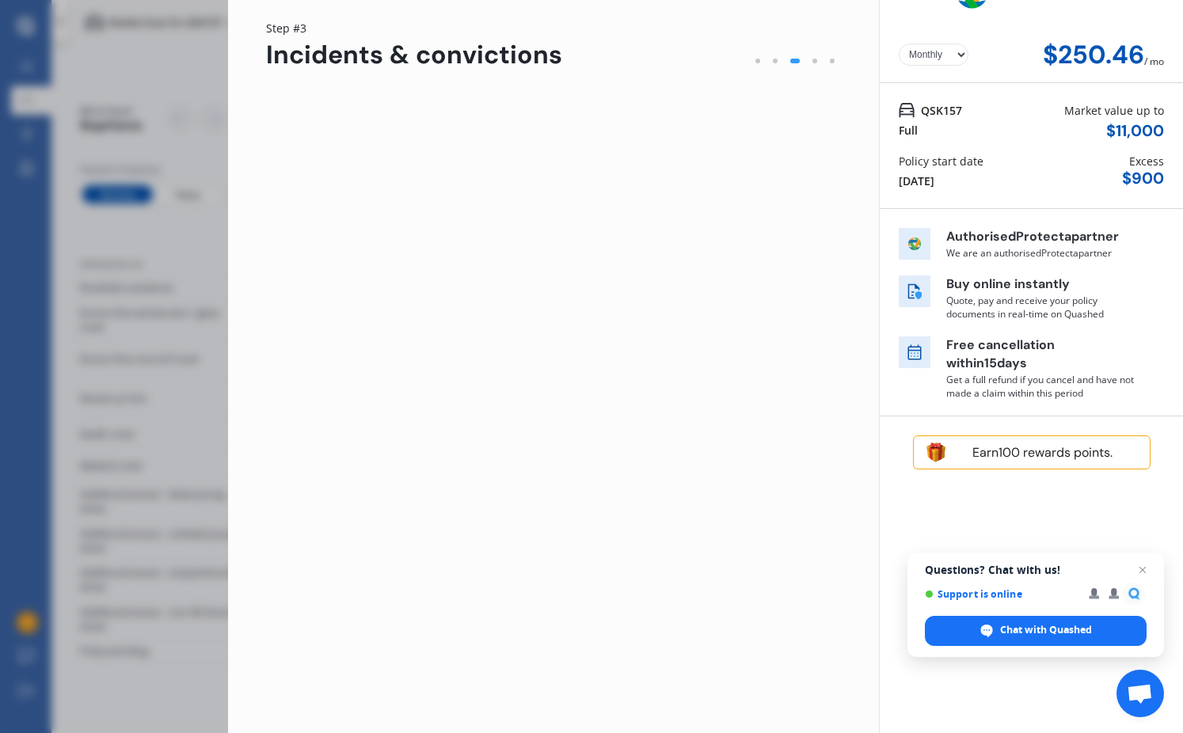
scroll to position [0, 0]
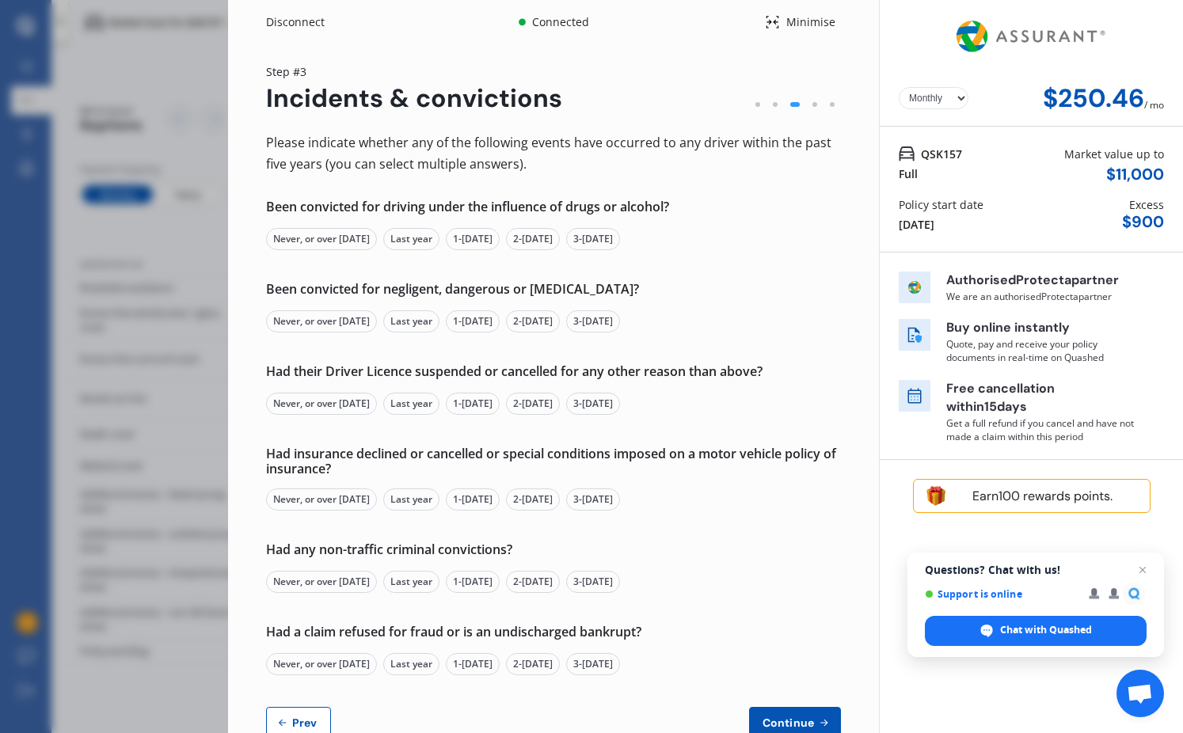
click at [942, 103] on select "Yearly Monthly" at bounding box center [934, 98] width 70 height 22
click at [311, 238] on div "Never, or over 5 yrs ago" at bounding box center [321, 239] width 111 height 22
click at [320, 325] on div "Never, or over 5 yrs ago" at bounding box center [321, 321] width 111 height 22
click at [323, 407] on div "Never, or over 5 yrs ago" at bounding box center [321, 404] width 111 height 22
click at [314, 502] on div "Never, or over 5 yrs ago" at bounding box center [321, 500] width 111 height 22
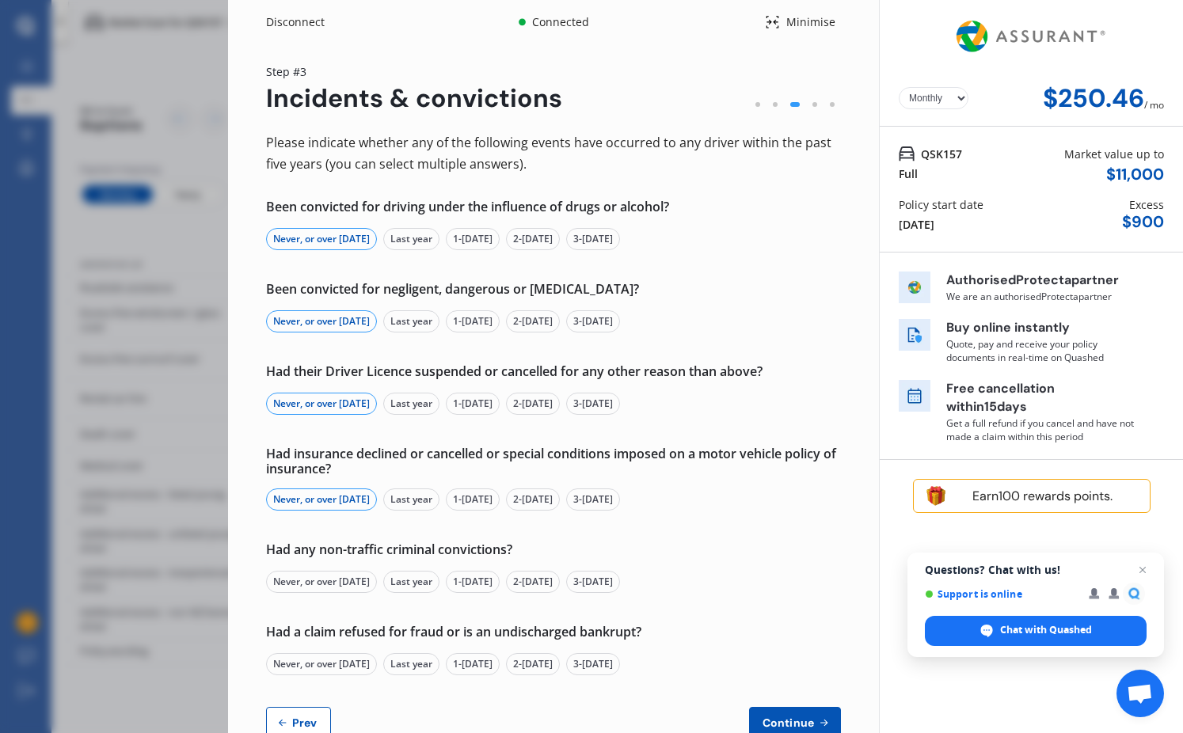
click at [316, 576] on div "Never, or over 5 yrs ago" at bounding box center [321, 582] width 111 height 22
click at [329, 668] on div "Never, or over 5 yrs ago" at bounding box center [321, 664] width 111 height 22
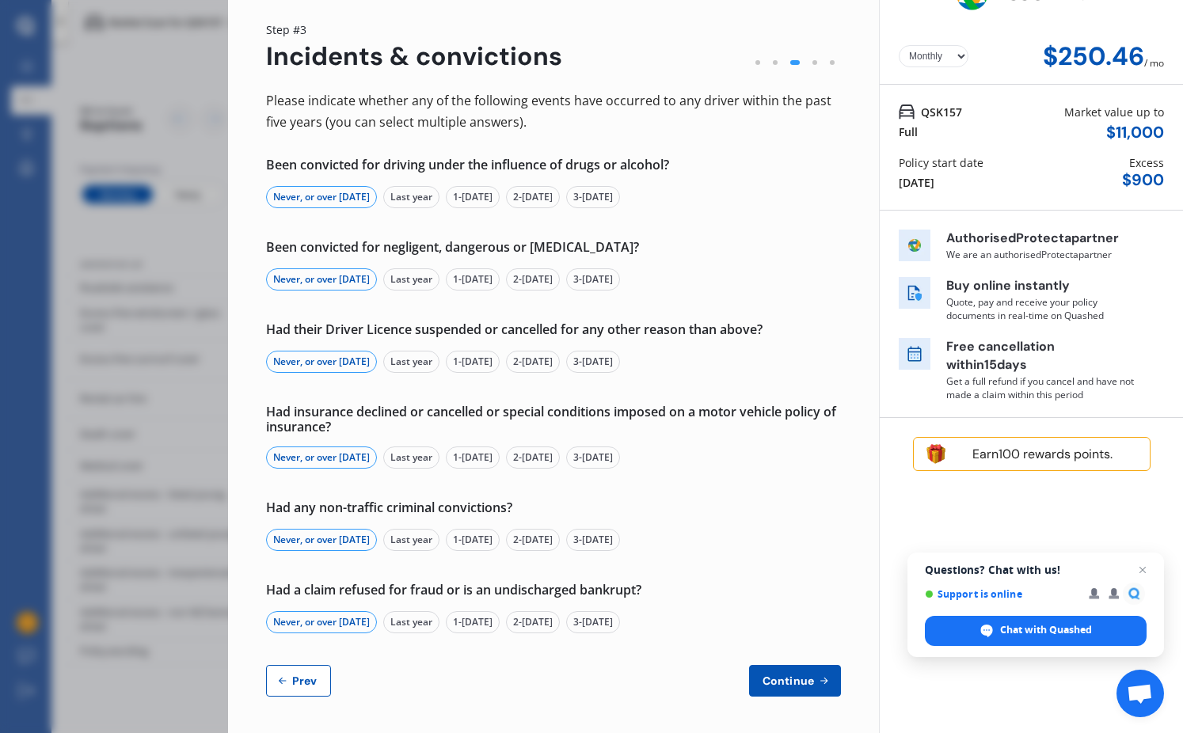
click at [775, 677] on span "Continue" at bounding box center [788, 681] width 58 height 13
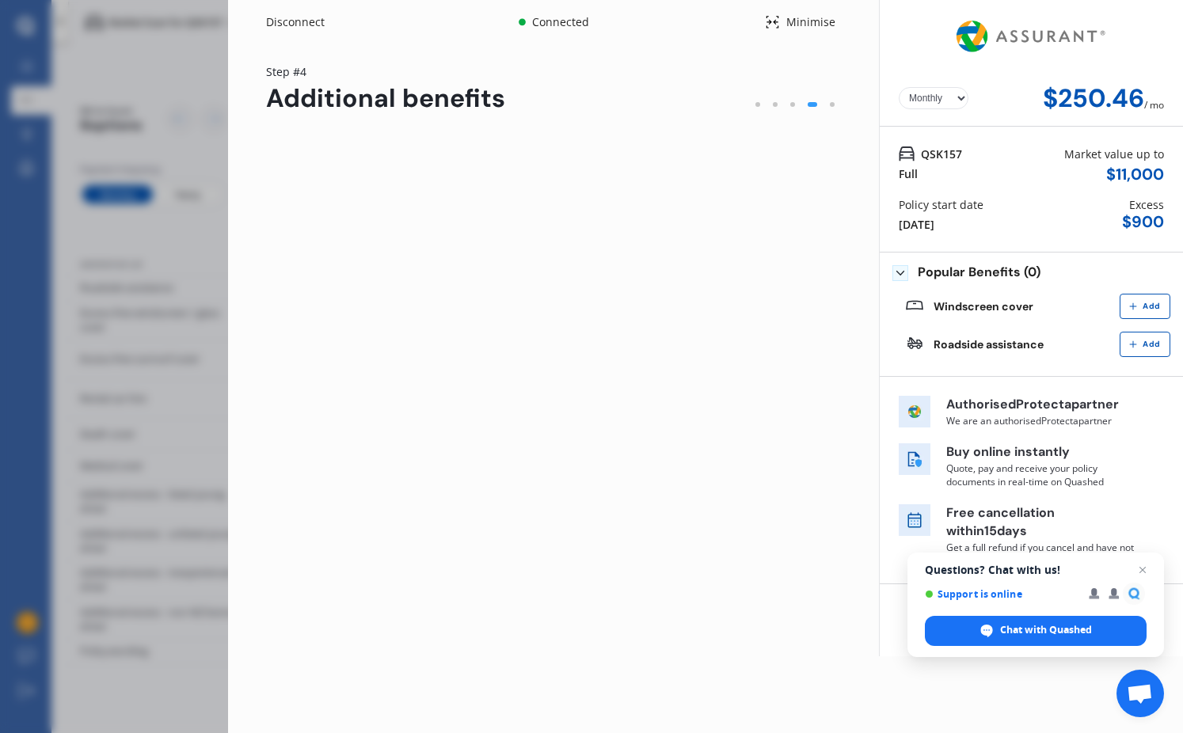
scroll to position [0, 0]
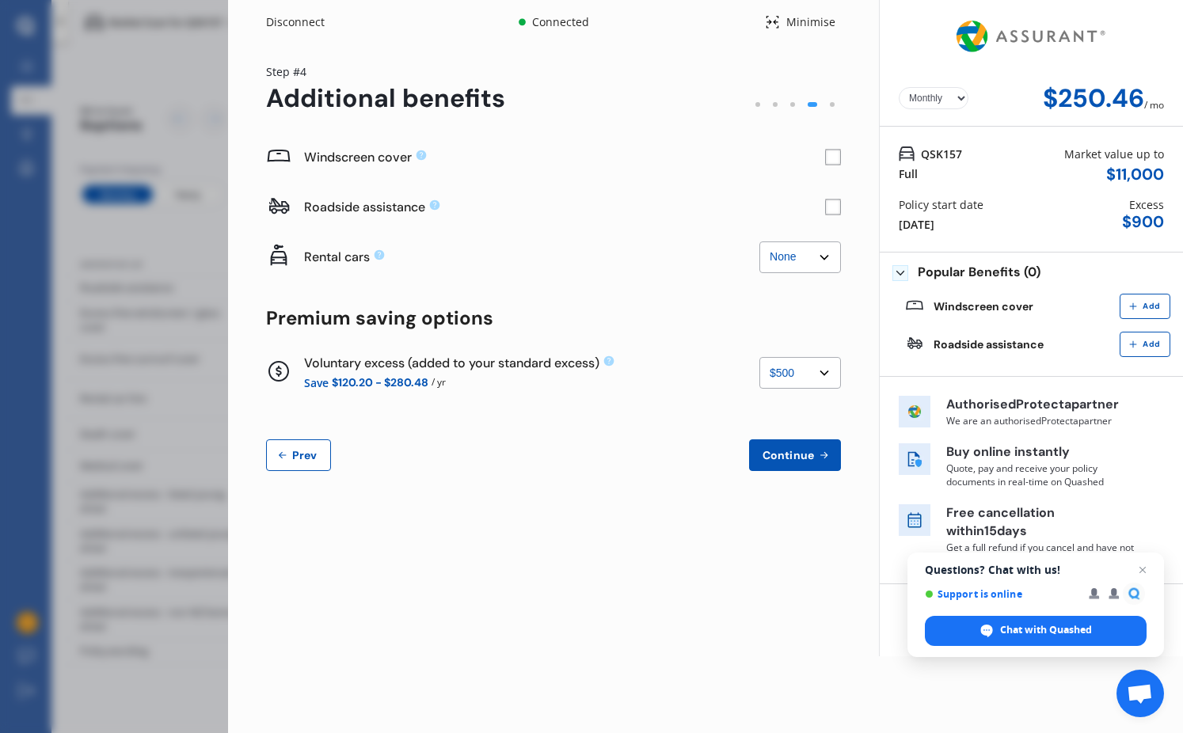
select select "1000.00"
